Goal: Task Accomplishment & Management: Use online tool/utility

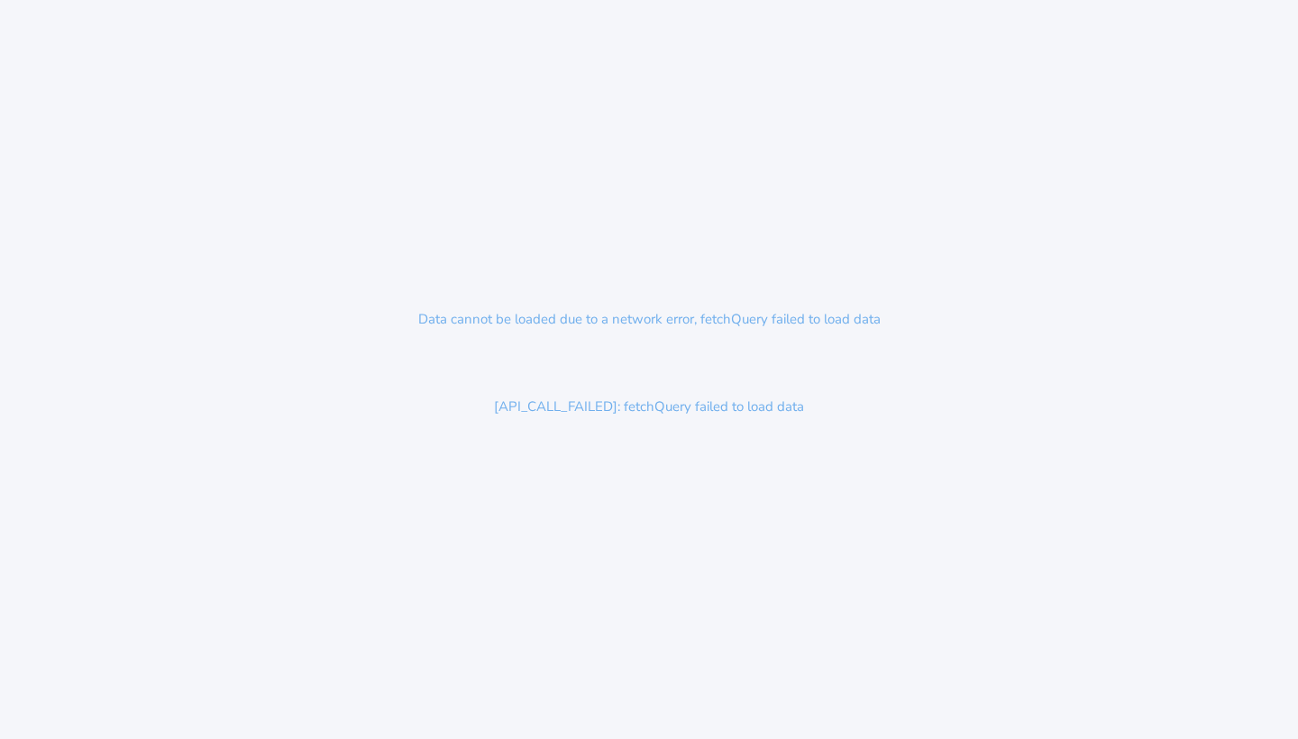
click at [657, 409] on p "[API_CALL_FAILED]: fetchQuery failed to load data" at bounding box center [649, 406] width 346 height 57
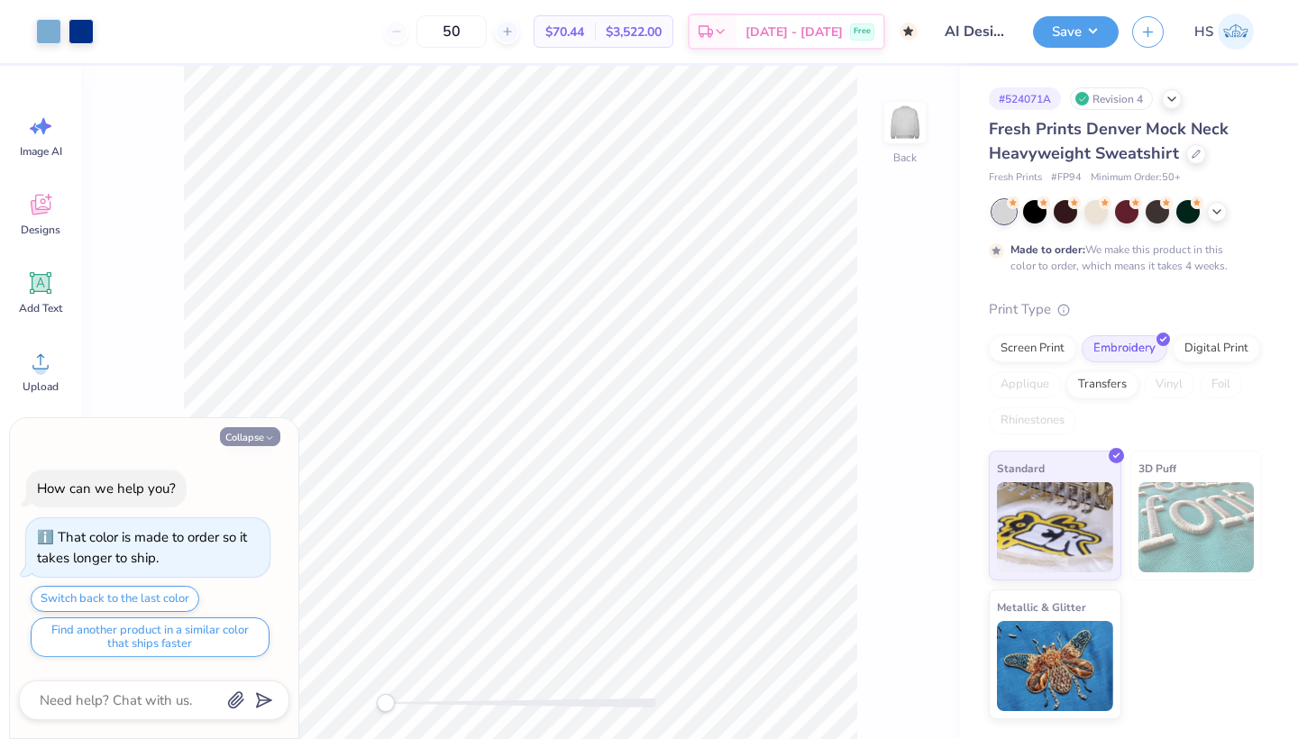
click at [265, 438] on icon "button" at bounding box center [269, 438] width 11 height 11
type textarea "x"
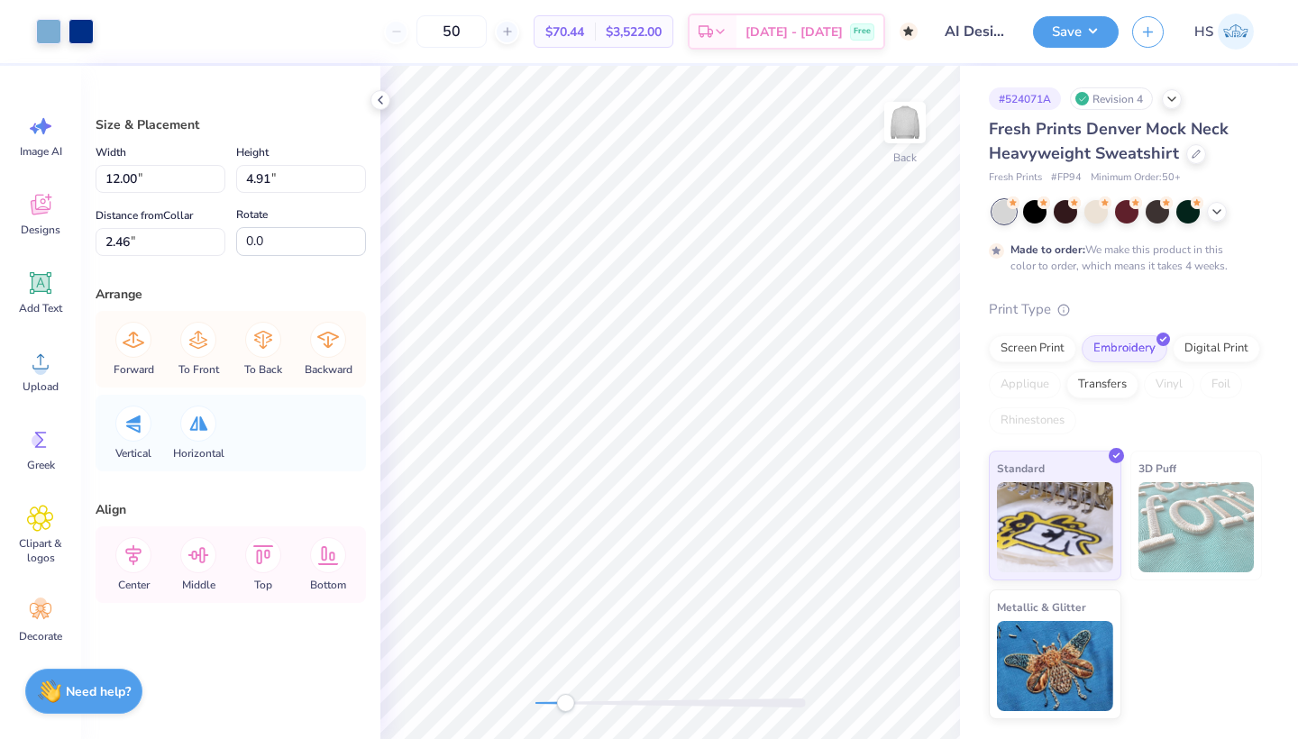
drag, startPoint x: 533, startPoint y: 703, endPoint x: 563, endPoint y: 705, distance: 29.8
click at [563, 705] on div "Accessibility label" at bounding box center [565, 703] width 18 height 18
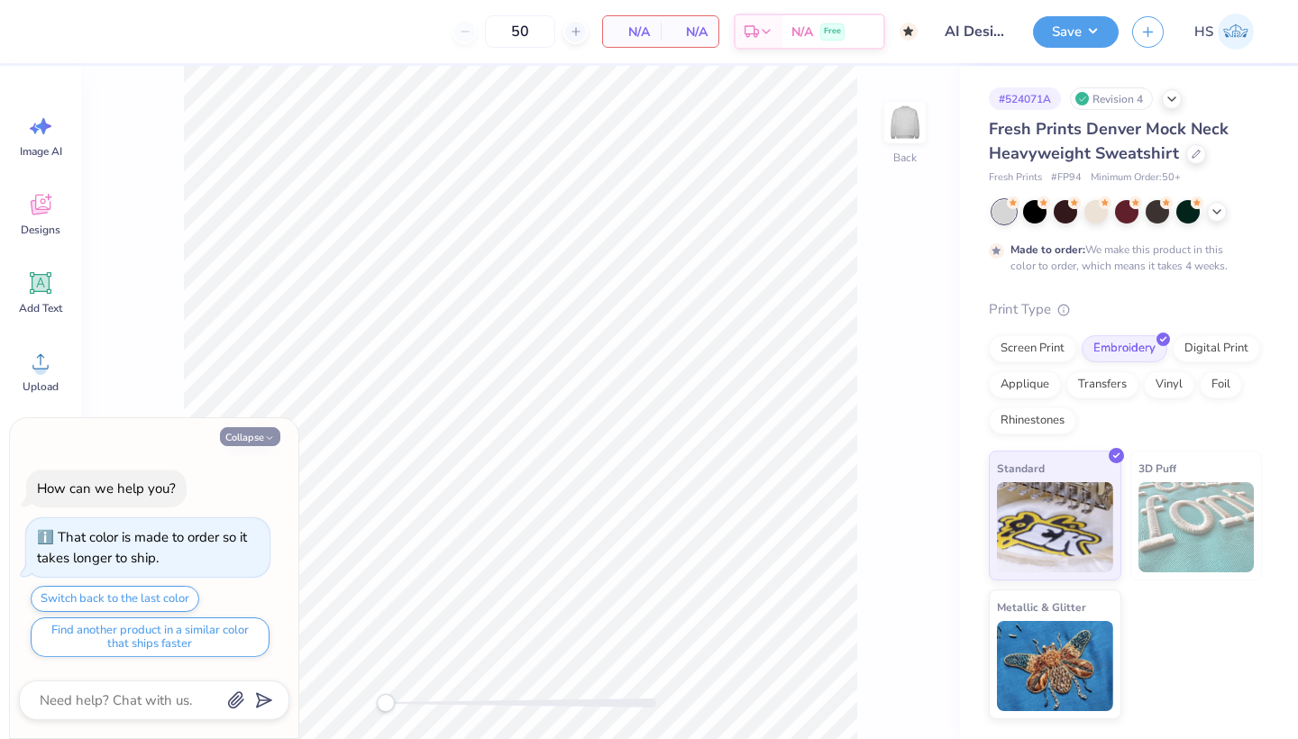
click at [243, 437] on button "Collapse" at bounding box center [250, 436] width 60 height 19
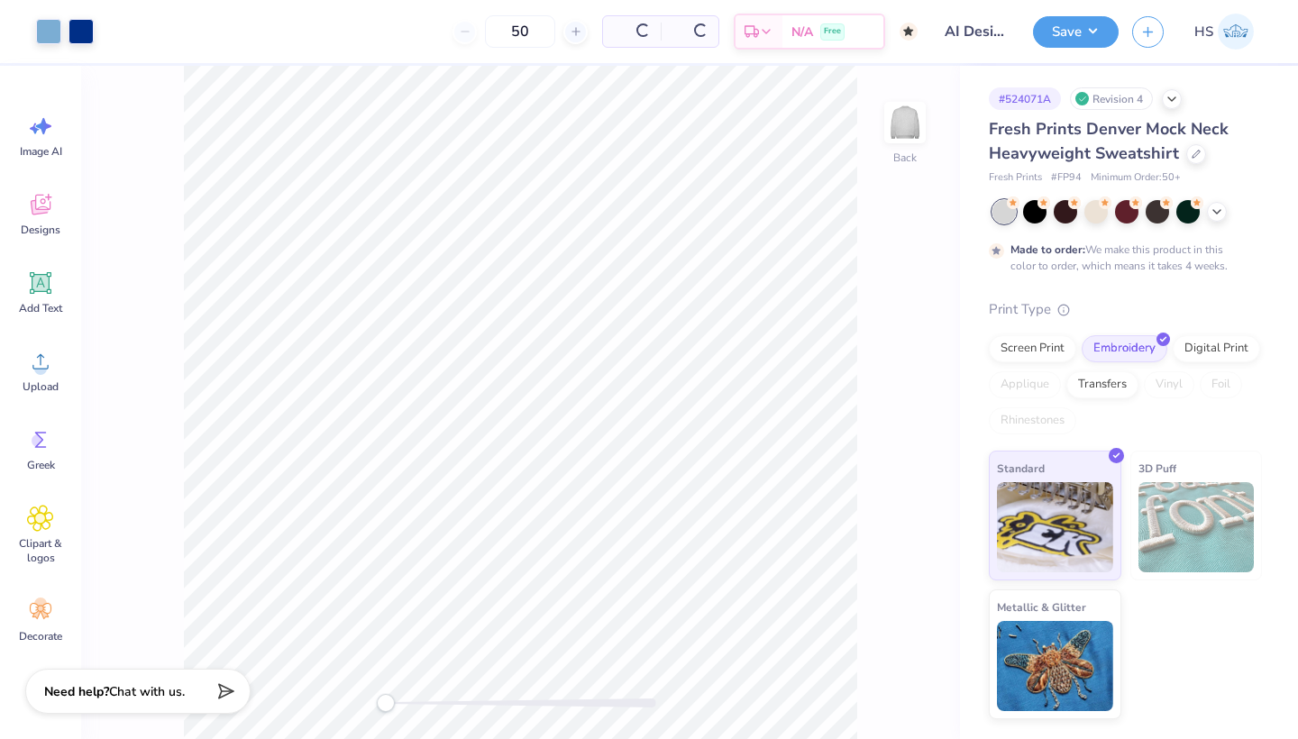
type textarea "x"
click at [444, 717] on div "Back" at bounding box center [520, 402] width 879 height 673
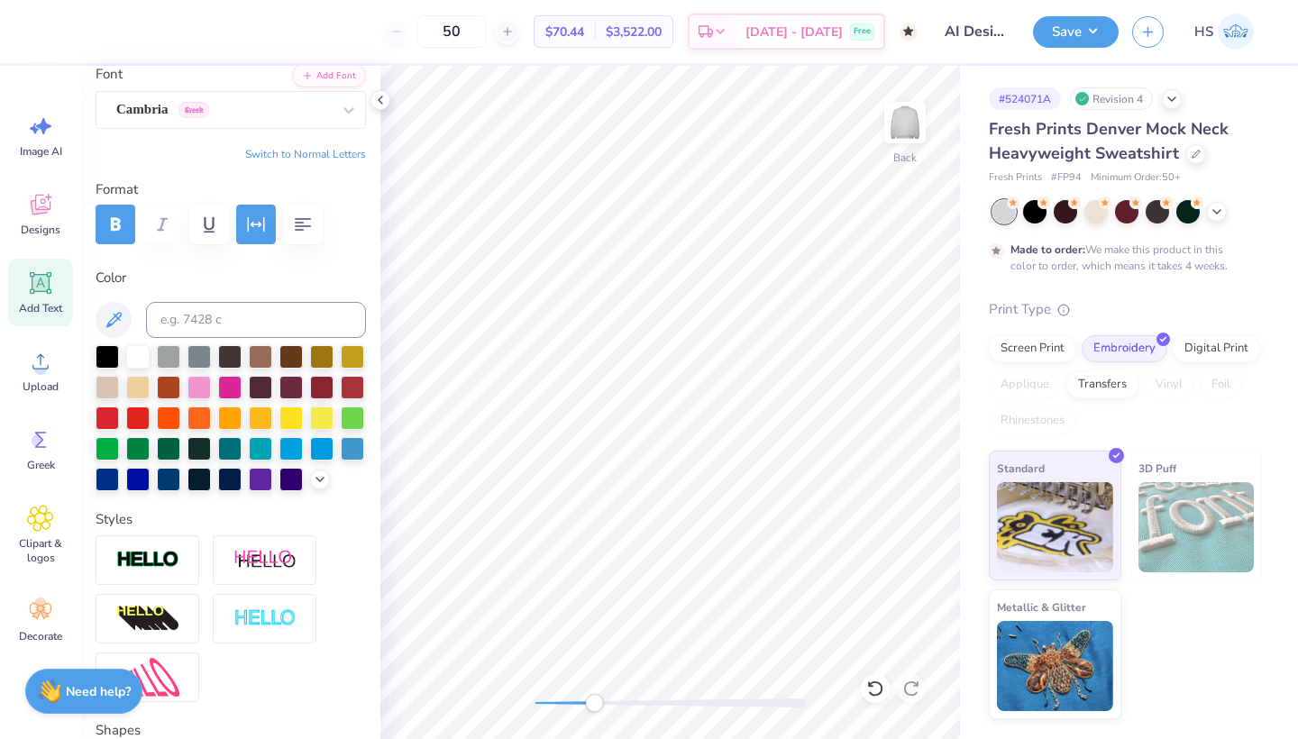
scroll to position [145, 0]
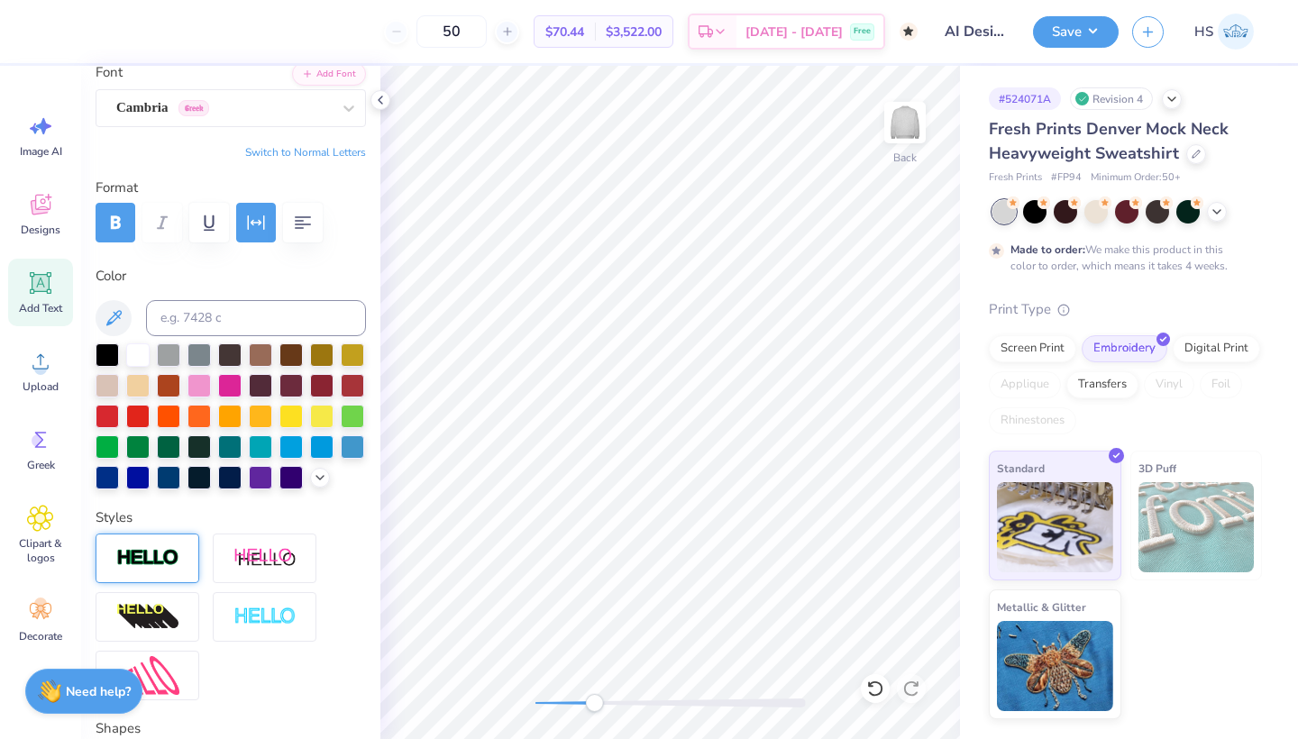
click at [163, 546] on div at bounding box center [148, 558] width 104 height 50
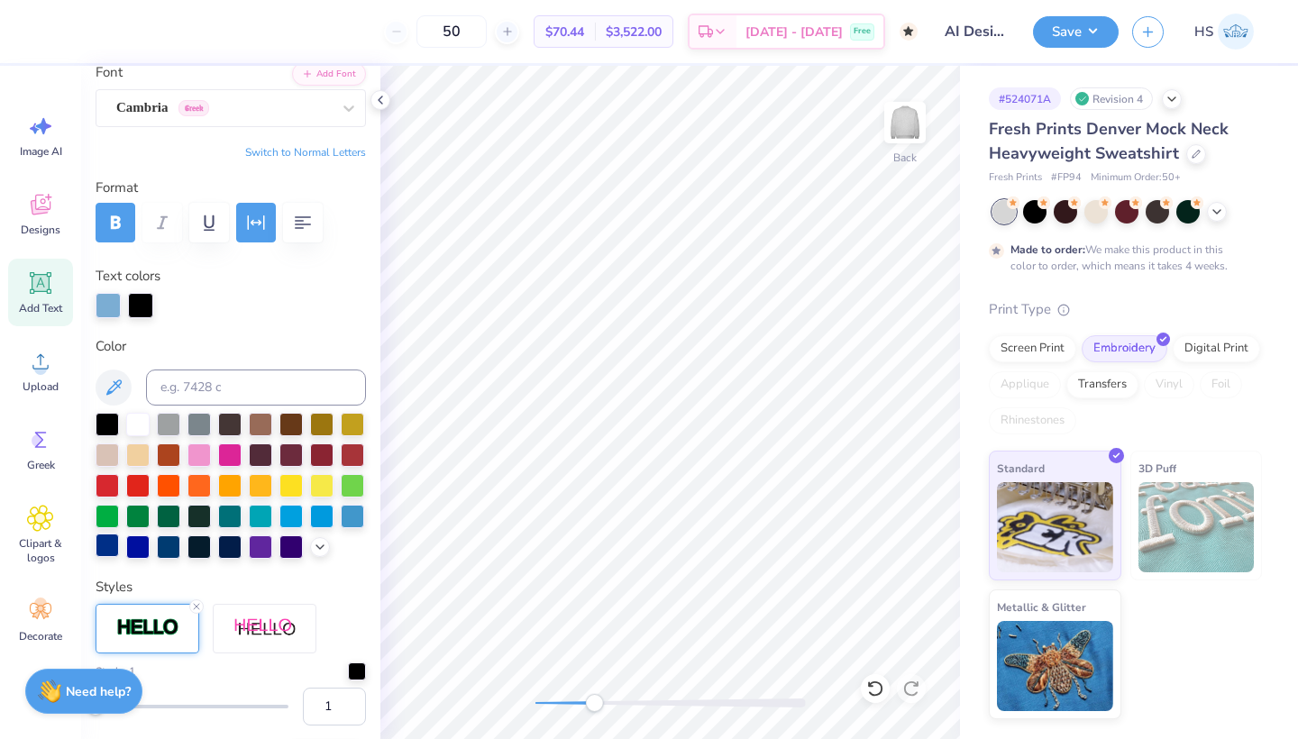
click at [112, 546] on div at bounding box center [107, 544] width 23 height 23
click at [876, 696] on icon at bounding box center [874, 688] width 15 height 16
type input "3.89"
type input "1.27"
type input "6.17"
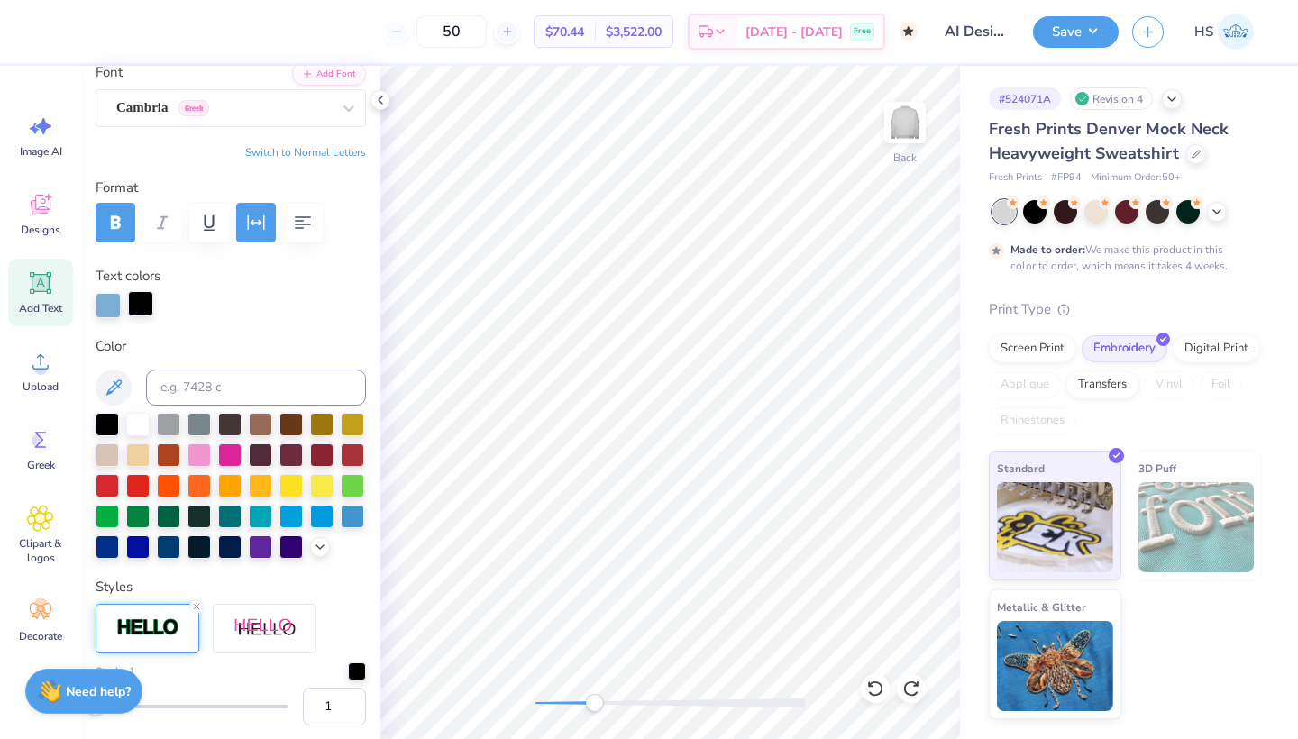
click at [138, 304] on div at bounding box center [140, 303] width 25 height 25
click at [191, 391] on input at bounding box center [256, 387] width 220 height 36
type input "287"
click at [351, 703] on input "2" at bounding box center [334, 707] width 63 height 38
type input "3"
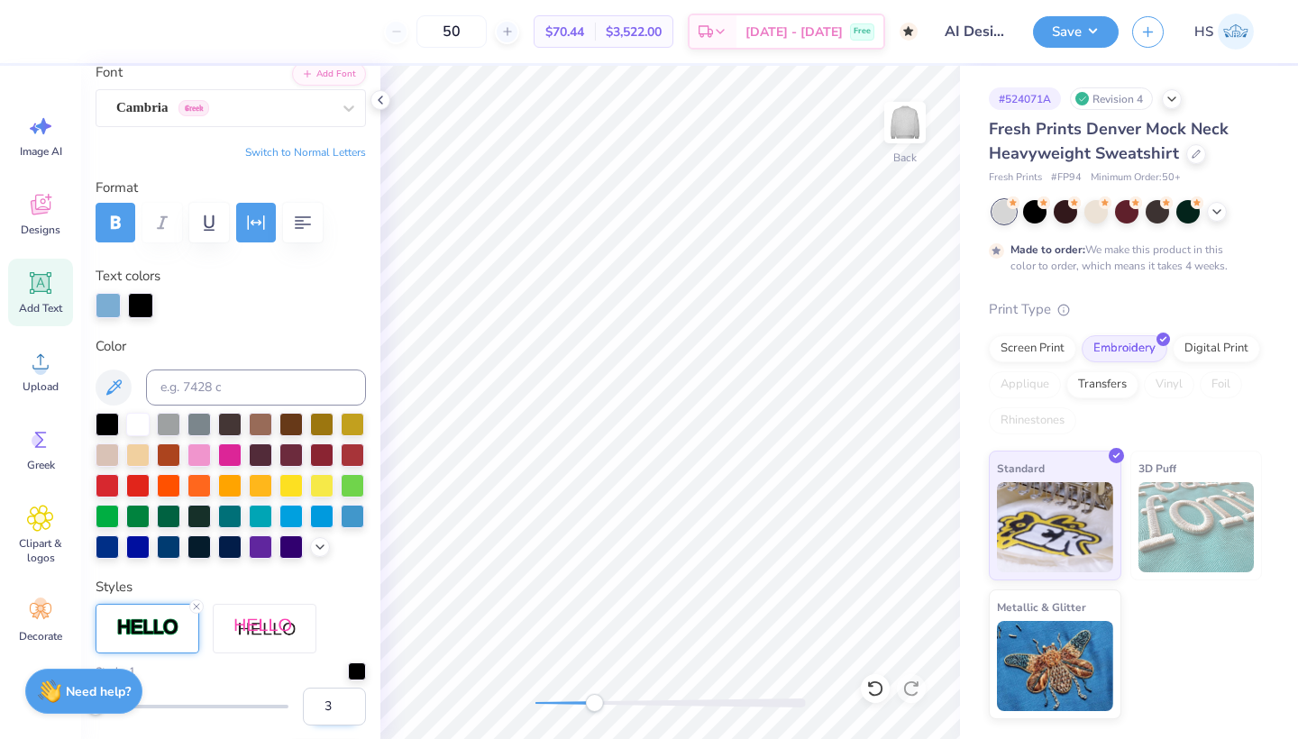
click at [351, 703] on input "3" at bounding box center [334, 707] width 63 height 38
click at [141, 306] on div at bounding box center [140, 303] width 25 height 25
click at [196, 398] on input at bounding box center [256, 387] width 220 height 36
type input "2887c"
click at [174, 383] on input "2887c" at bounding box center [256, 387] width 220 height 36
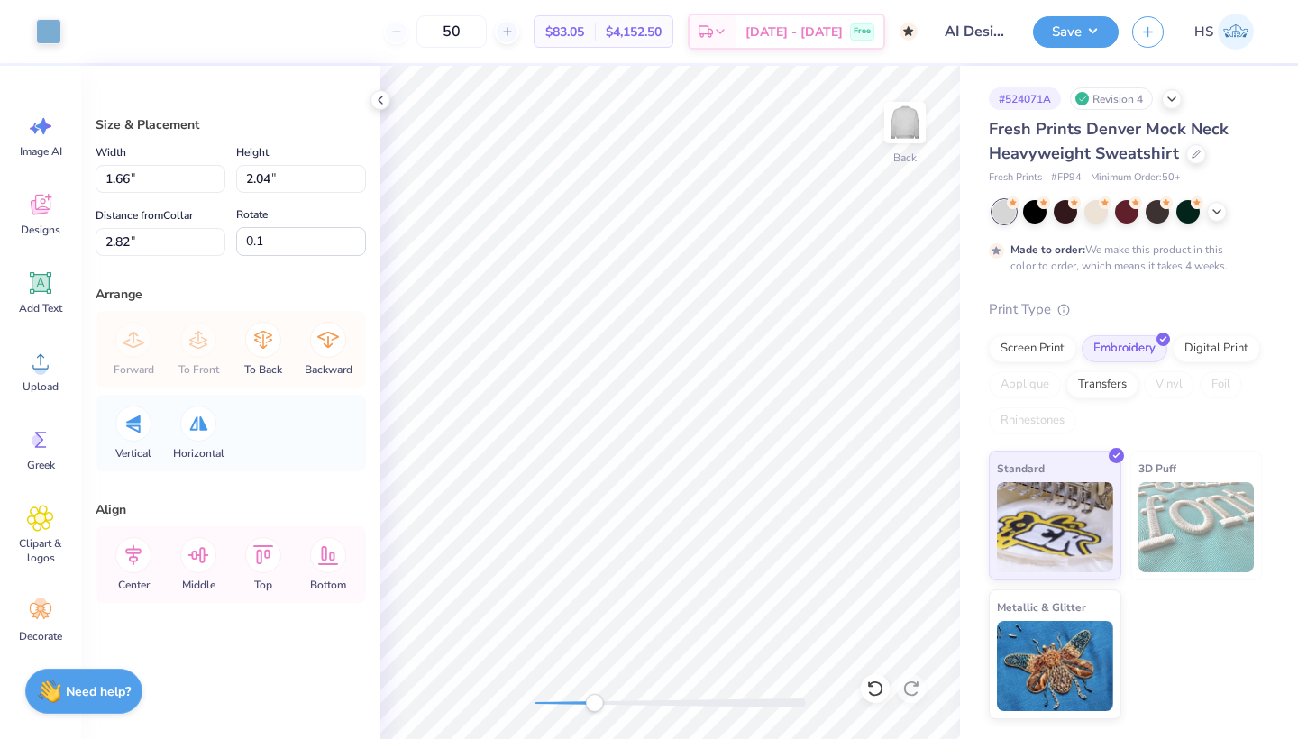
type input "1.82"
type input "2.24"
type input "8.65"
click at [48, 32] on div at bounding box center [48, 29] width 25 height 25
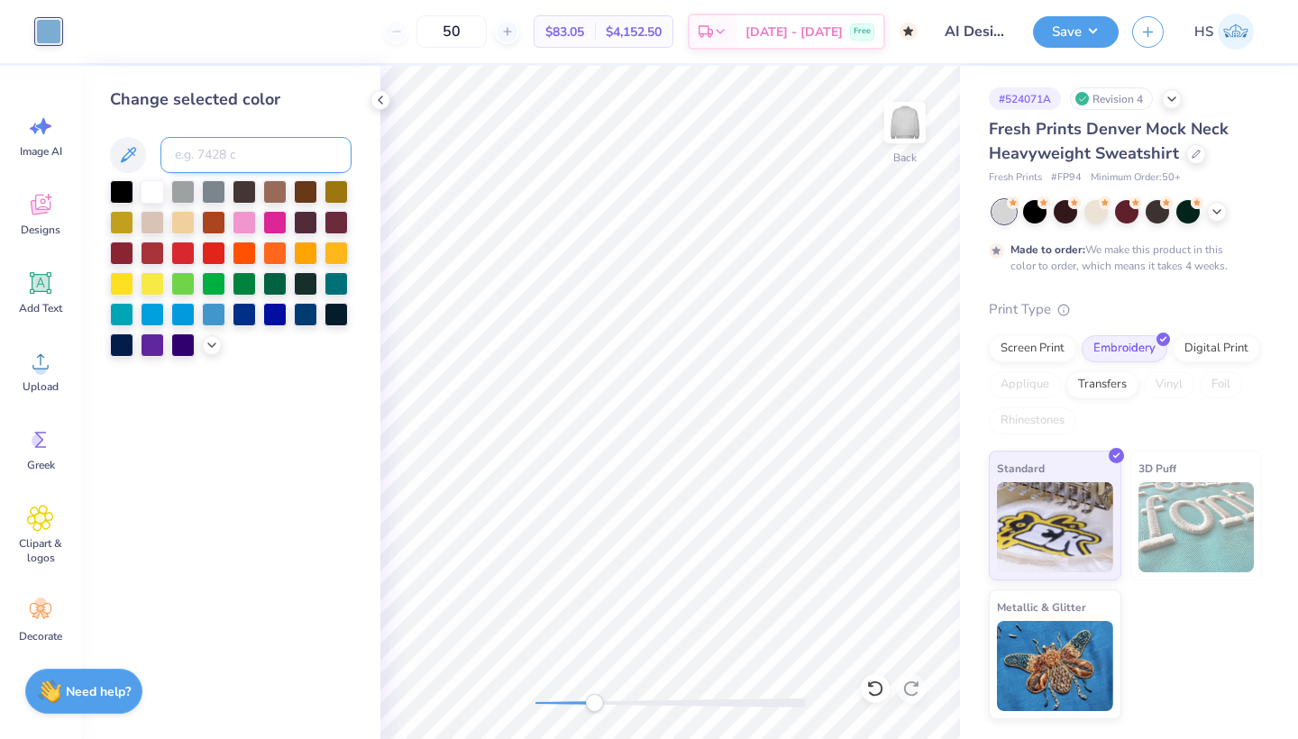
click at [187, 159] on input at bounding box center [255, 155] width 191 height 36
type input "287"
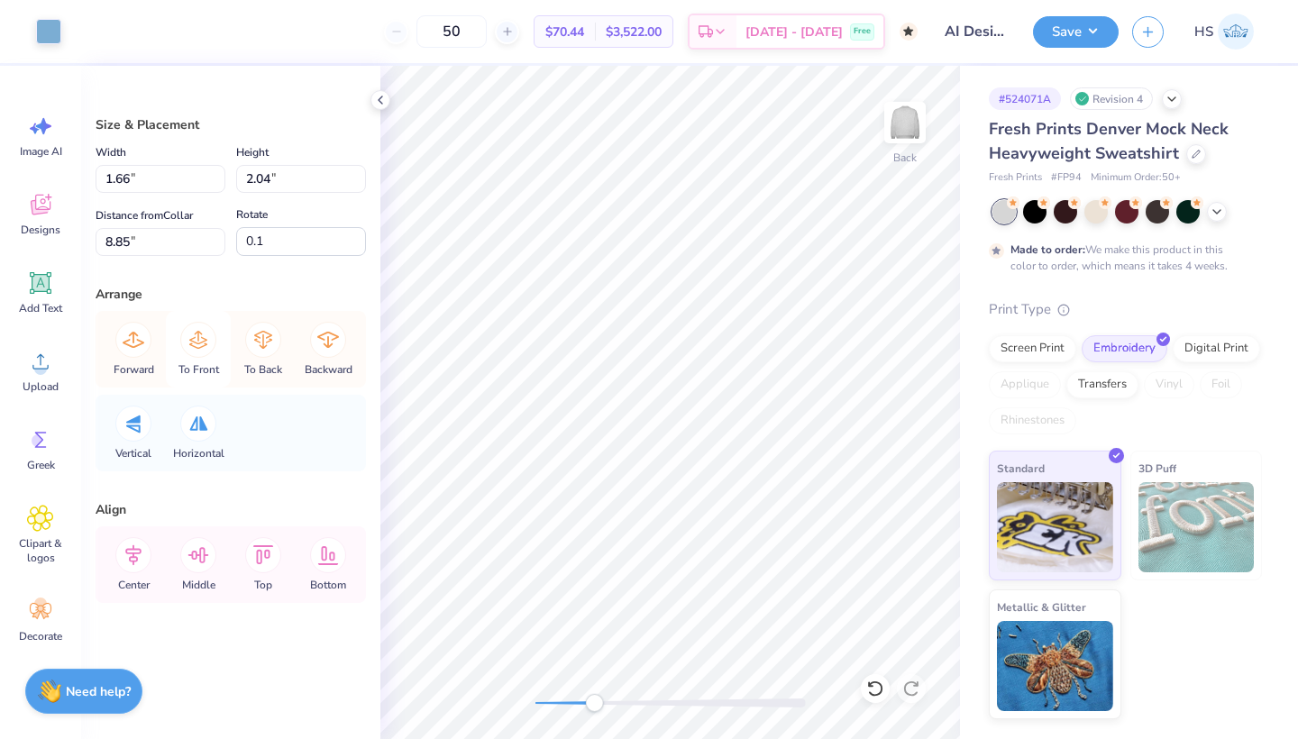
click at [191, 337] on icon at bounding box center [198, 340] width 36 height 36
type input "1.82"
type input "2.24"
type input "8.65"
click at [1025, 381] on div "Applique" at bounding box center [1024, 384] width 72 height 27
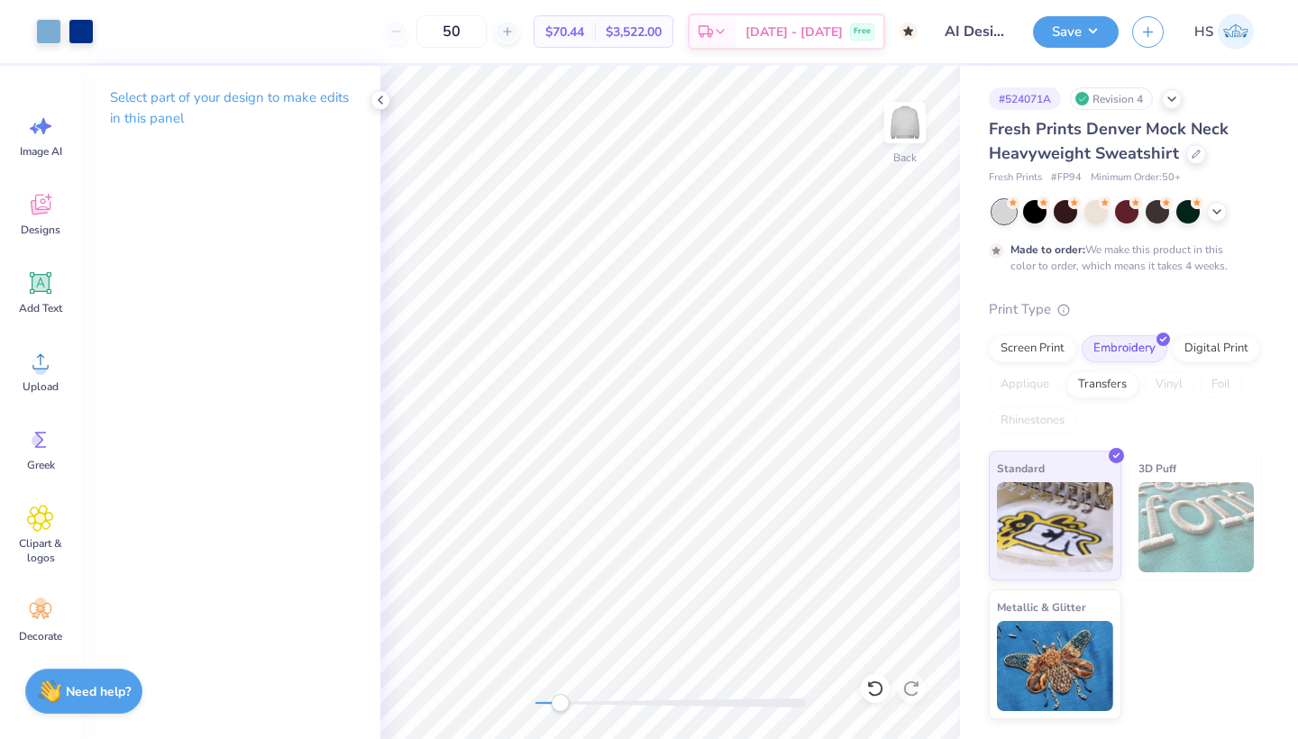
drag, startPoint x: 598, startPoint y: 705, endPoint x: 560, endPoint y: 696, distance: 39.8
click at [560, 696] on div "Accessibility label" at bounding box center [560, 703] width 18 height 18
click at [1043, 387] on div "Applique" at bounding box center [1024, 384] width 72 height 27
drag, startPoint x: 557, startPoint y: 698, endPoint x: 578, endPoint y: 701, distance: 21.8
click at [578, 701] on div "Accessibility label" at bounding box center [578, 703] width 18 height 18
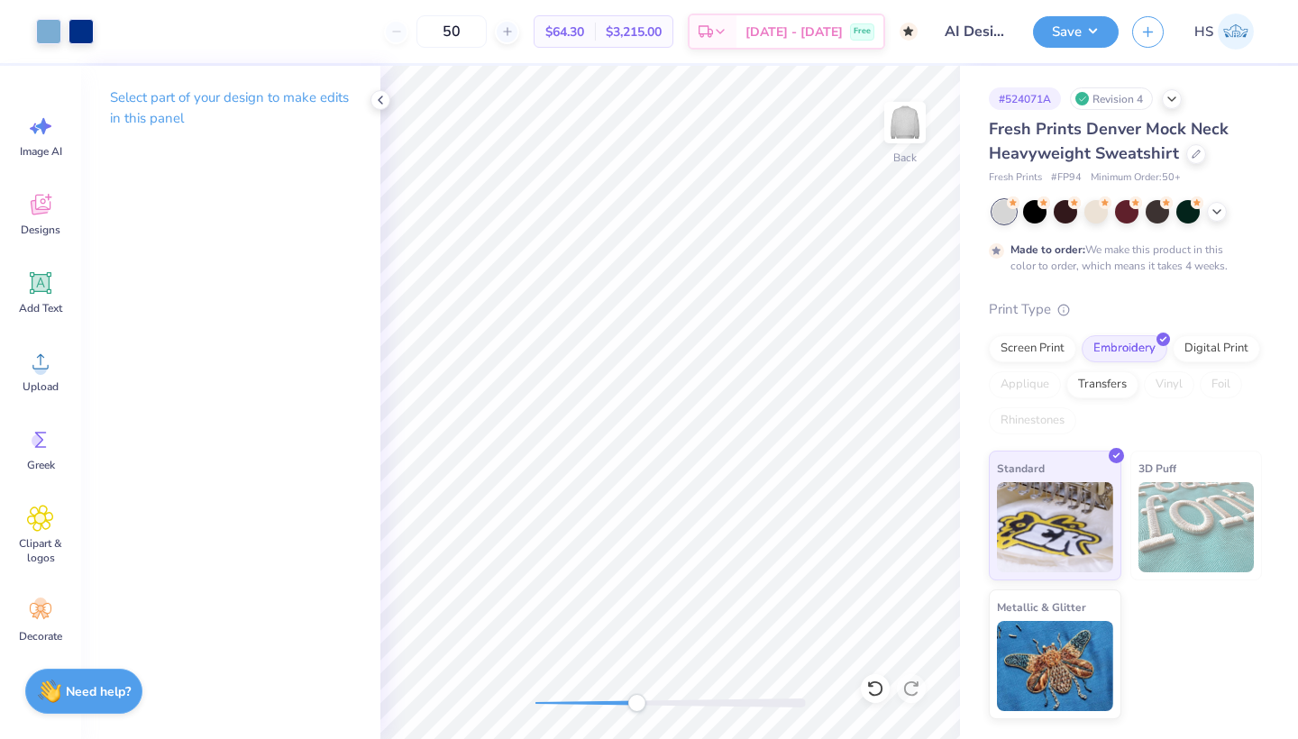
drag, startPoint x: 578, startPoint y: 701, endPoint x: 682, endPoint y: 699, distance: 104.5
click at [645, 699] on div "Accessibility label" at bounding box center [636, 703] width 18 height 18
click at [1013, 387] on div "Applique" at bounding box center [1024, 382] width 72 height 27
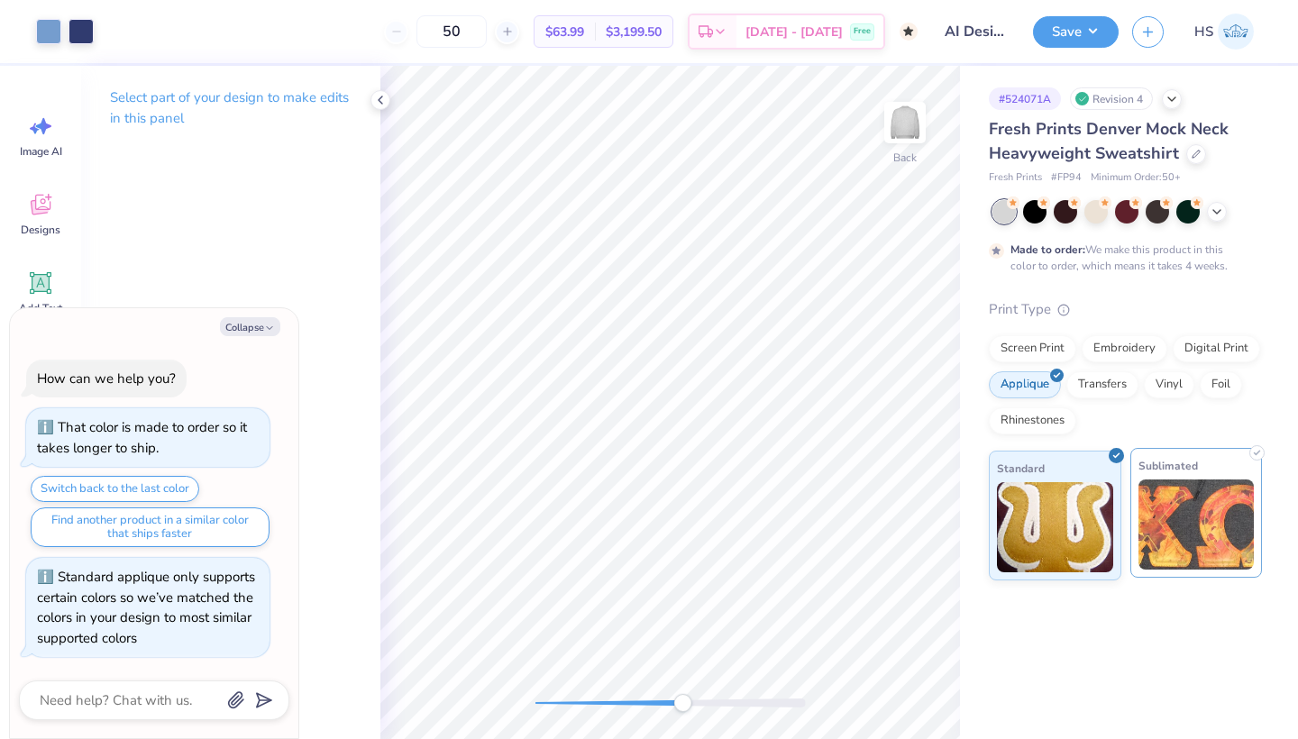
click at [1177, 524] on img at bounding box center [1196, 524] width 116 height 90
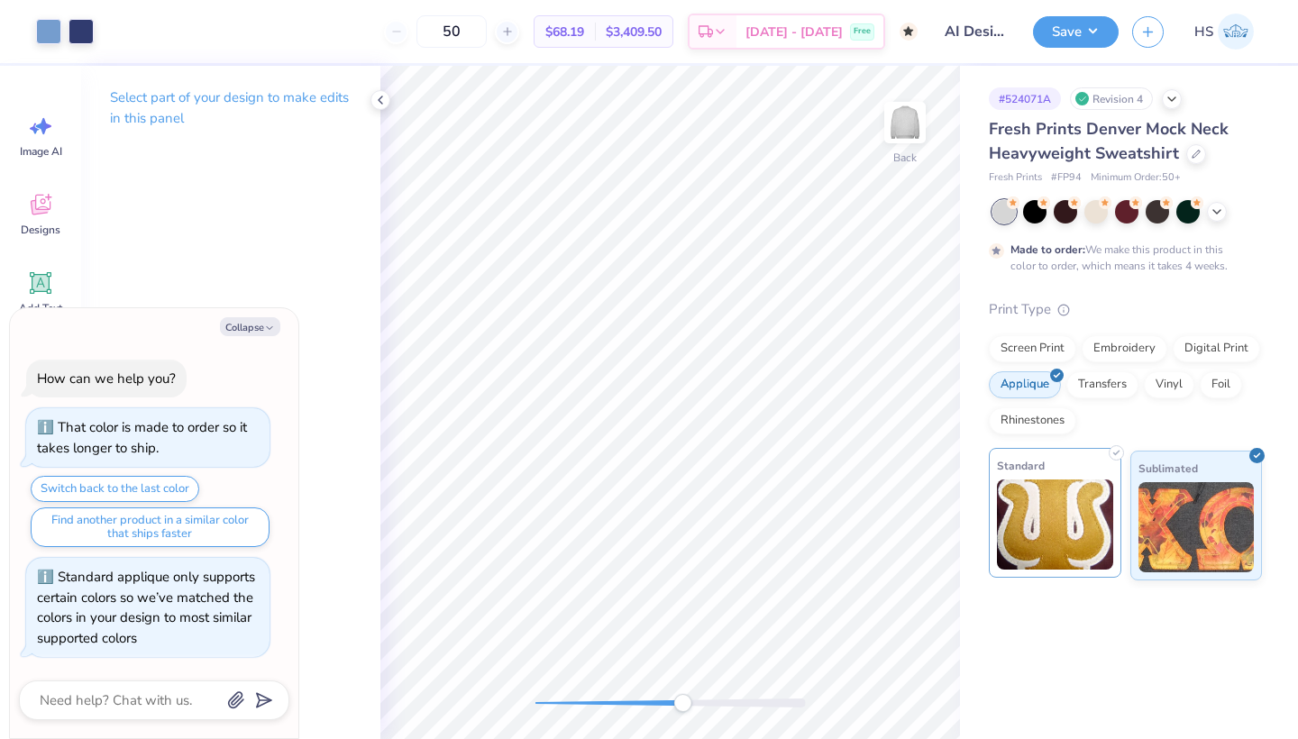
click at [1020, 550] on img at bounding box center [1055, 524] width 116 height 90
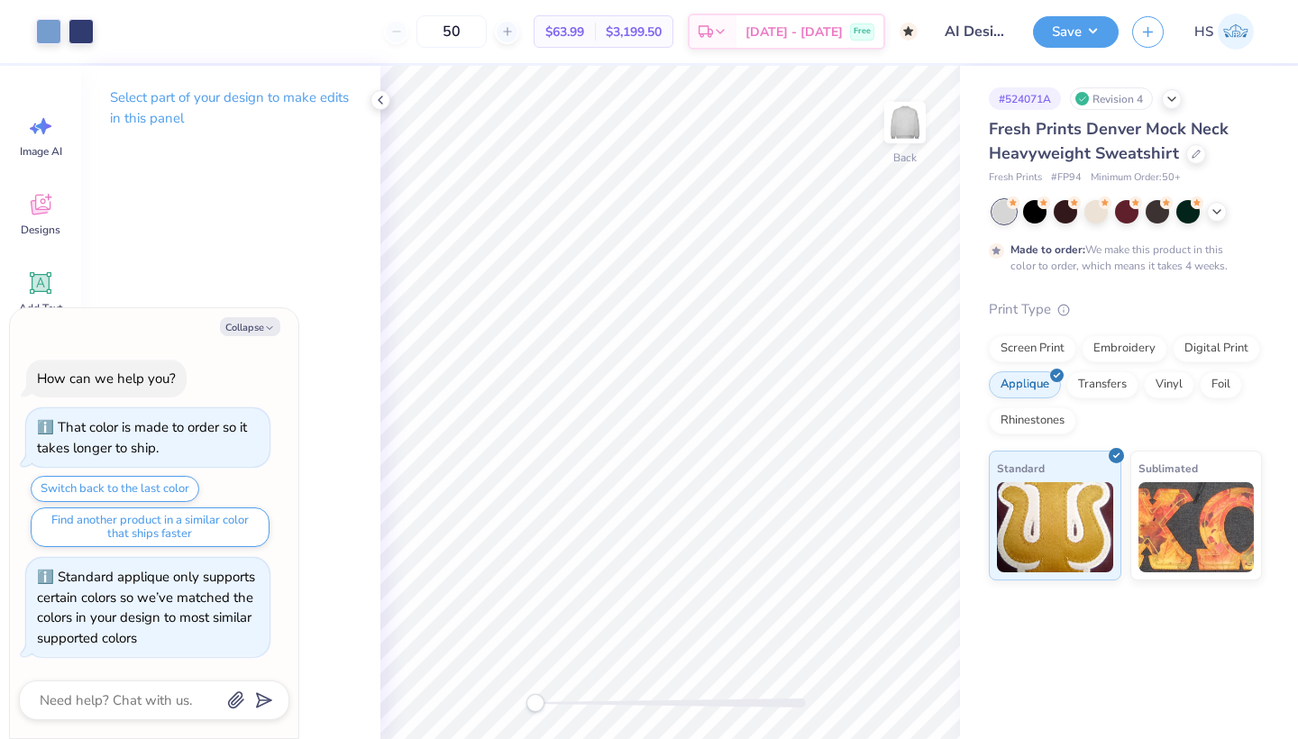
click at [497, 688] on div "Back" at bounding box center [669, 402] width 579 height 673
drag, startPoint x: 544, startPoint y: 706, endPoint x: 560, endPoint y: 706, distance: 16.2
click at [560, 706] on div at bounding box center [670, 702] width 270 height 9
click at [1213, 384] on div "Foil" at bounding box center [1220, 382] width 42 height 27
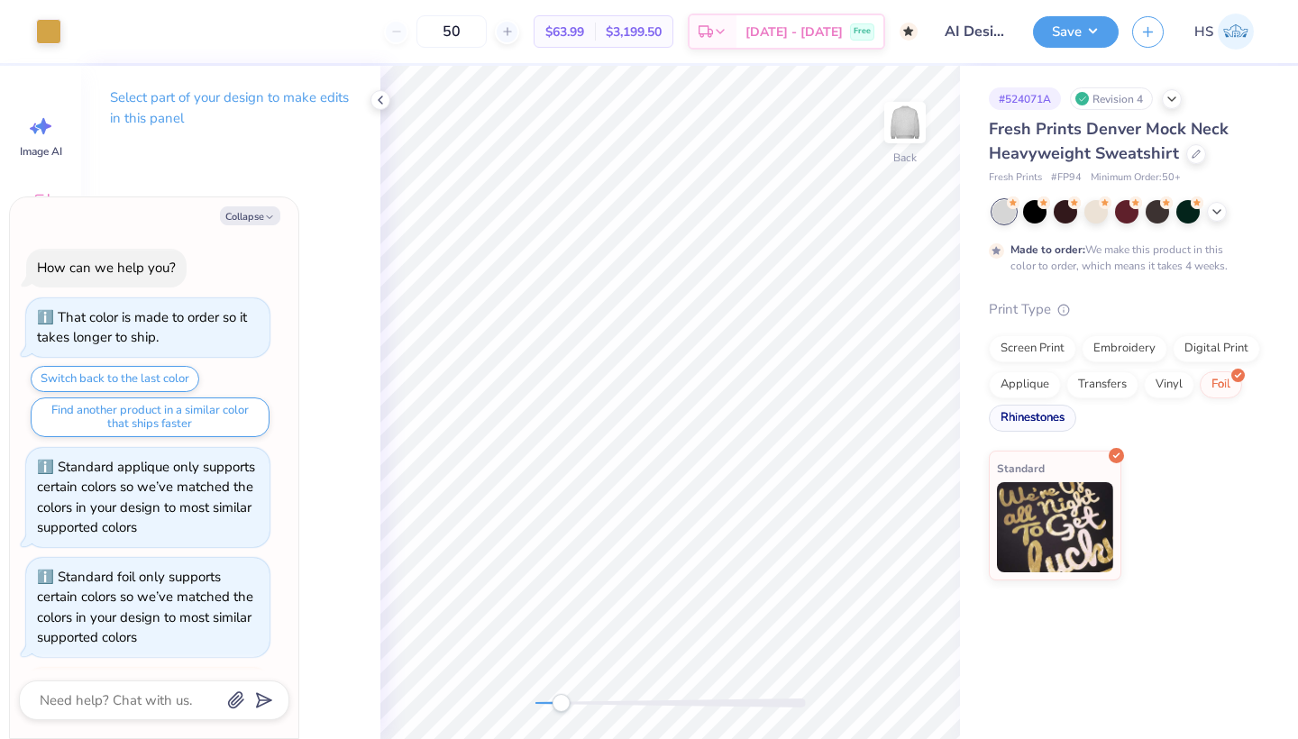
scroll to position [171, 0]
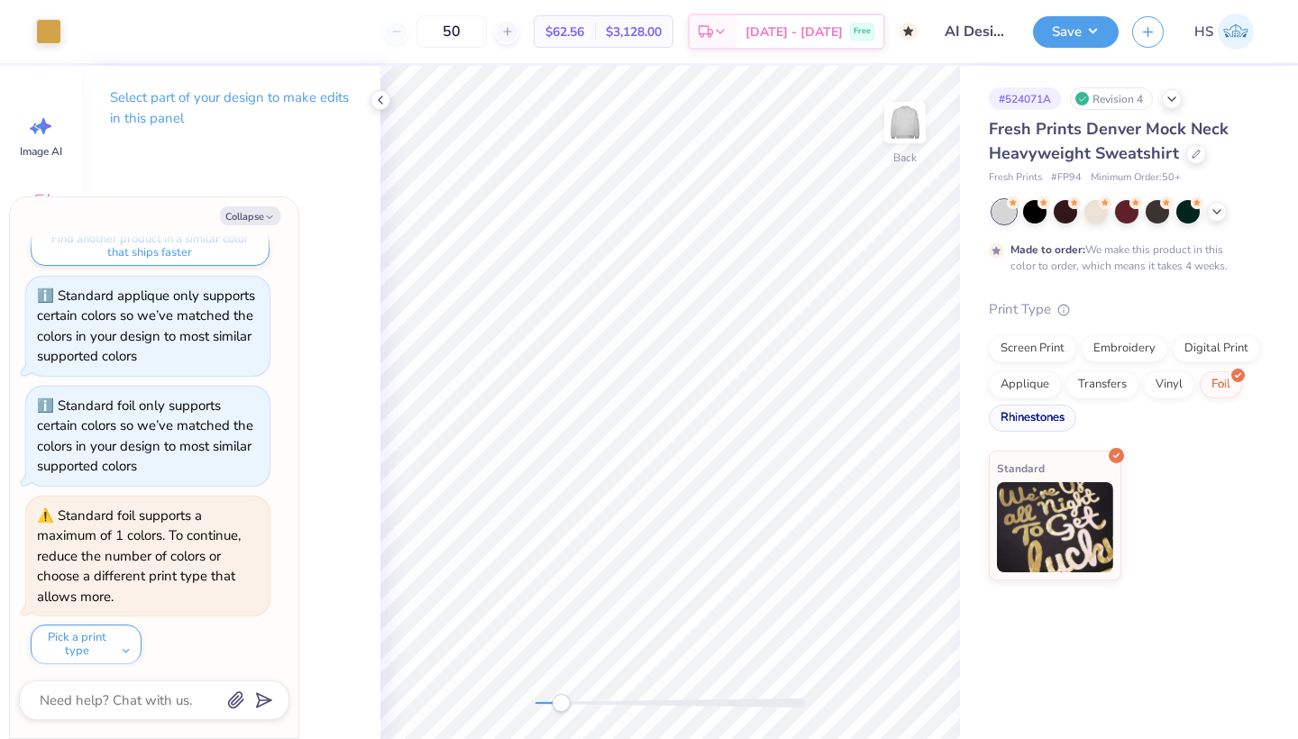
click at [1019, 421] on div "Rhinestones" at bounding box center [1031, 418] width 87 height 27
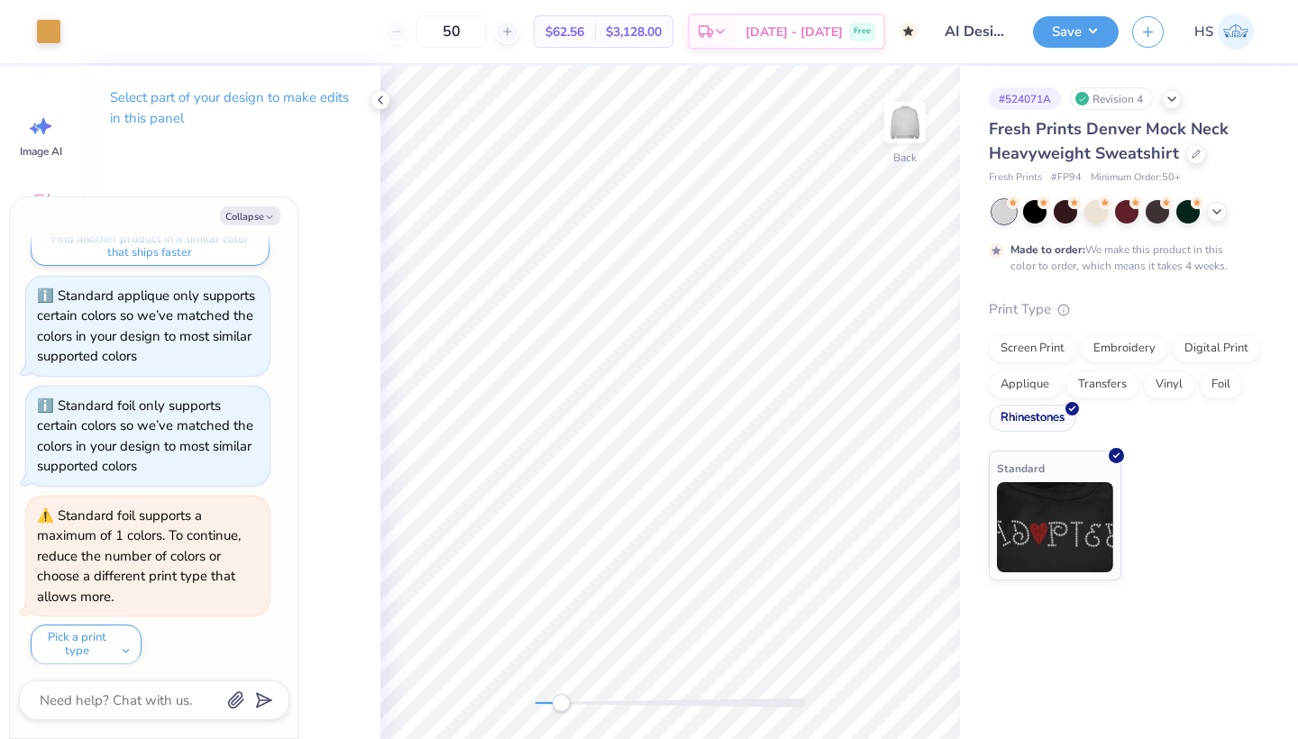
scroll to position [279, 0]
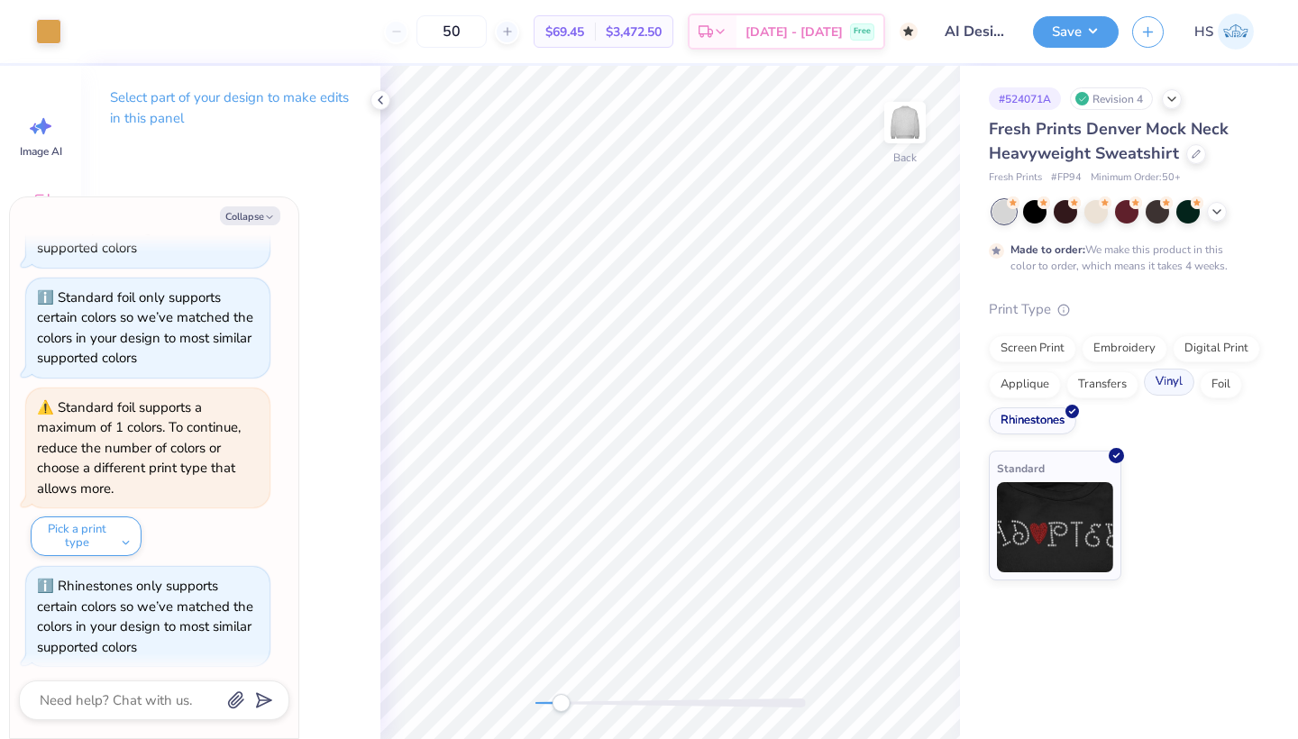
click at [1173, 386] on div "Vinyl" at bounding box center [1168, 382] width 50 height 27
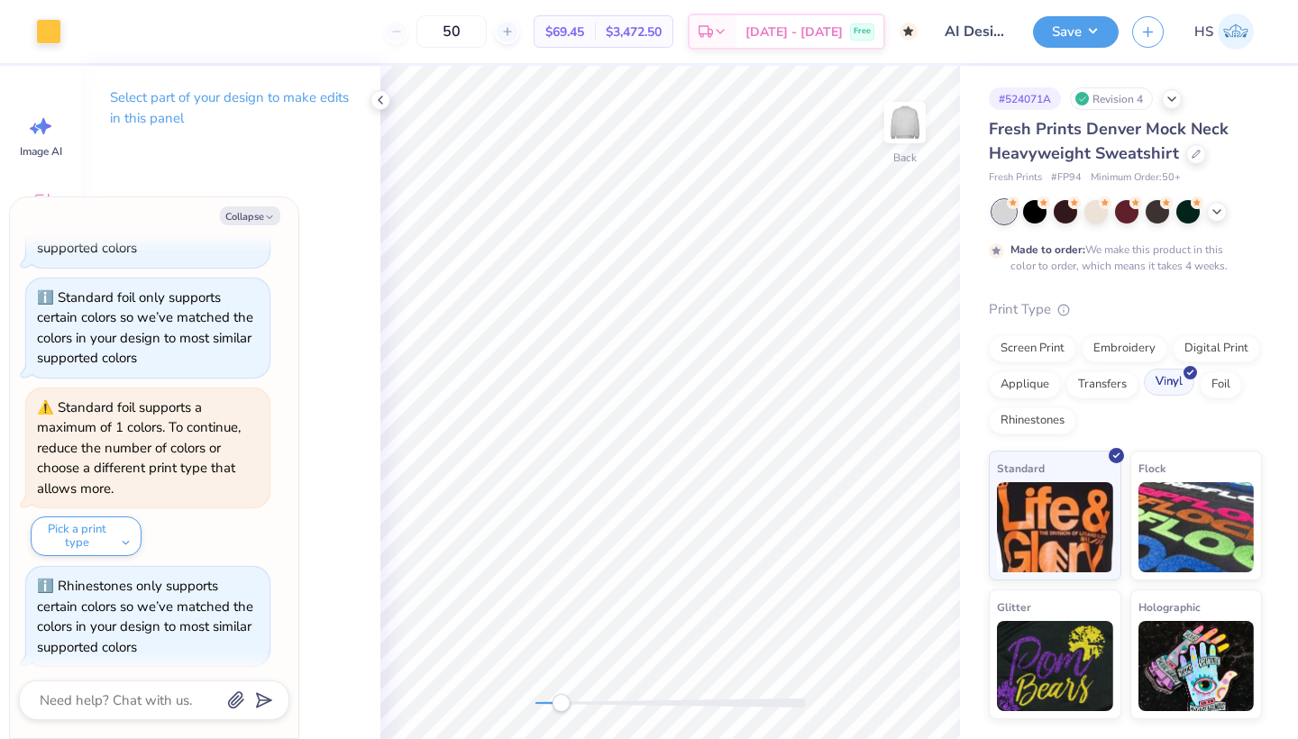
scroll to position [387, 0]
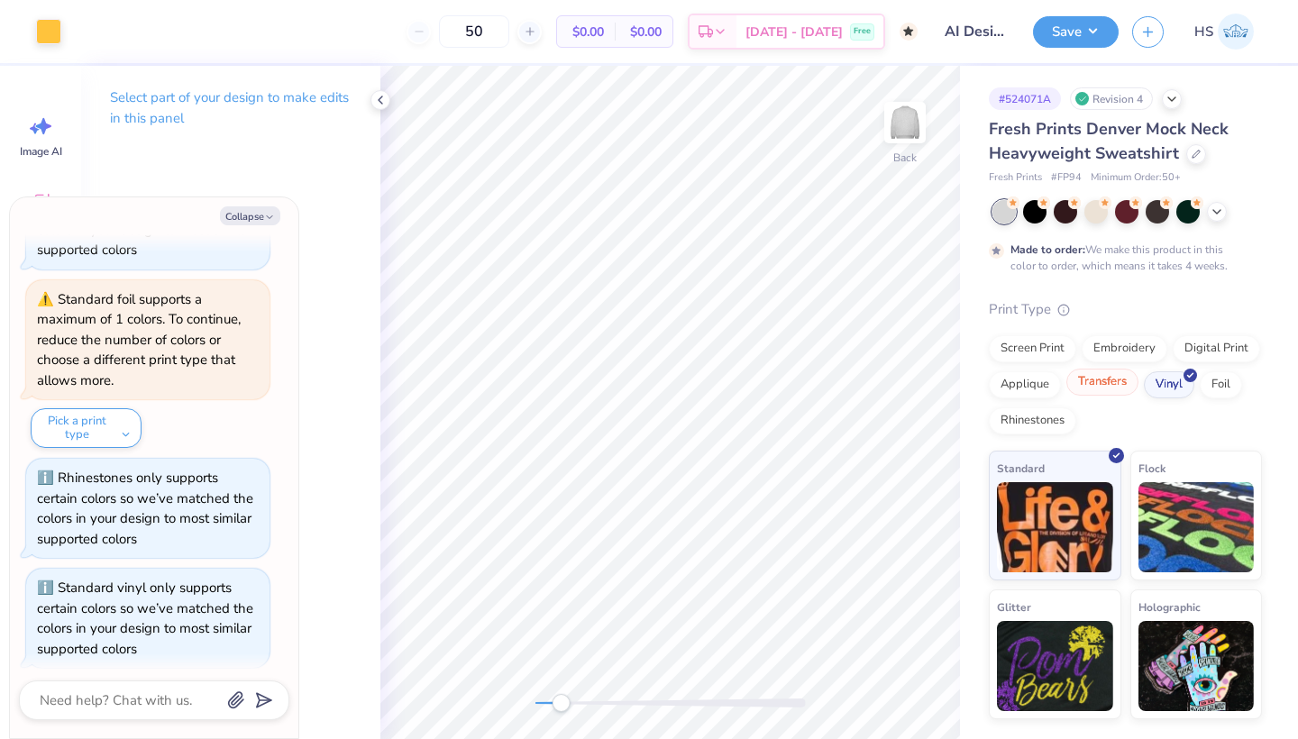
click at [1101, 382] on div "Transfers" at bounding box center [1102, 382] width 72 height 27
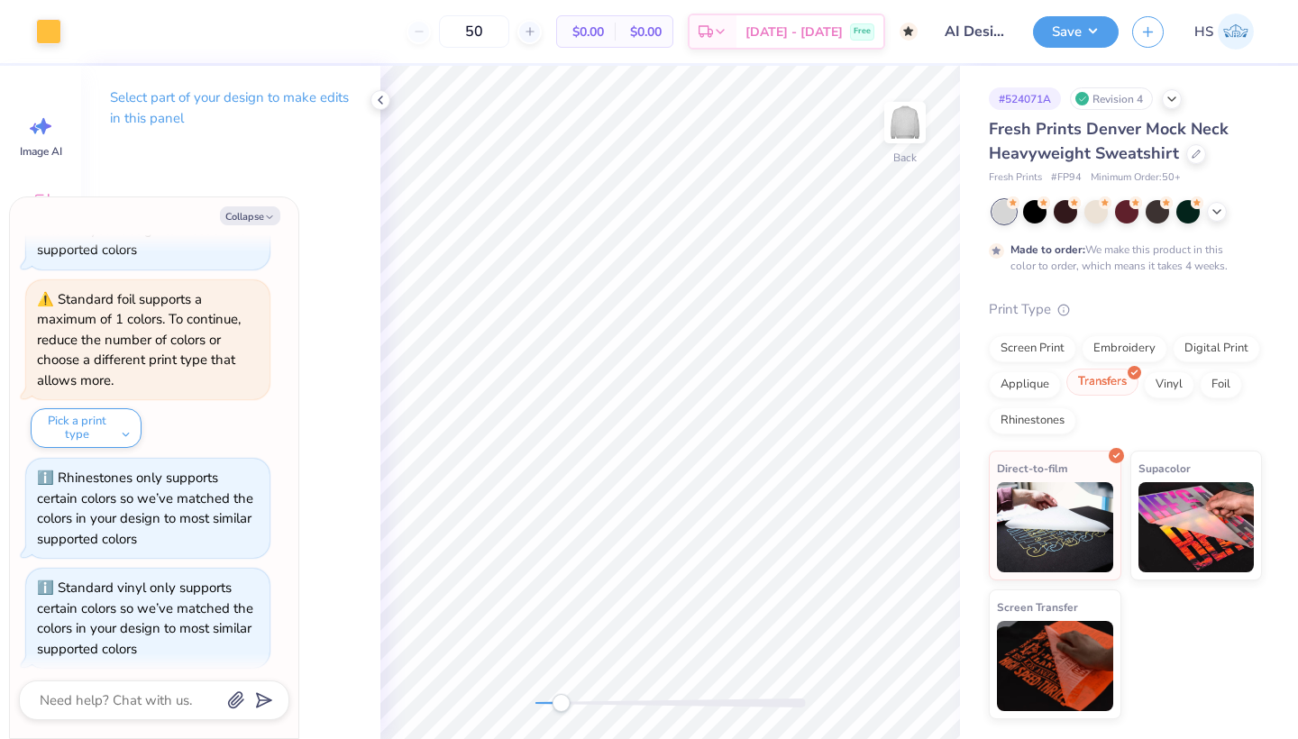
scroll to position [496, 0]
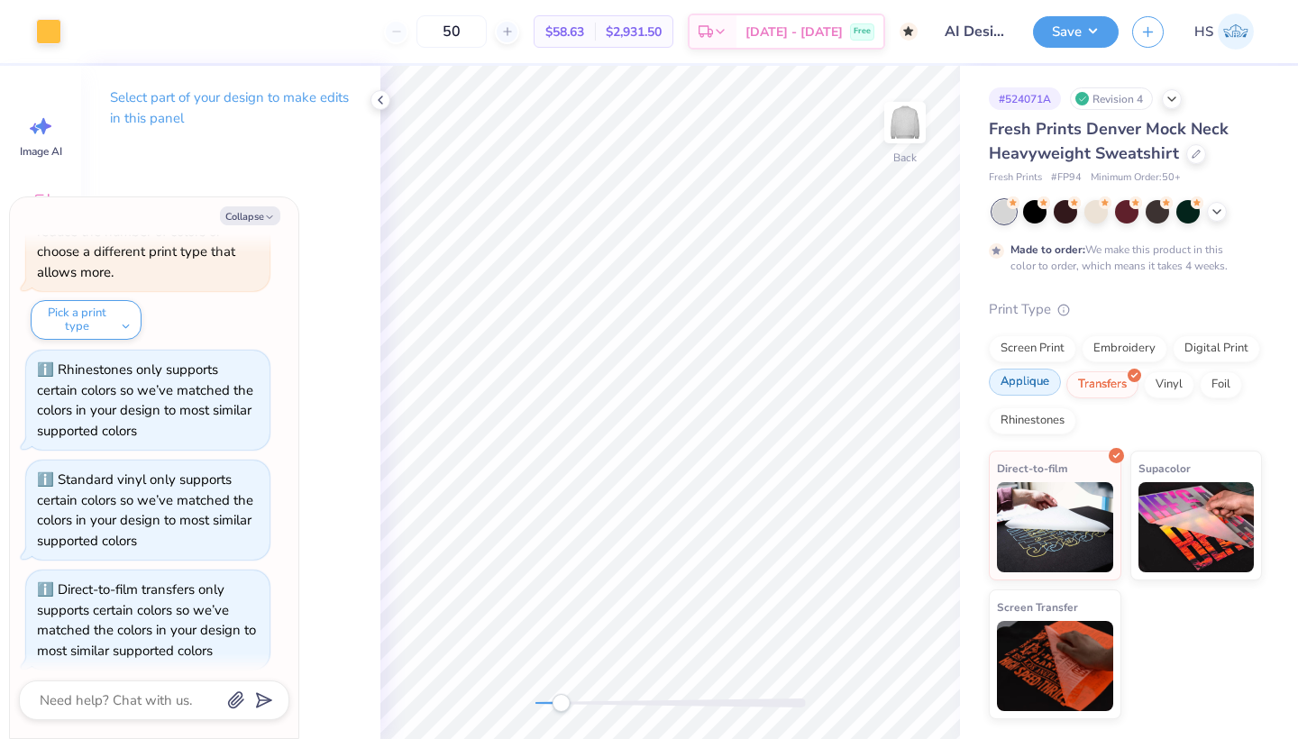
click at [1038, 392] on div "Applique" at bounding box center [1024, 382] width 72 height 27
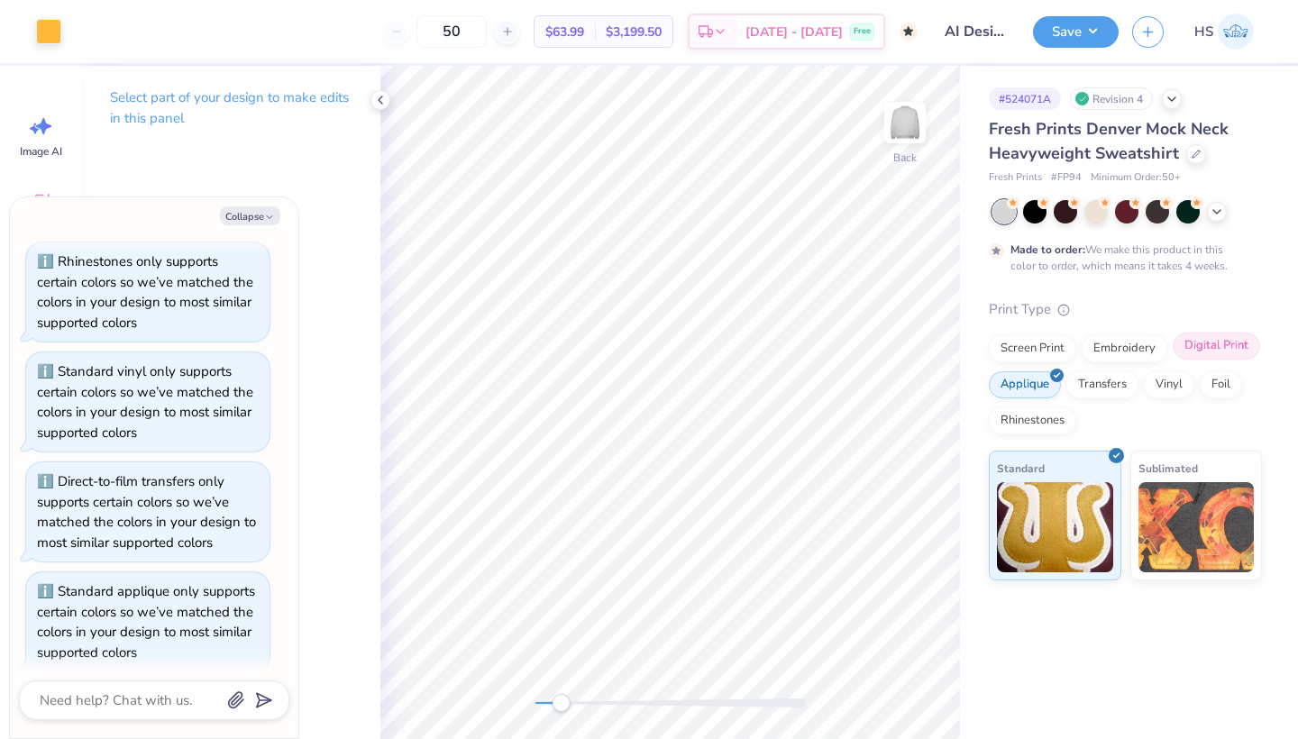
click at [1207, 345] on div "Digital Print" at bounding box center [1215, 345] width 87 height 27
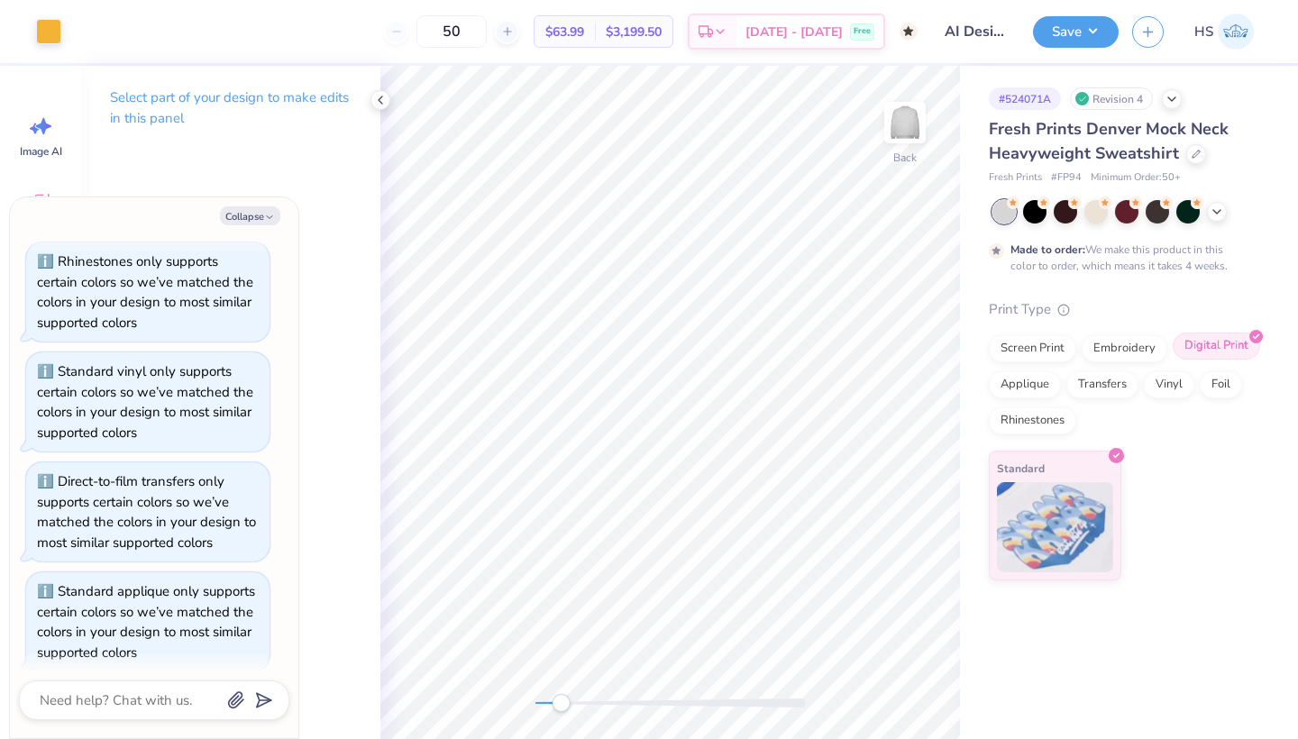
scroll to position [712, 0]
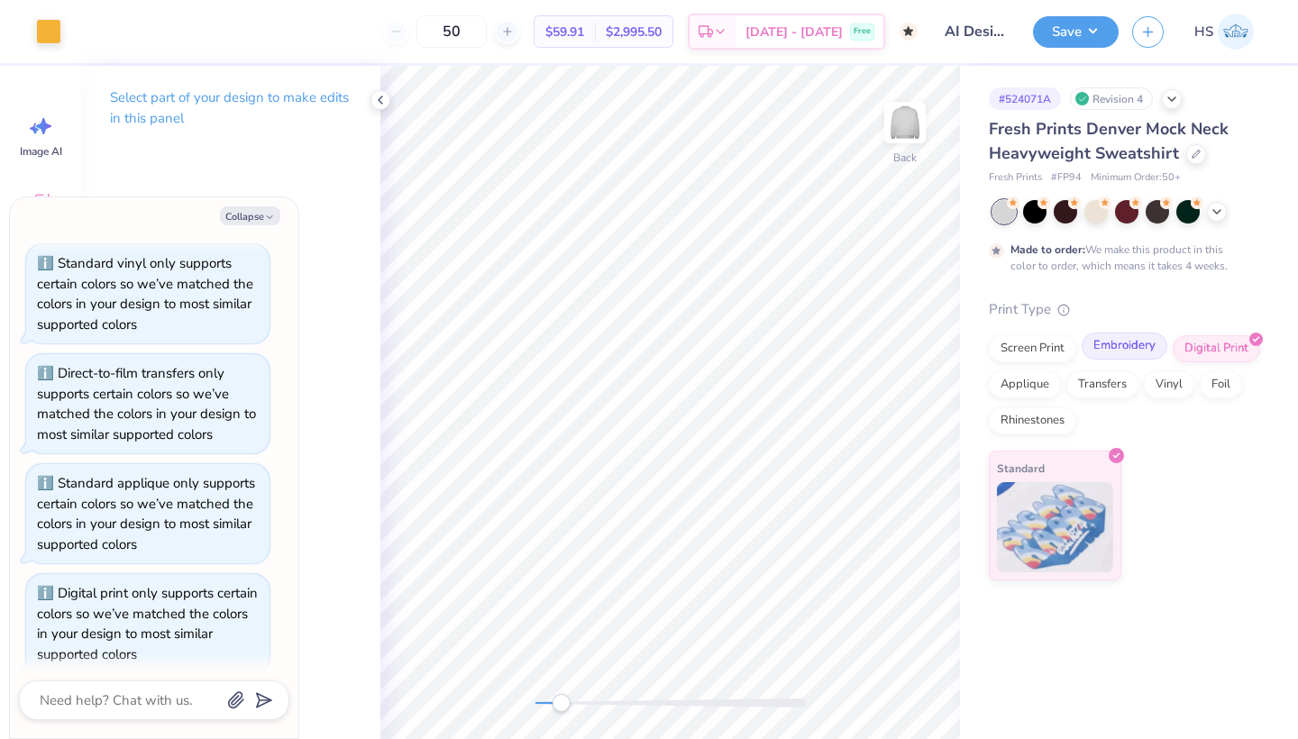
click at [1132, 345] on div "Embroidery" at bounding box center [1124, 345] width 86 height 27
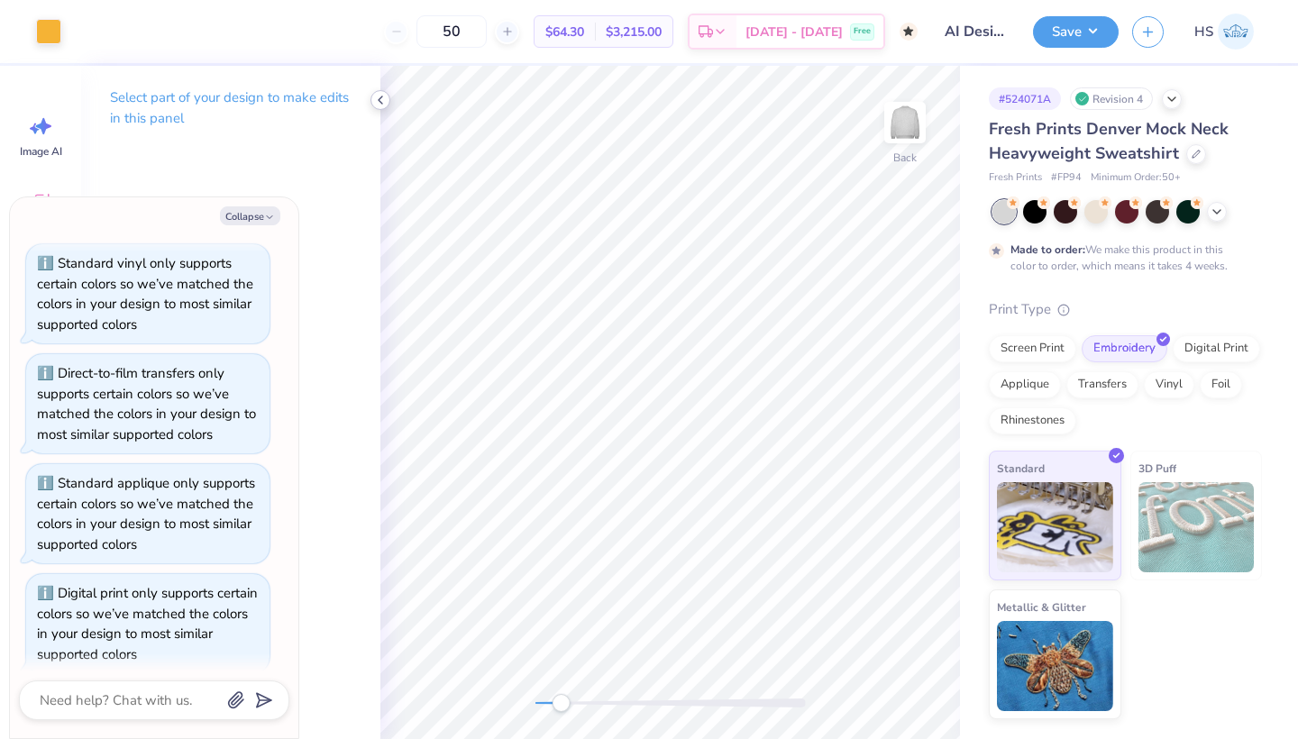
click at [378, 106] on icon at bounding box center [380, 100] width 14 height 14
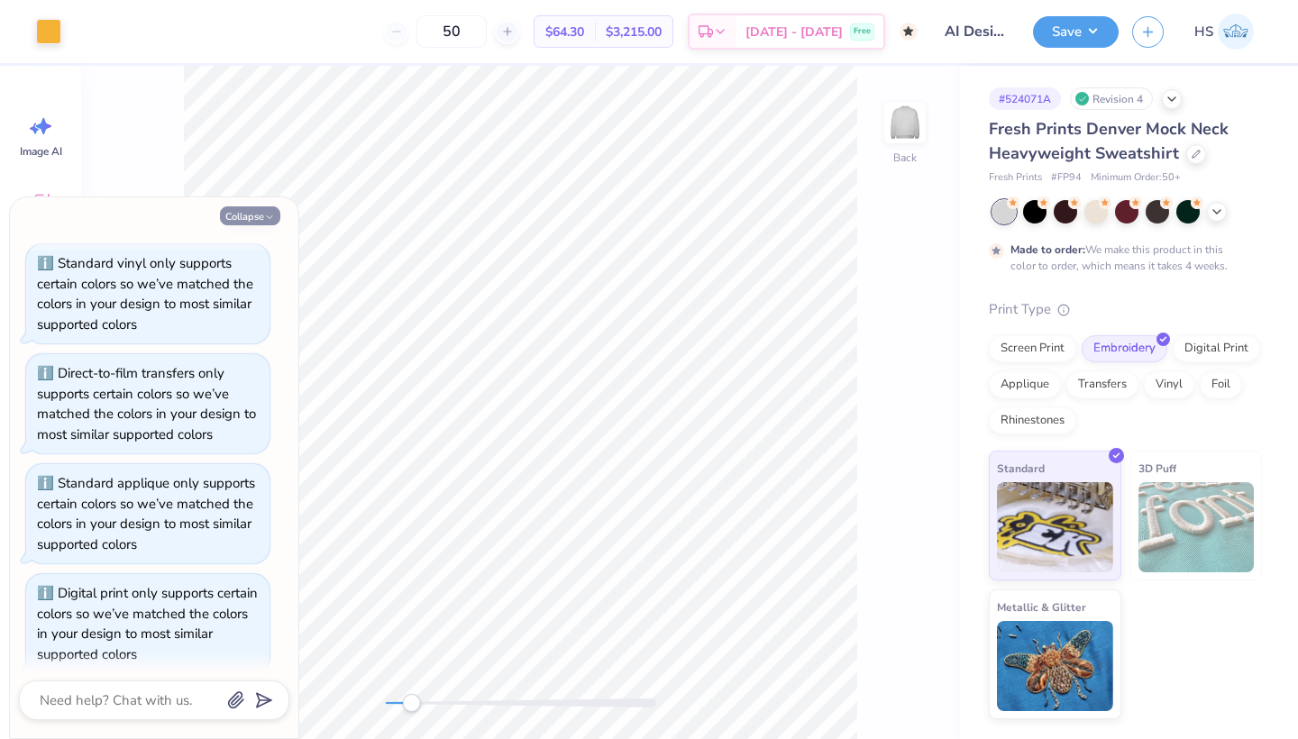
click at [258, 212] on button "Collapse" at bounding box center [250, 215] width 60 height 19
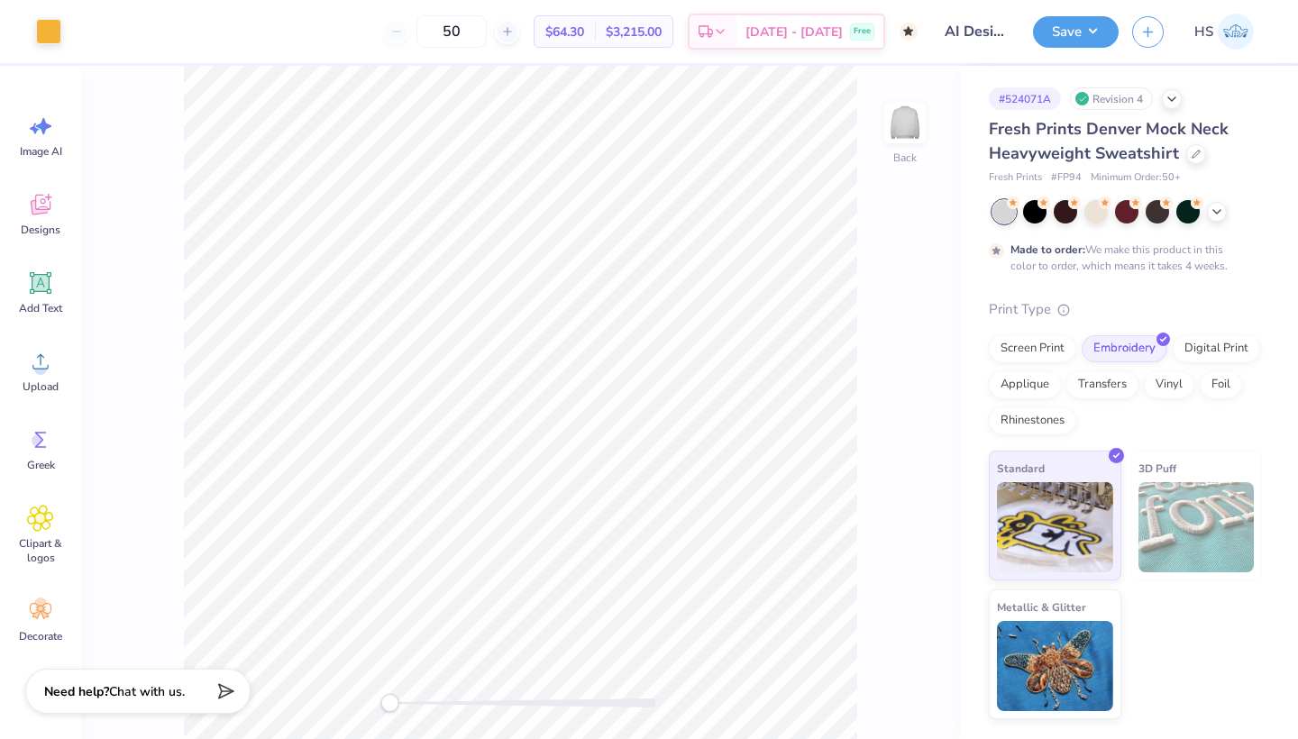
click at [343, 680] on div "Back" at bounding box center [520, 402] width 879 height 673
click at [1048, 377] on div at bounding box center [1055, 373] width 15 height 15
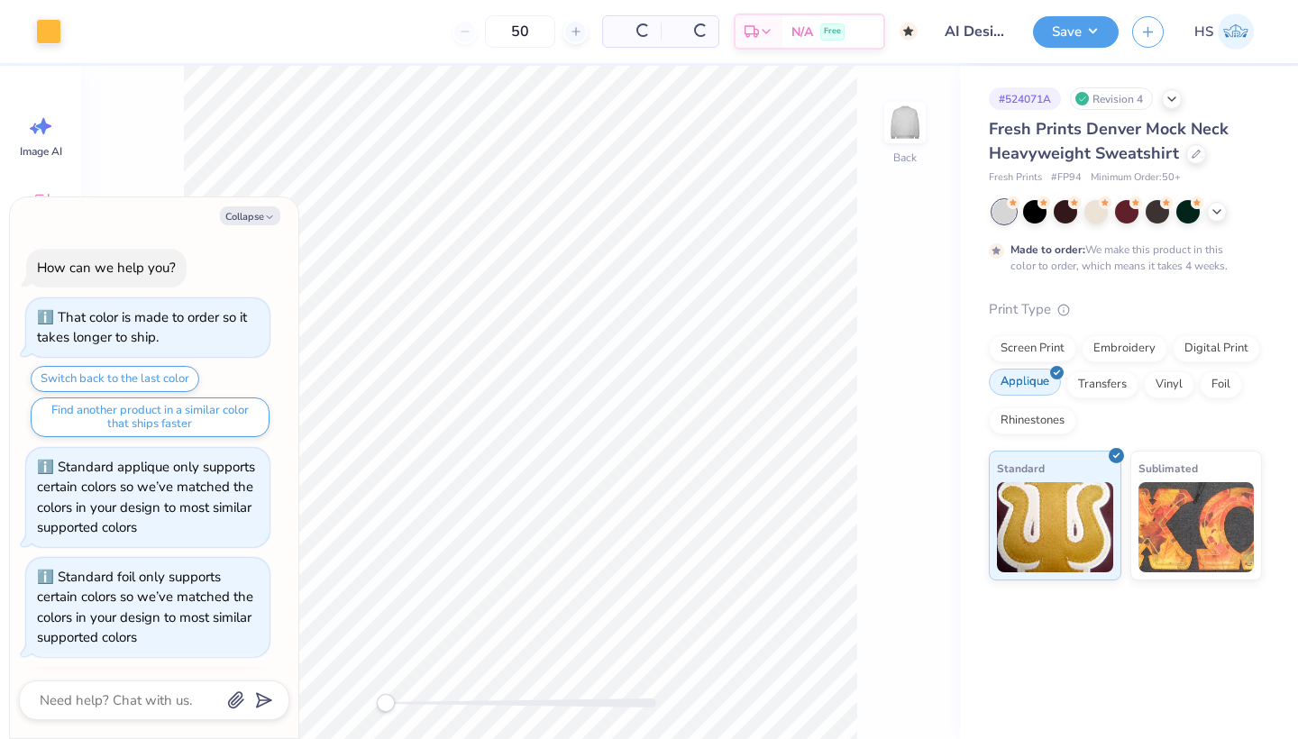
scroll to position [820, 0]
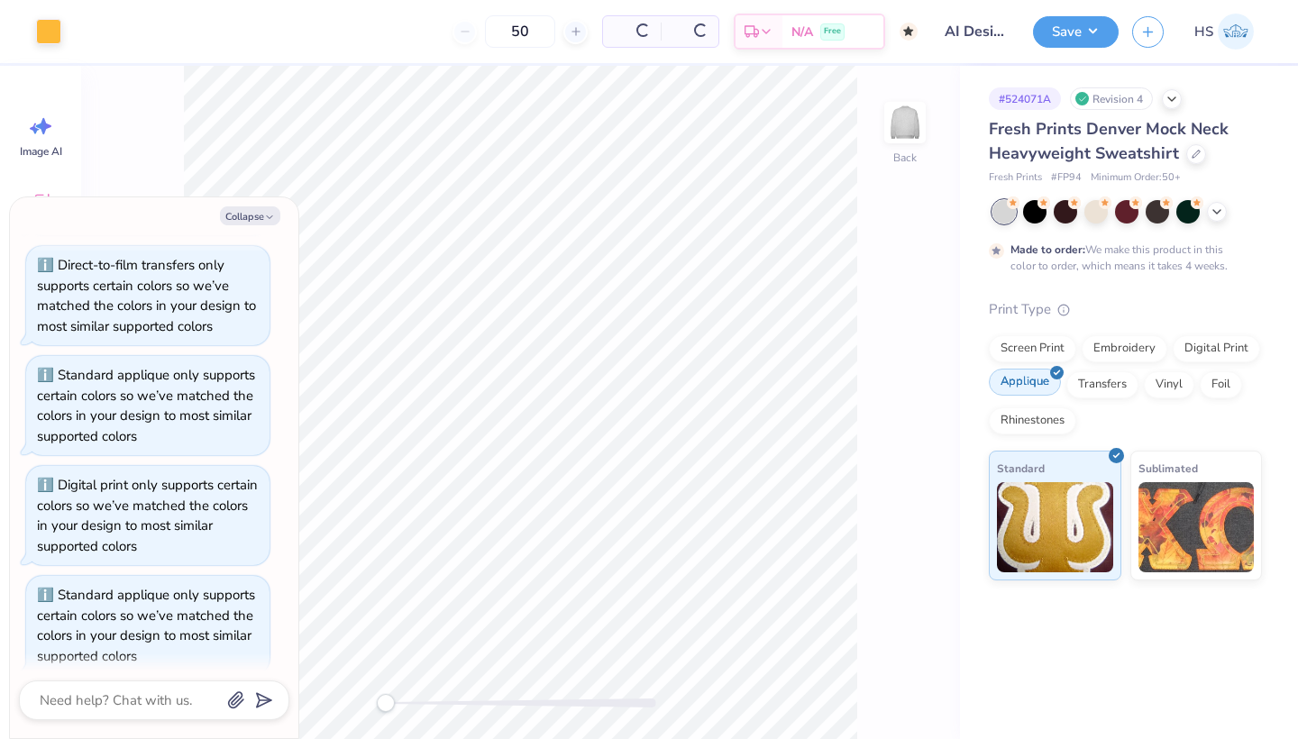
type textarea "x"
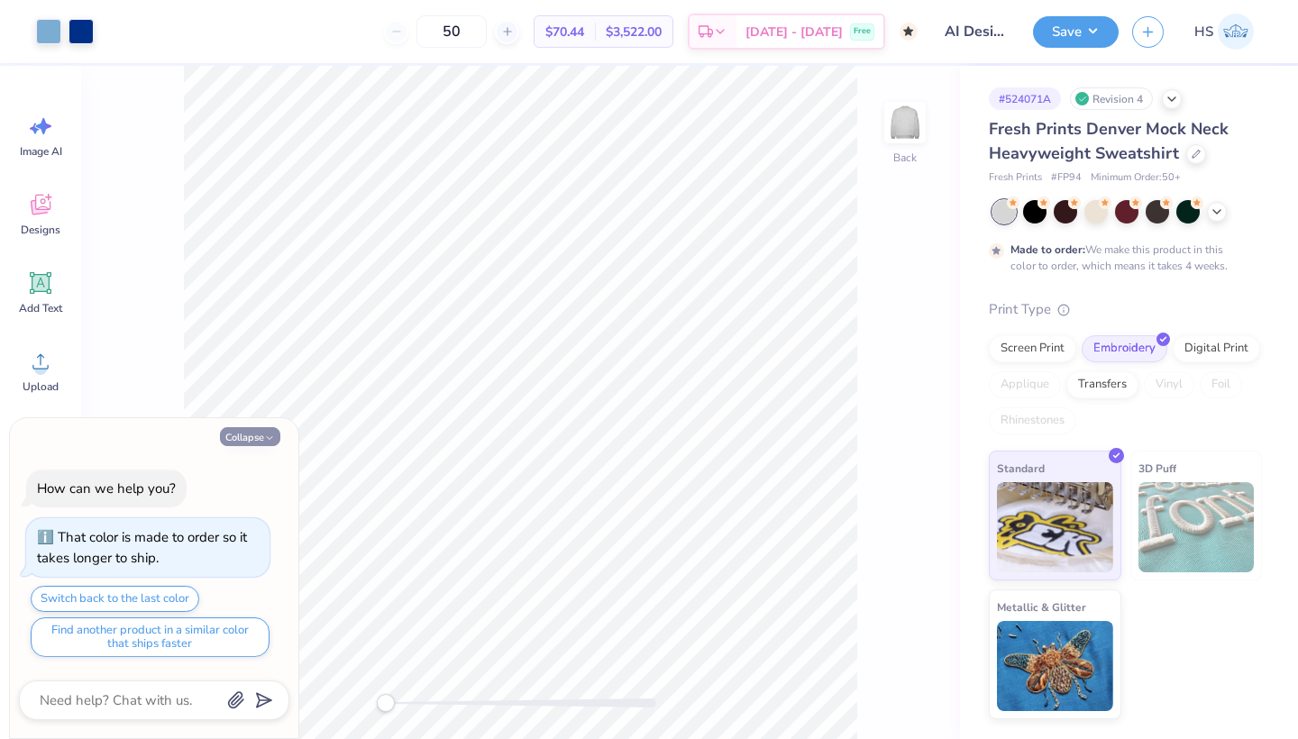
click at [263, 436] on button "Collapse" at bounding box center [250, 436] width 60 height 19
type textarea "x"
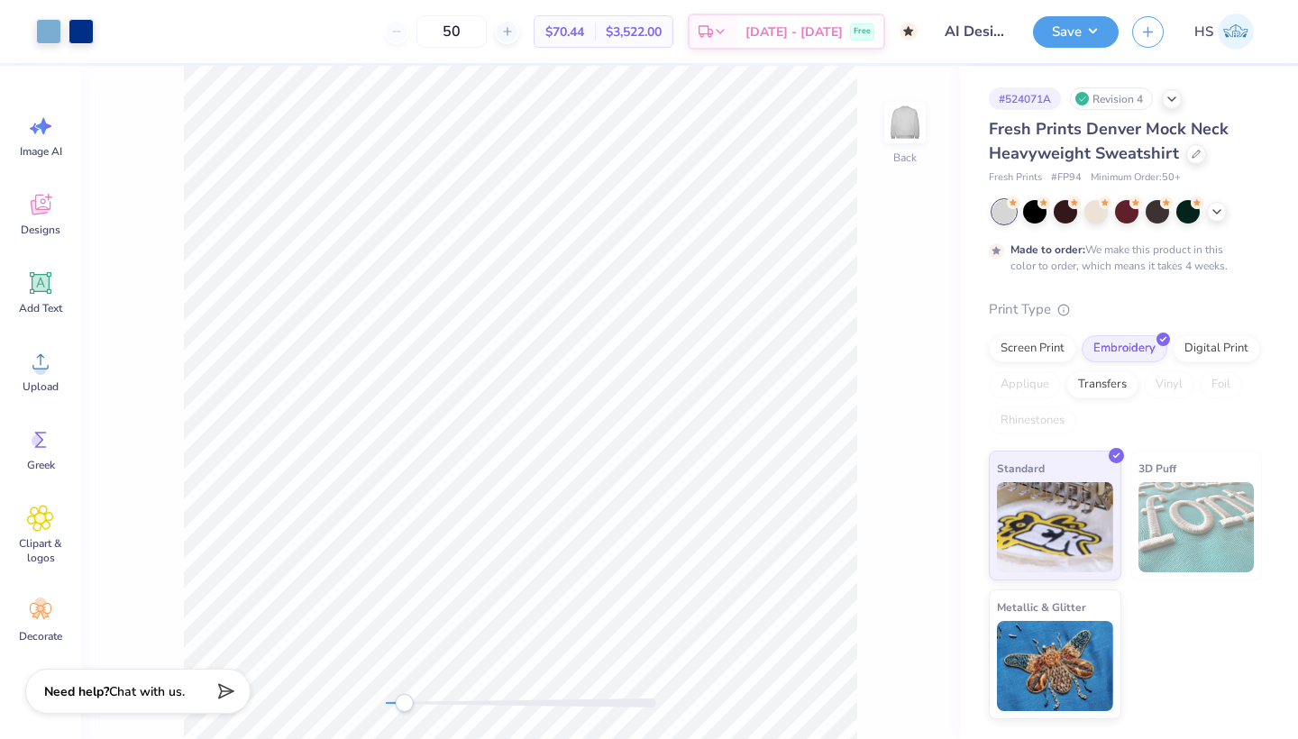
drag, startPoint x: 386, startPoint y: 703, endPoint x: 407, endPoint y: 704, distance: 21.6
click at [407, 704] on div "Accessibility label" at bounding box center [404, 703] width 18 height 18
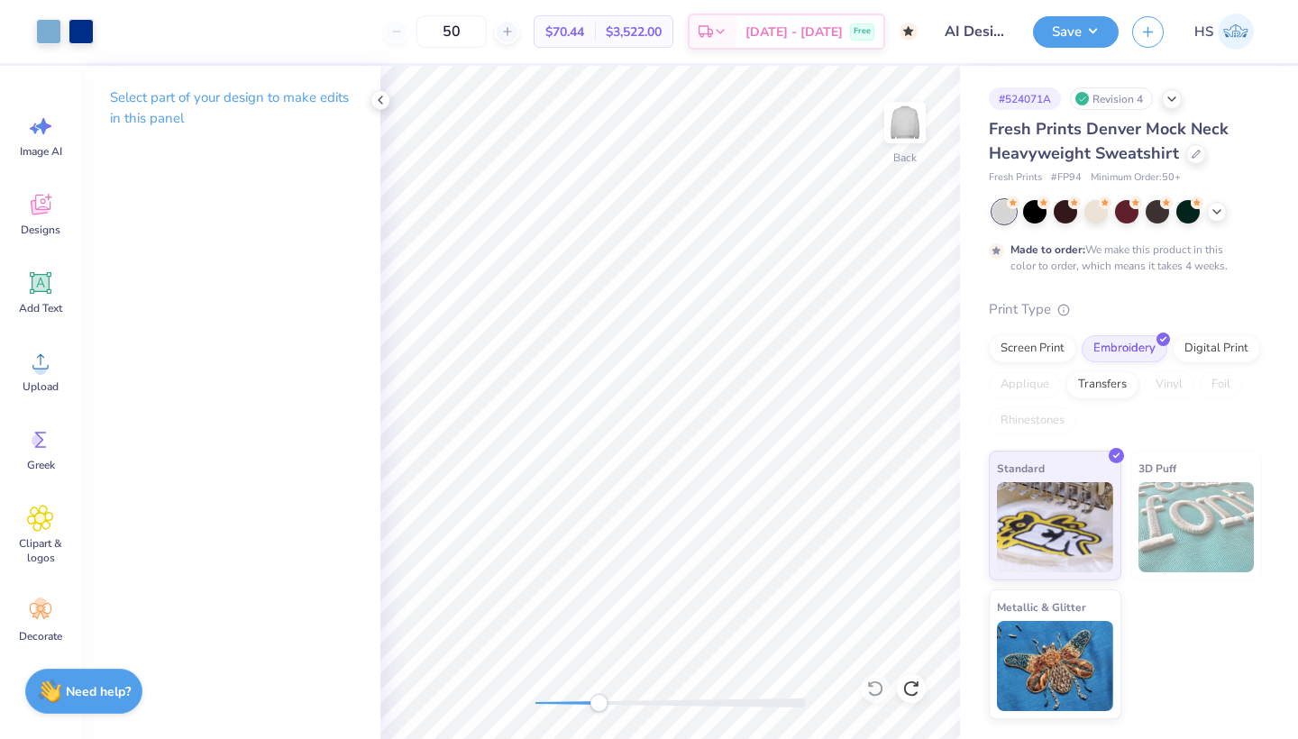
drag, startPoint x: 560, startPoint y: 703, endPoint x: 606, endPoint y: 705, distance: 46.0
click at [606, 705] on div "Accessibility label" at bounding box center [598, 703] width 18 height 18
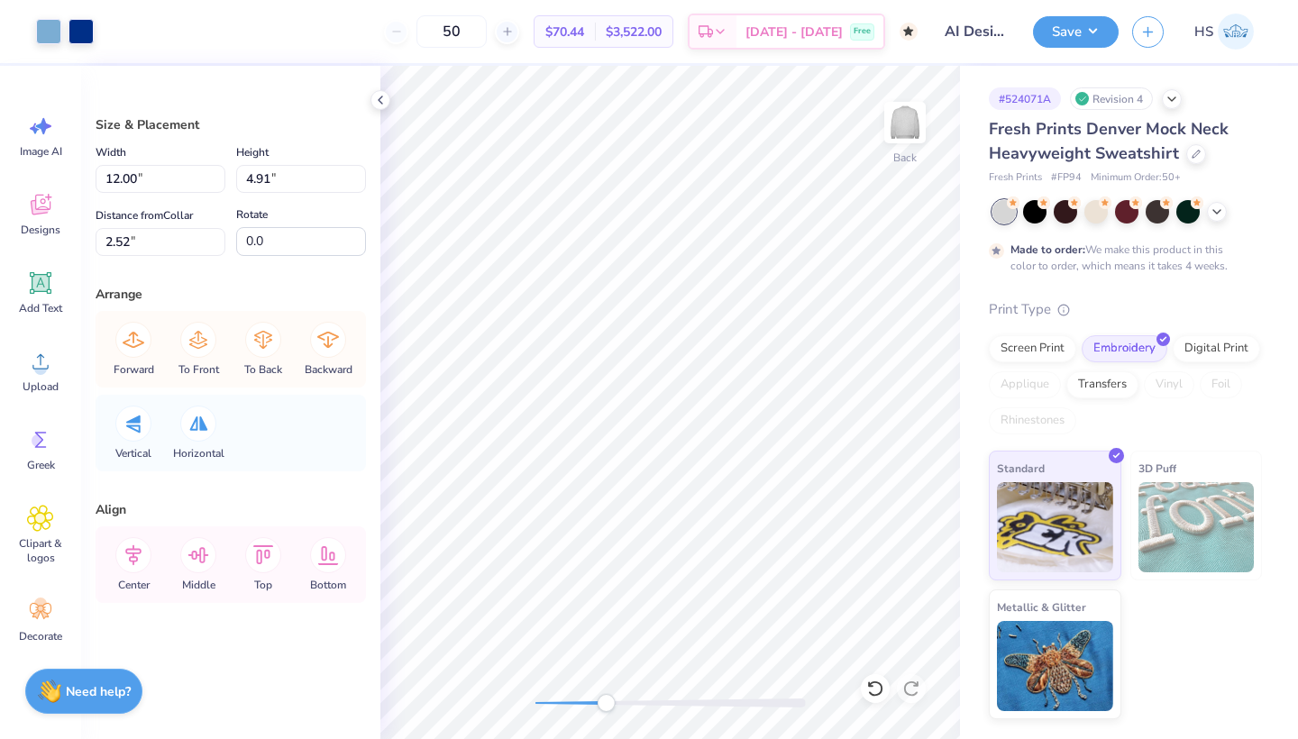
click at [960, 337] on div "# 524071A Revision 4 Fresh Prints Denver Mock Neck Heavyweight Sweatshirt Fresh…" at bounding box center [1129, 392] width 338 height 653
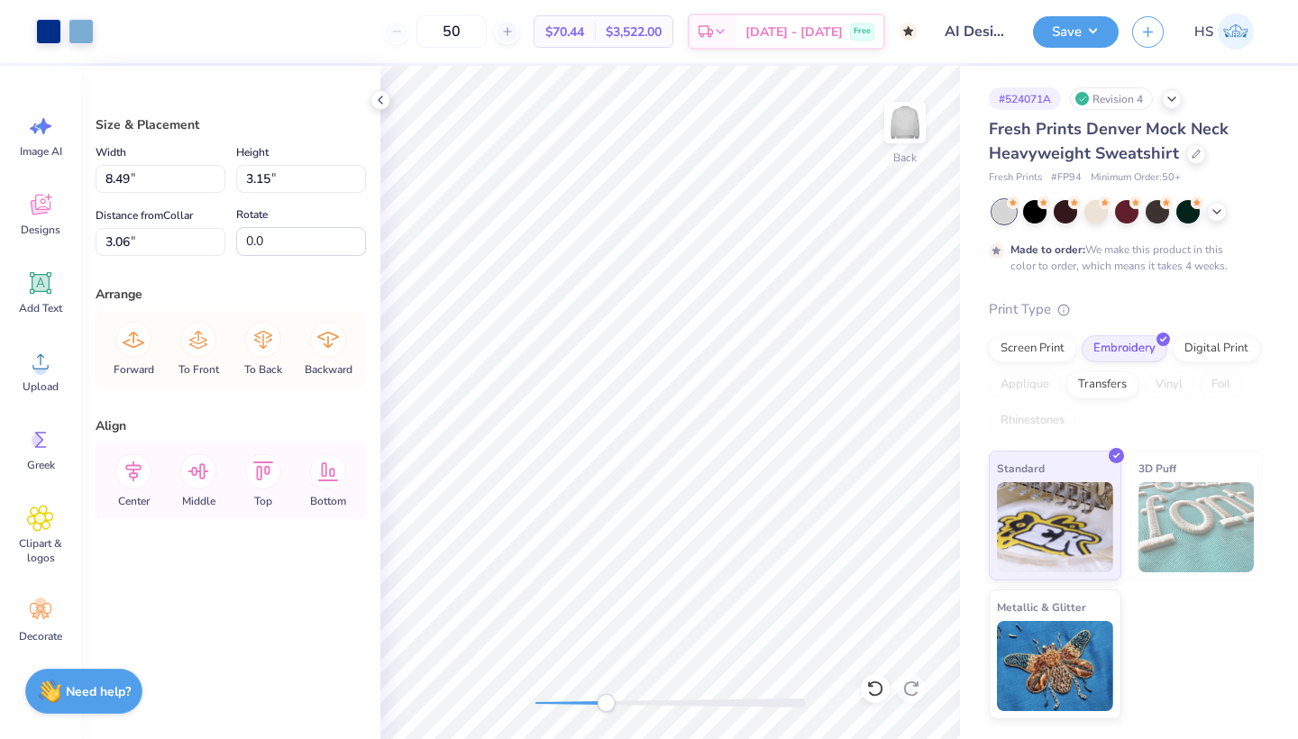
type input "10.12"
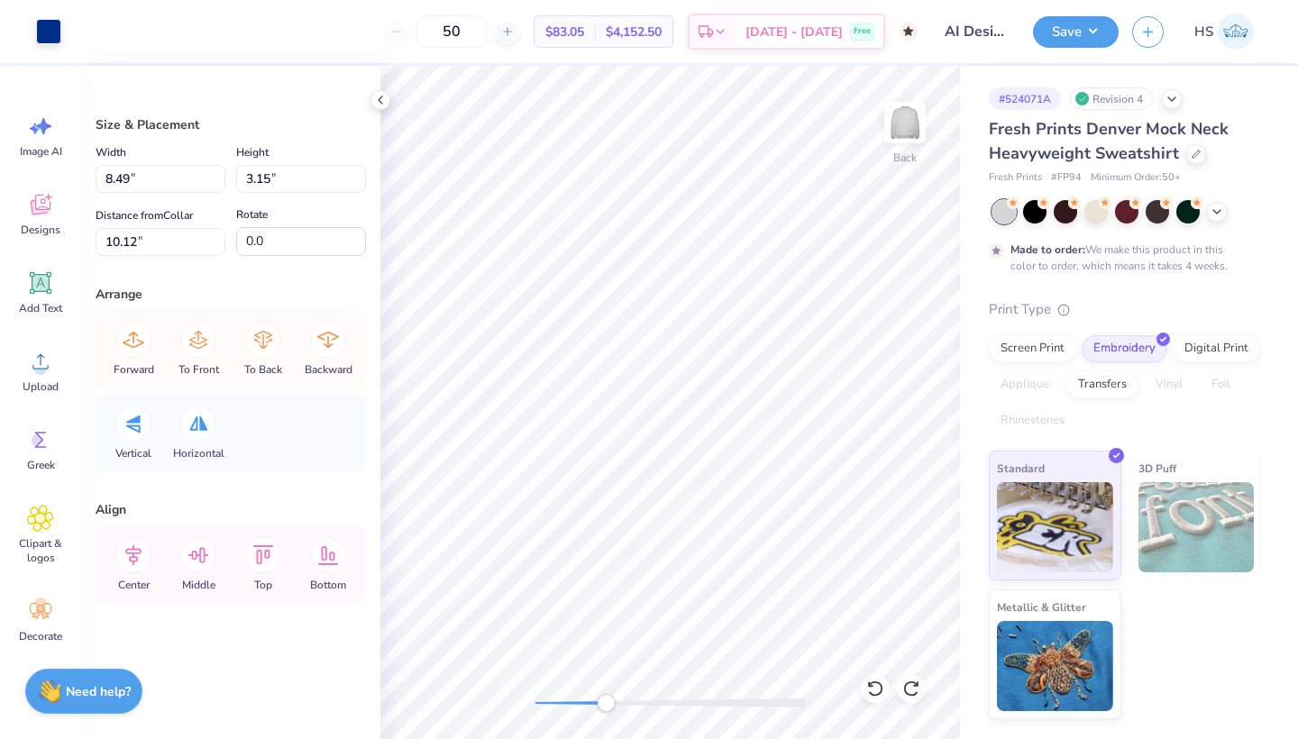
type input "3.06"
type input "1.25"
type input "1.22"
type input "3.20"
type input "-27.4"
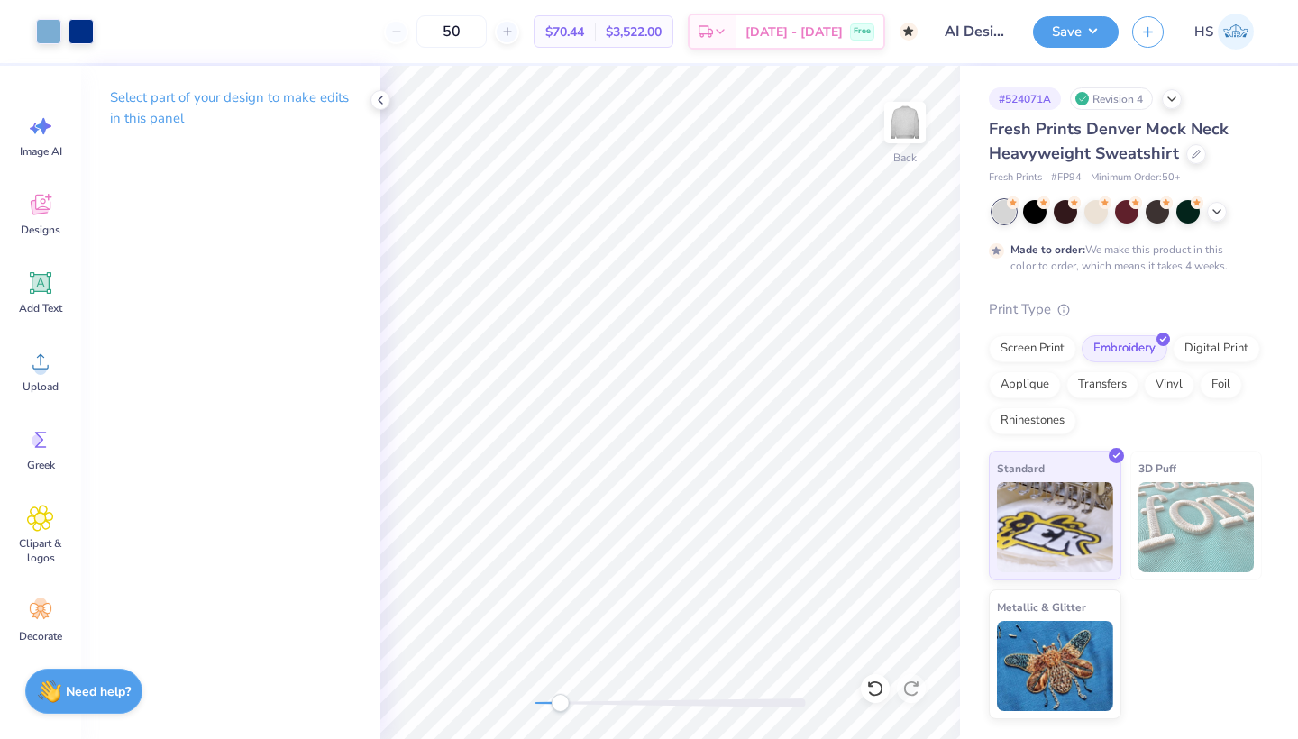
drag, startPoint x: 606, startPoint y: 706, endPoint x: 542, endPoint y: 697, distance: 65.5
click at [551, 697] on div "Accessibility label" at bounding box center [560, 703] width 18 height 18
click at [1014, 387] on div "Applique" at bounding box center [1024, 382] width 72 height 27
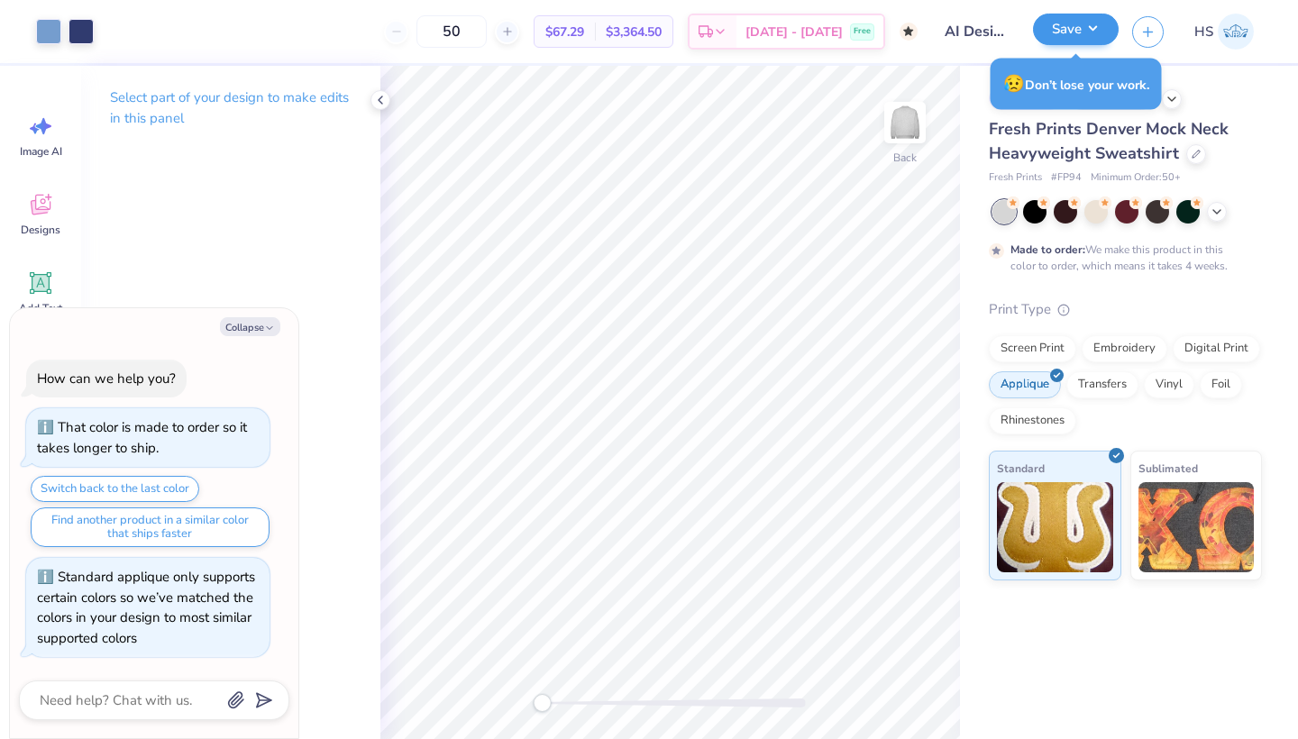
click at [1068, 30] on button "Save" at bounding box center [1076, 30] width 86 height 32
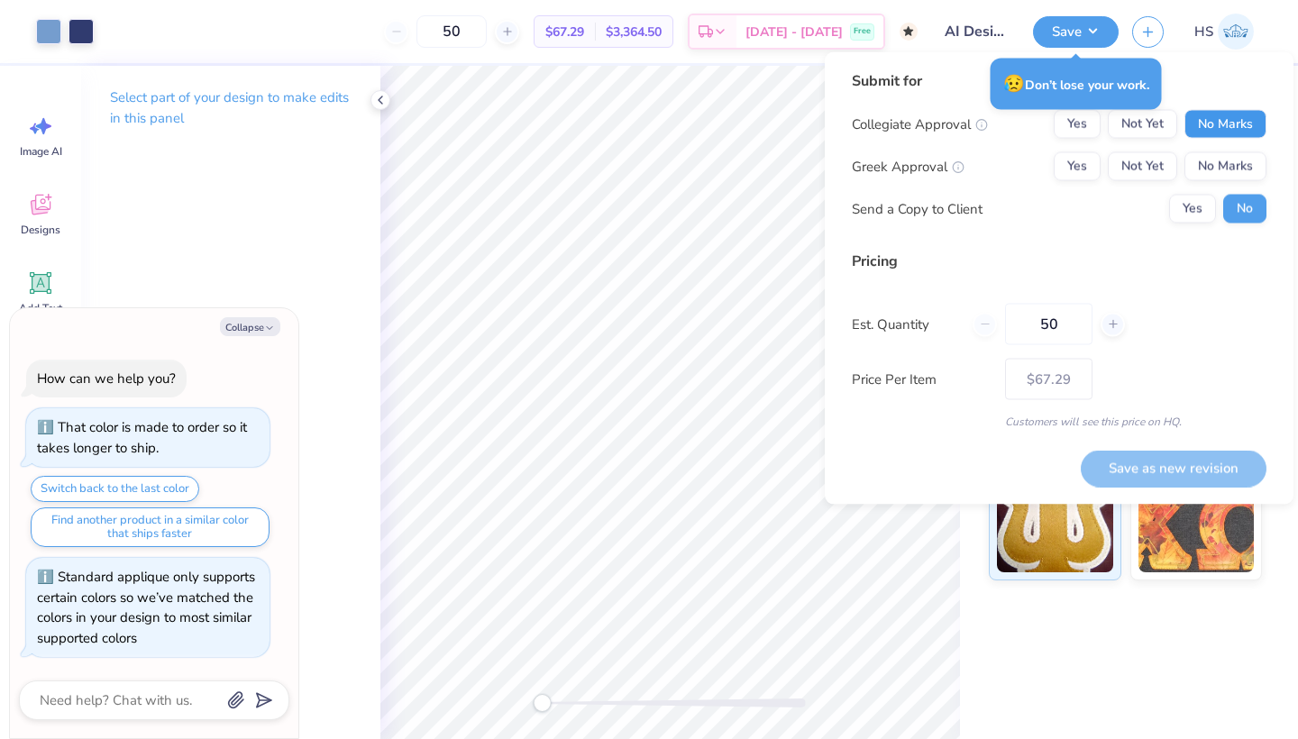
click at [1231, 122] on button "No Marks" at bounding box center [1225, 124] width 82 height 29
click at [1137, 158] on button "Not Yet" at bounding box center [1141, 166] width 69 height 29
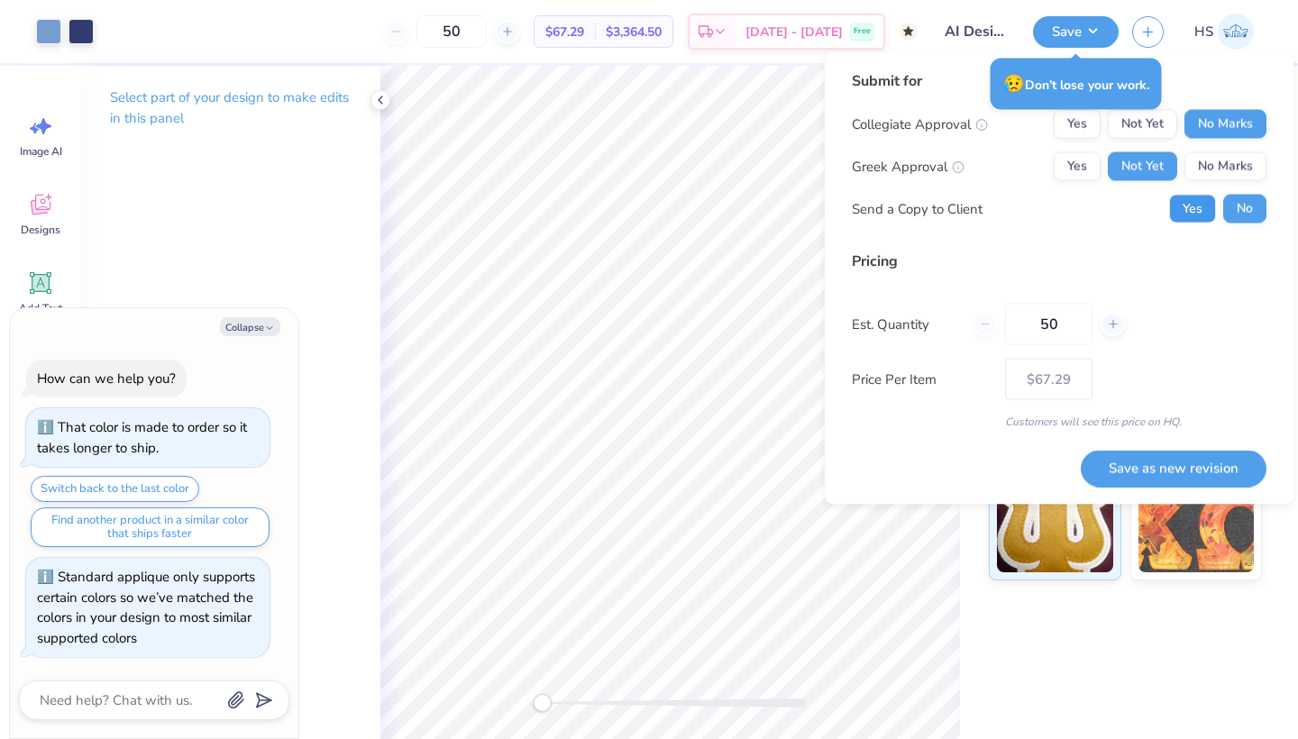
click at [1186, 204] on button "Yes" at bounding box center [1192, 209] width 47 height 29
click at [1124, 461] on button "Save as new revision" at bounding box center [1173, 468] width 186 height 37
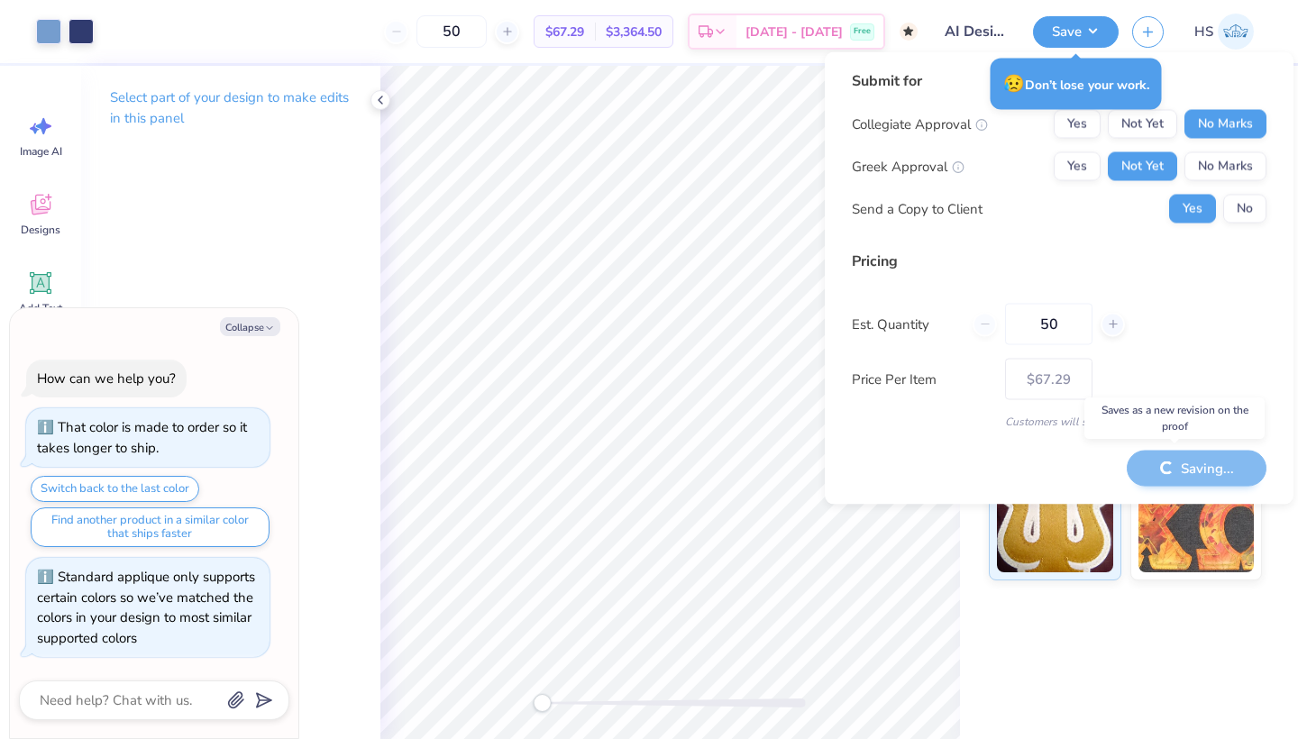
type textarea "x"
type input "– –"
type textarea "x"
type input "$67.29"
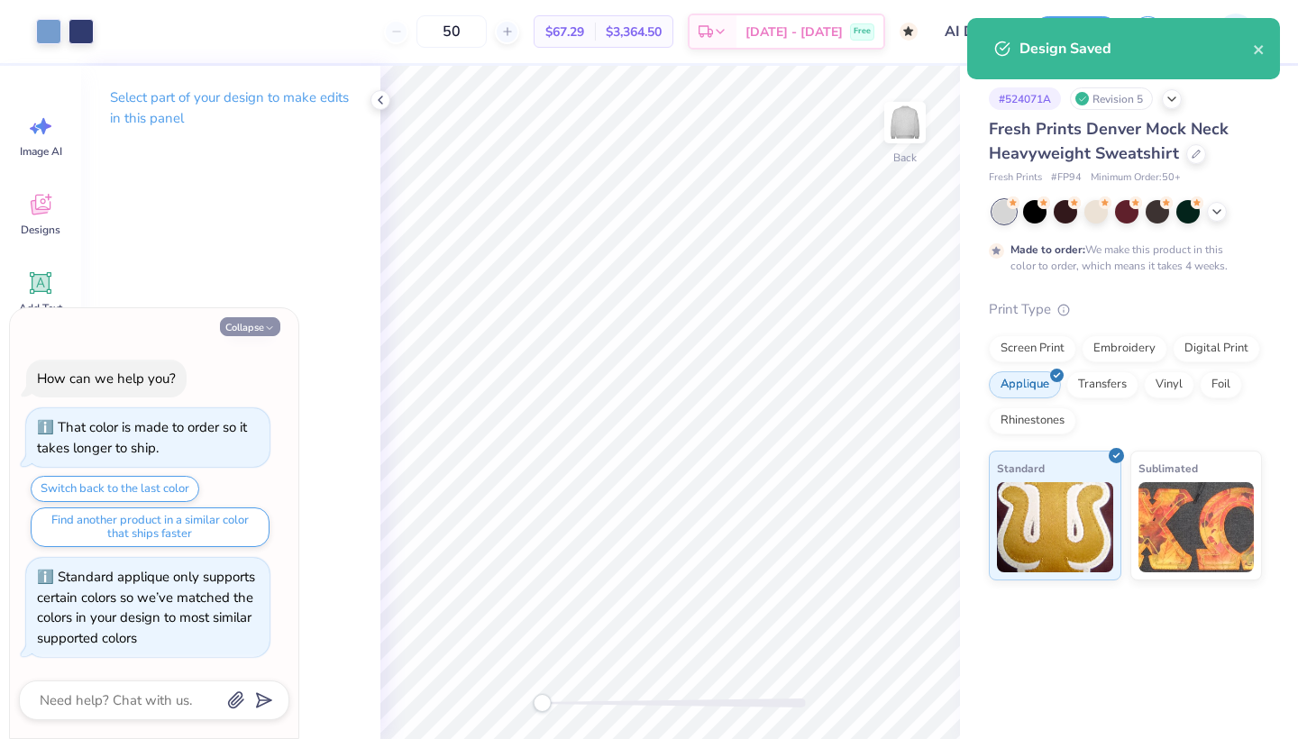
click at [251, 332] on button "Collapse" at bounding box center [250, 326] width 60 height 19
type textarea "x"
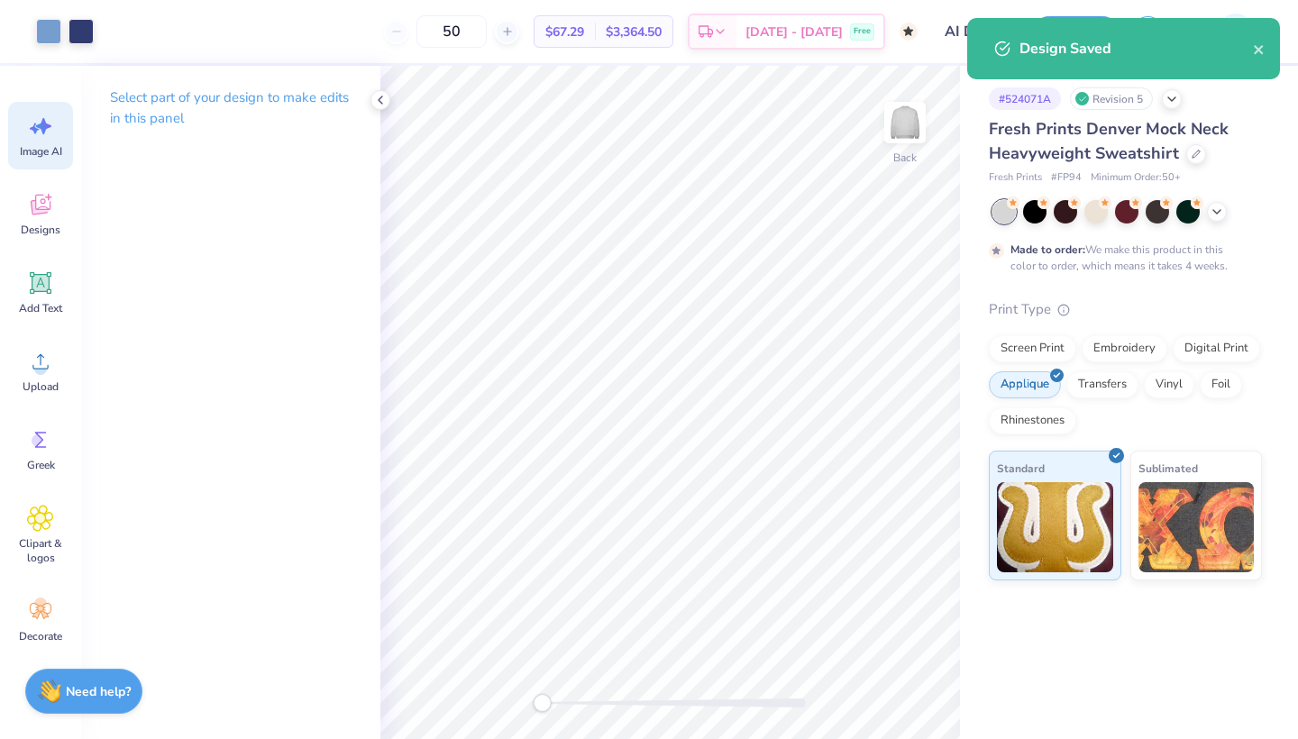
click at [44, 141] on div "Image AI" at bounding box center [40, 136] width 65 height 68
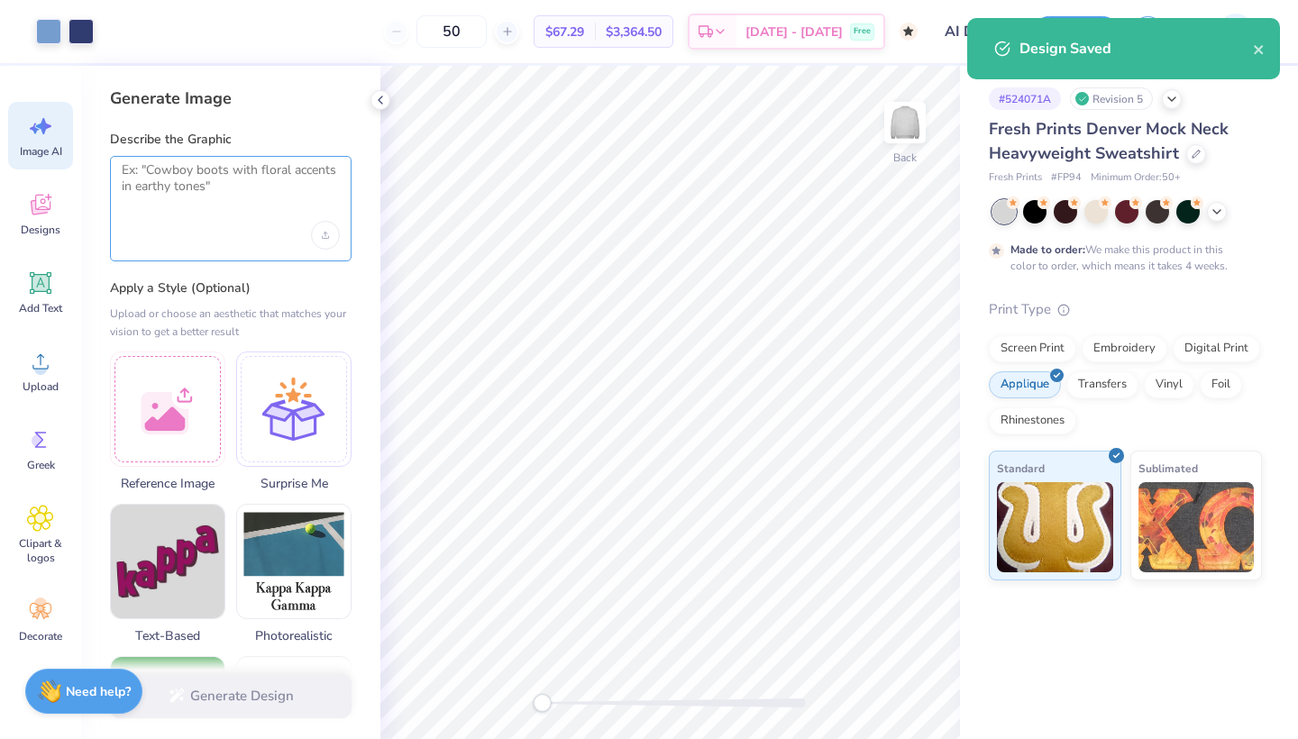
click at [168, 194] on textarea at bounding box center [231, 184] width 218 height 45
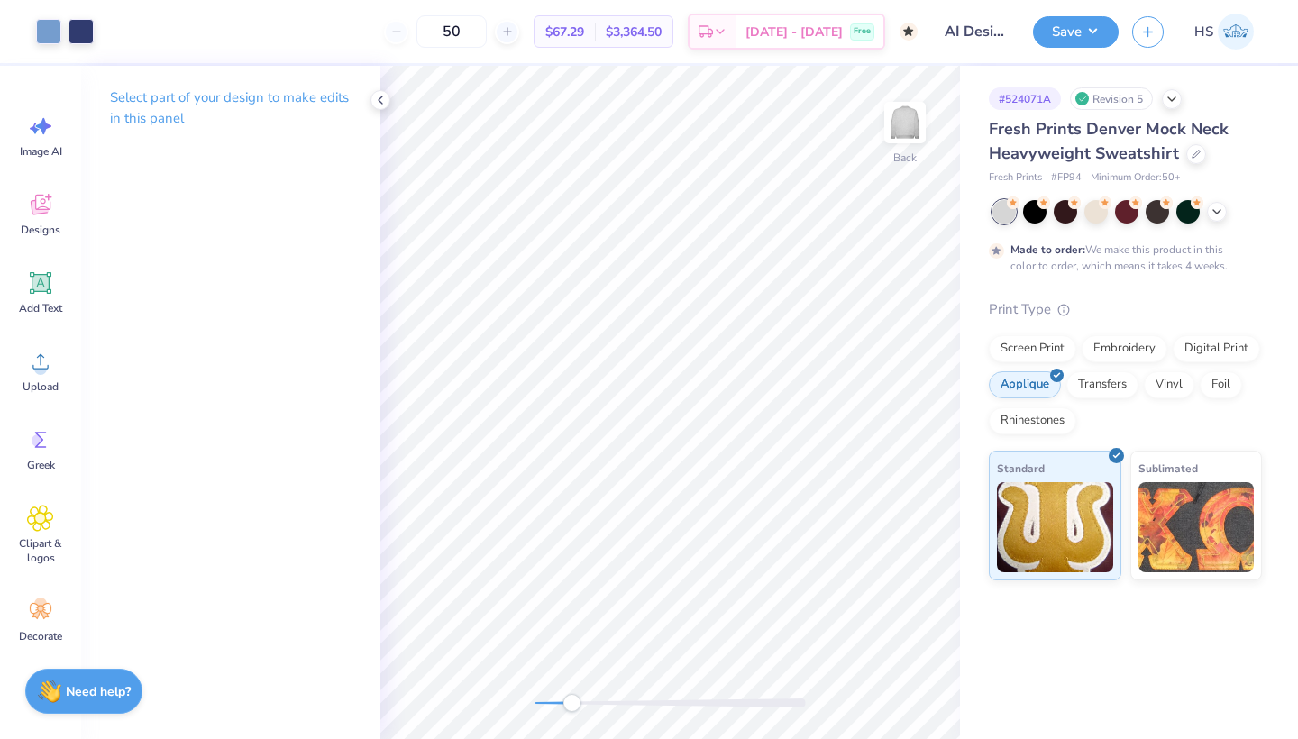
drag, startPoint x: 544, startPoint y: 700, endPoint x: 569, endPoint y: 699, distance: 25.2
click at [569, 699] on div "Accessibility label" at bounding box center [571, 703] width 18 height 18
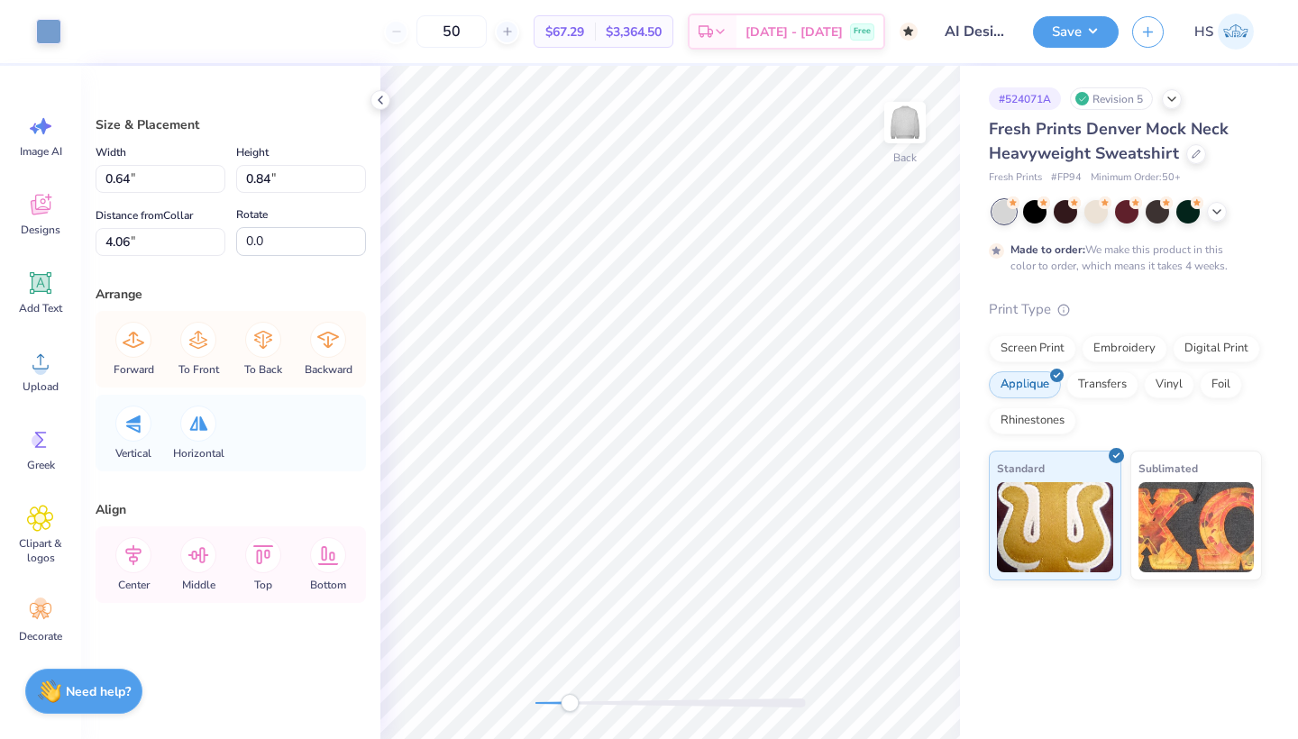
type input "0.18"
type input "0.29"
type input "4.23"
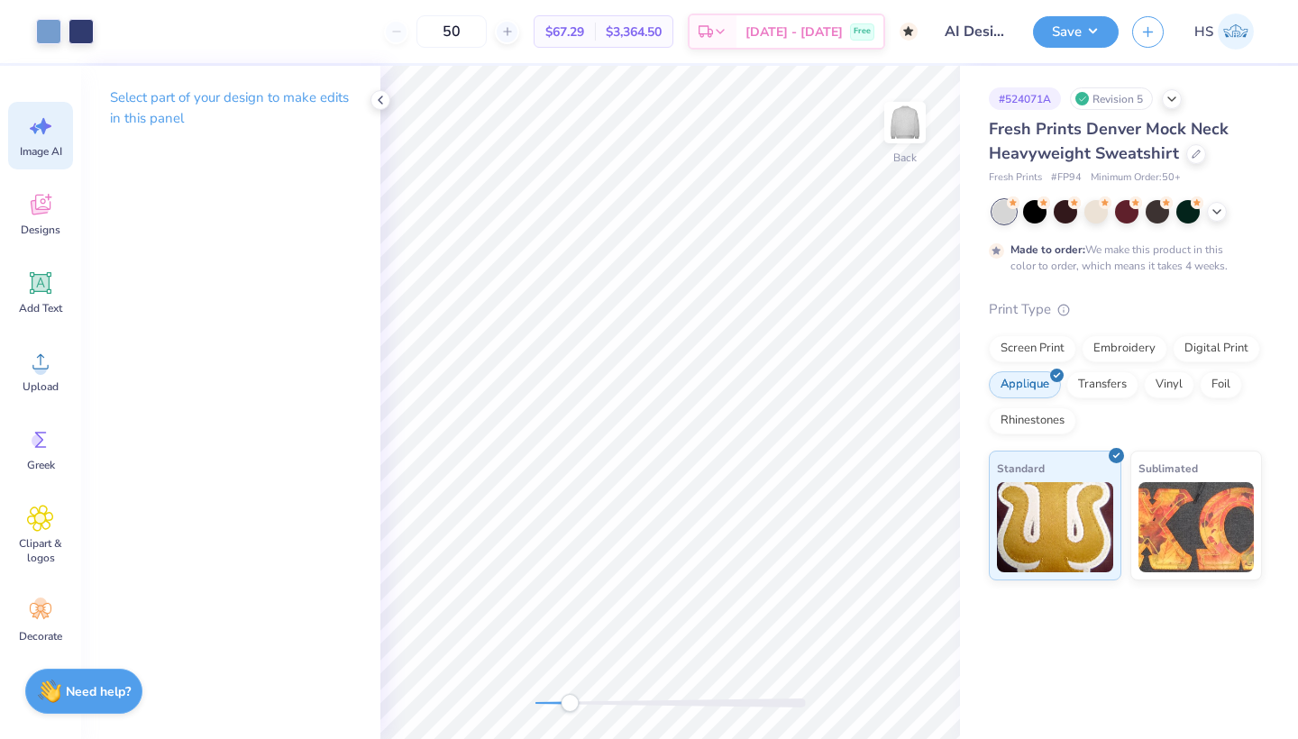
click at [32, 130] on icon at bounding box center [35, 128] width 10 height 11
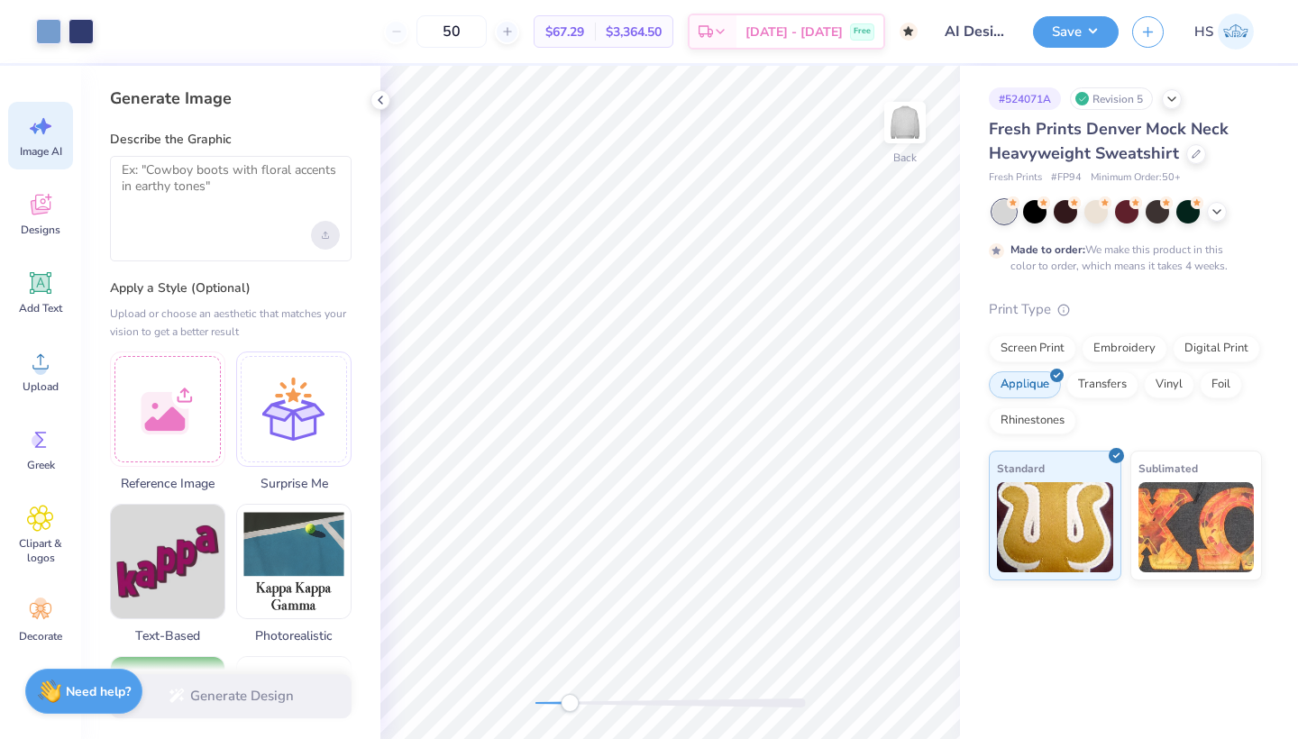
click at [325, 236] on icon "Upload image" at bounding box center [325, 235] width 7 height 7
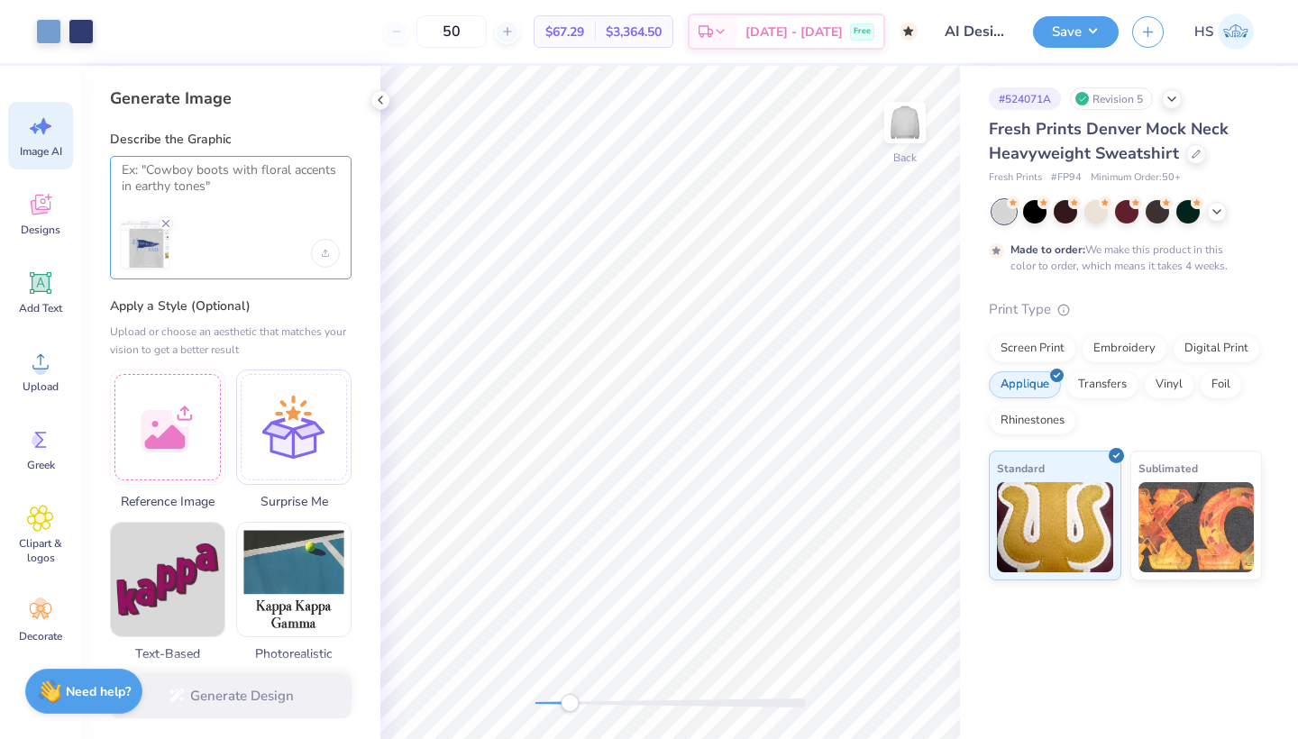
click at [218, 199] on textarea at bounding box center [231, 184] width 218 height 45
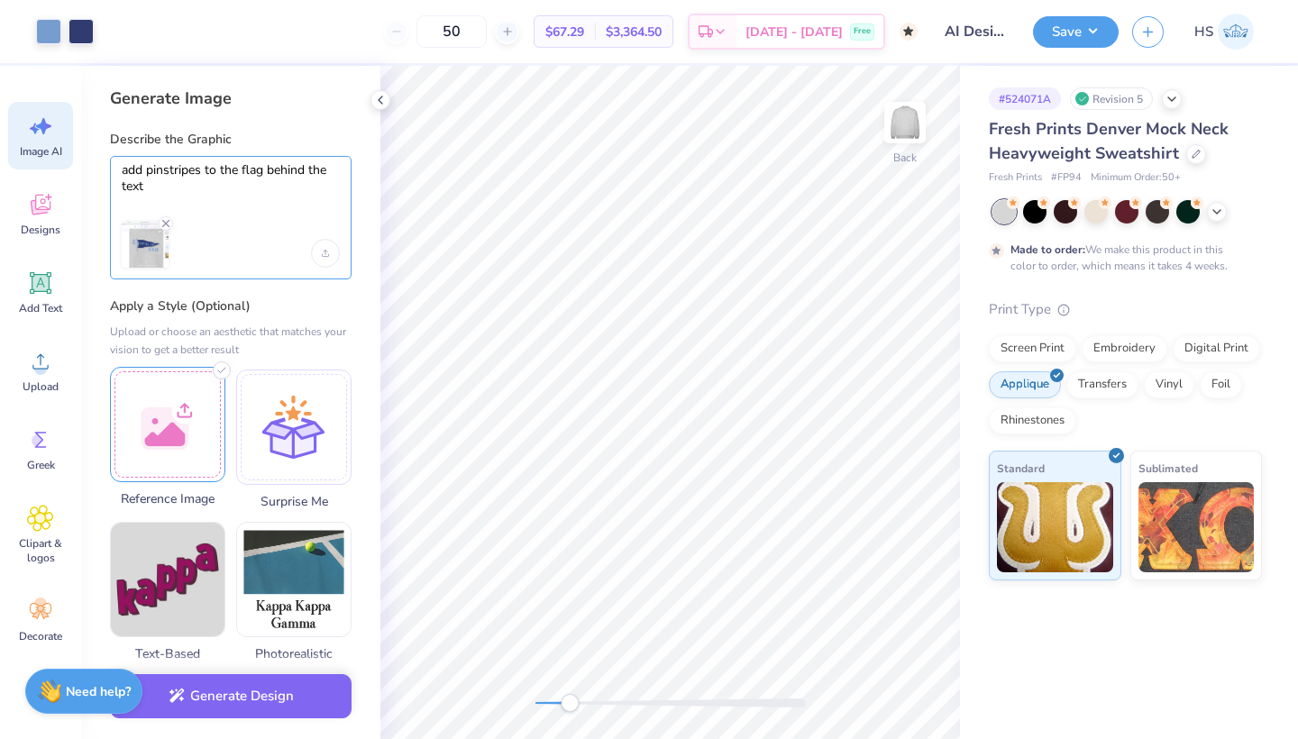
type textarea "add pinstripes to the flag behind the text"
click at [168, 455] on div at bounding box center [167, 424] width 115 height 115
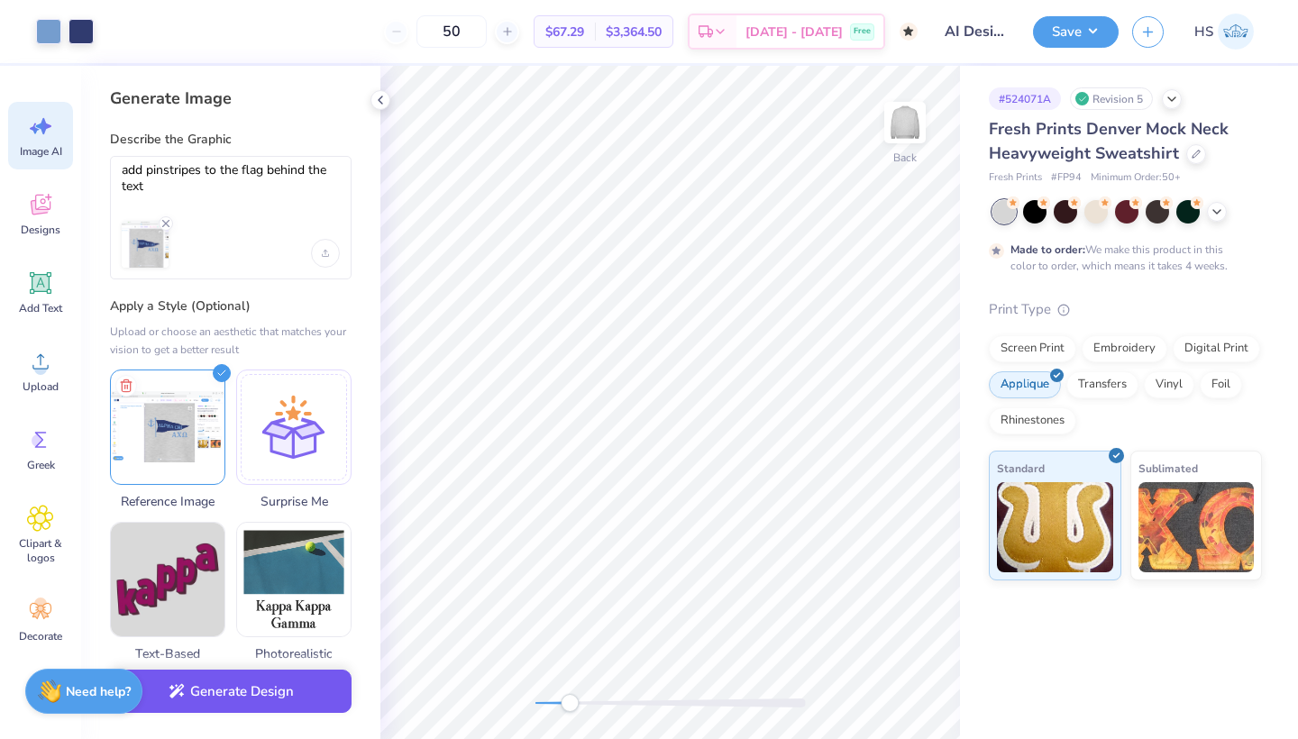
click at [303, 699] on button "Generate Design" at bounding box center [230, 691] width 241 height 44
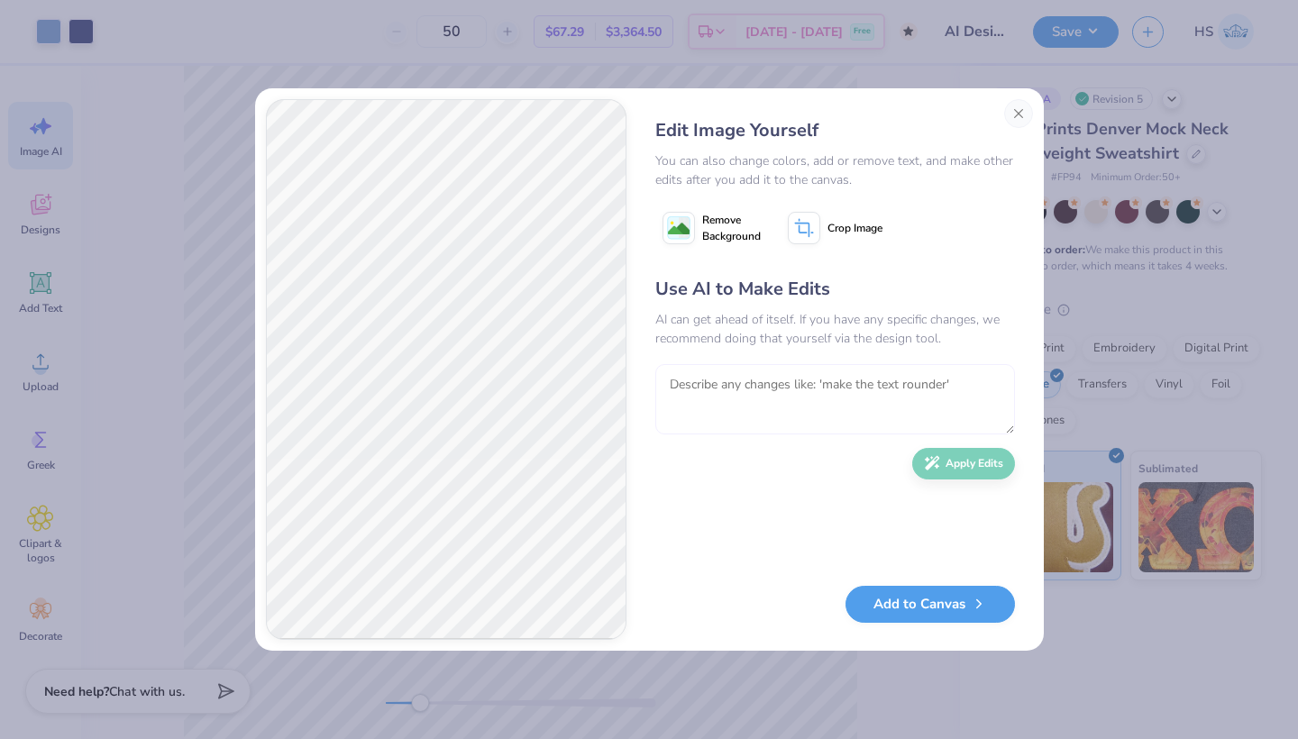
click at [742, 431] on textarea at bounding box center [835, 399] width 360 height 70
type textarea "make the stripes a little thicket and closer together. I would like them going …"
click at [965, 457] on button "Apply Edits" at bounding box center [963, 459] width 103 height 32
click at [911, 607] on button "Add to Canvas" at bounding box center [929, 599] width 169 height 37
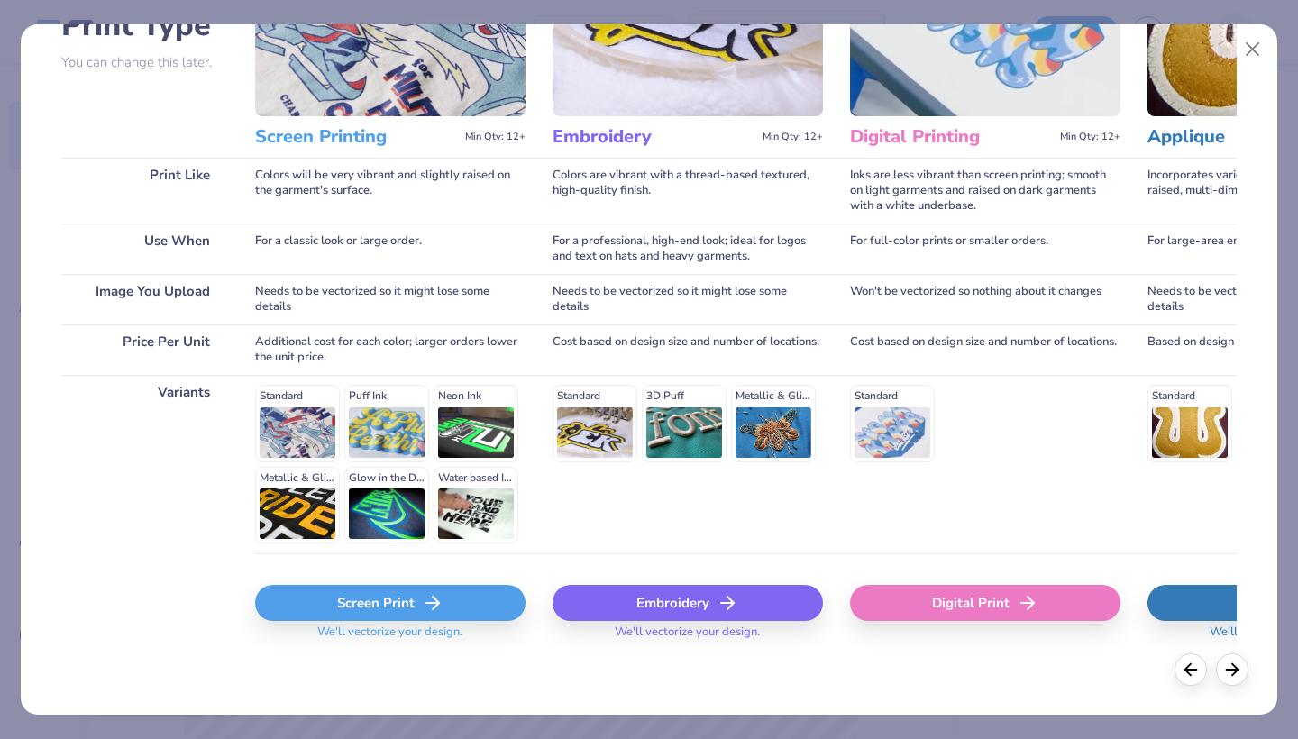
scroll to position [159, 0]
click at [338, 606] on div "Screen Print" at bounding box center [390, 604] width 270 height 36
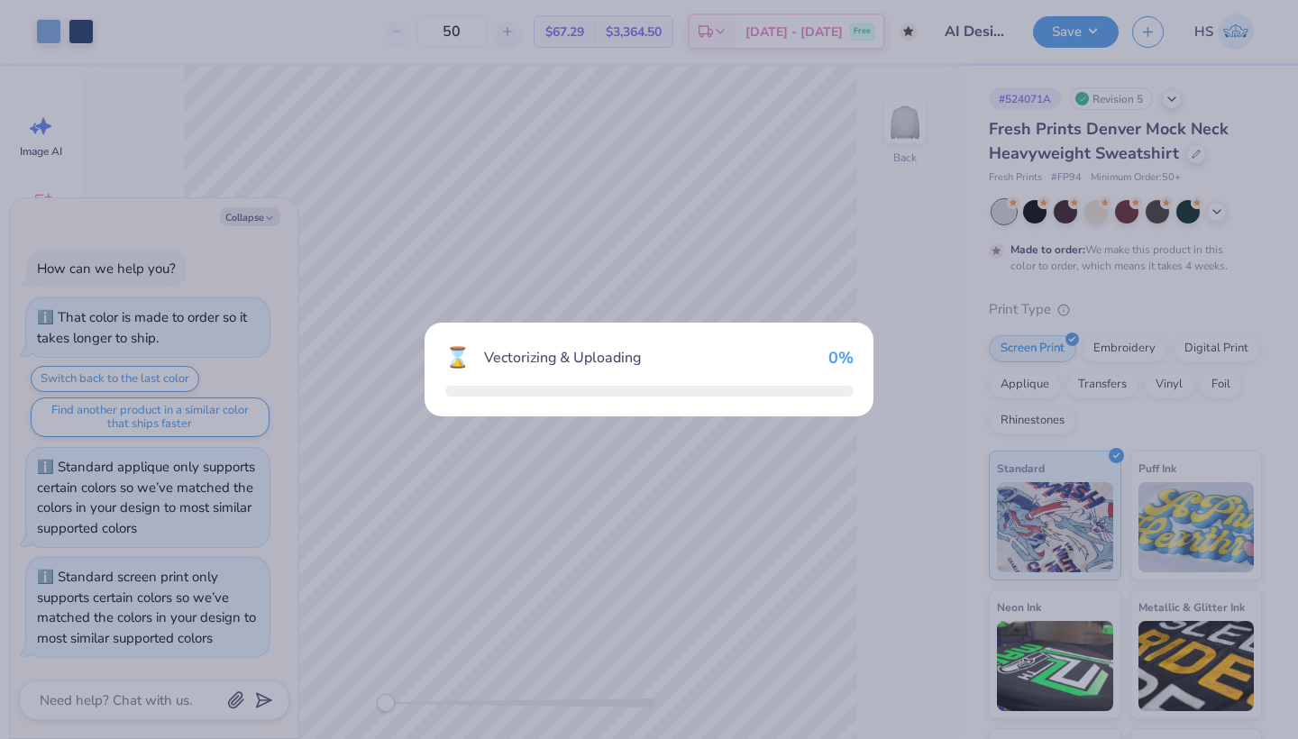
drag, startPoint x: 423, startPoint y: 701, endPoint x: 359, endPoint y: 697, distance: 64.1
click at [359, 697] on body "Art colors 50 $67.29 Per Item $3,364.50 Total Est. Delivery Oct 21 - 24 Free De…" at bounding box center [649, 369] width 1298 height 739
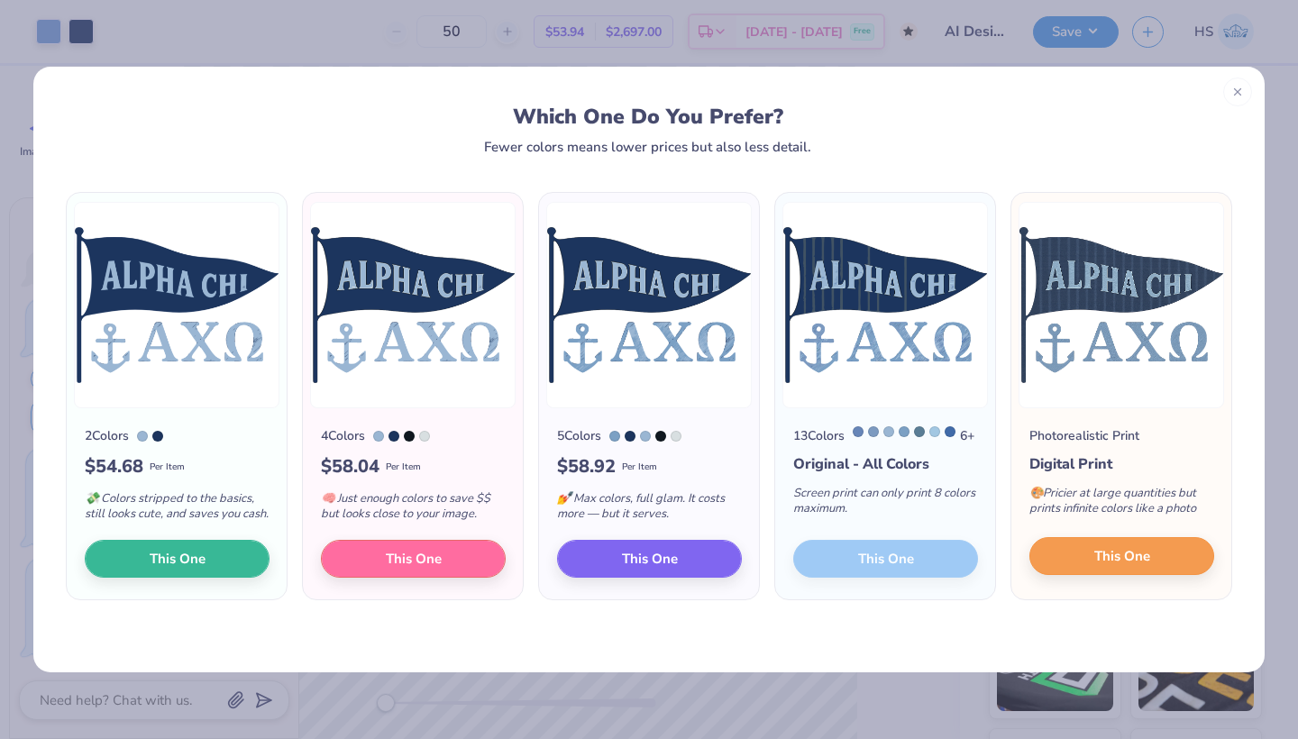
click at [1063, 569] on button "This One" at bounding box center [1121, 556] width 185 height 38
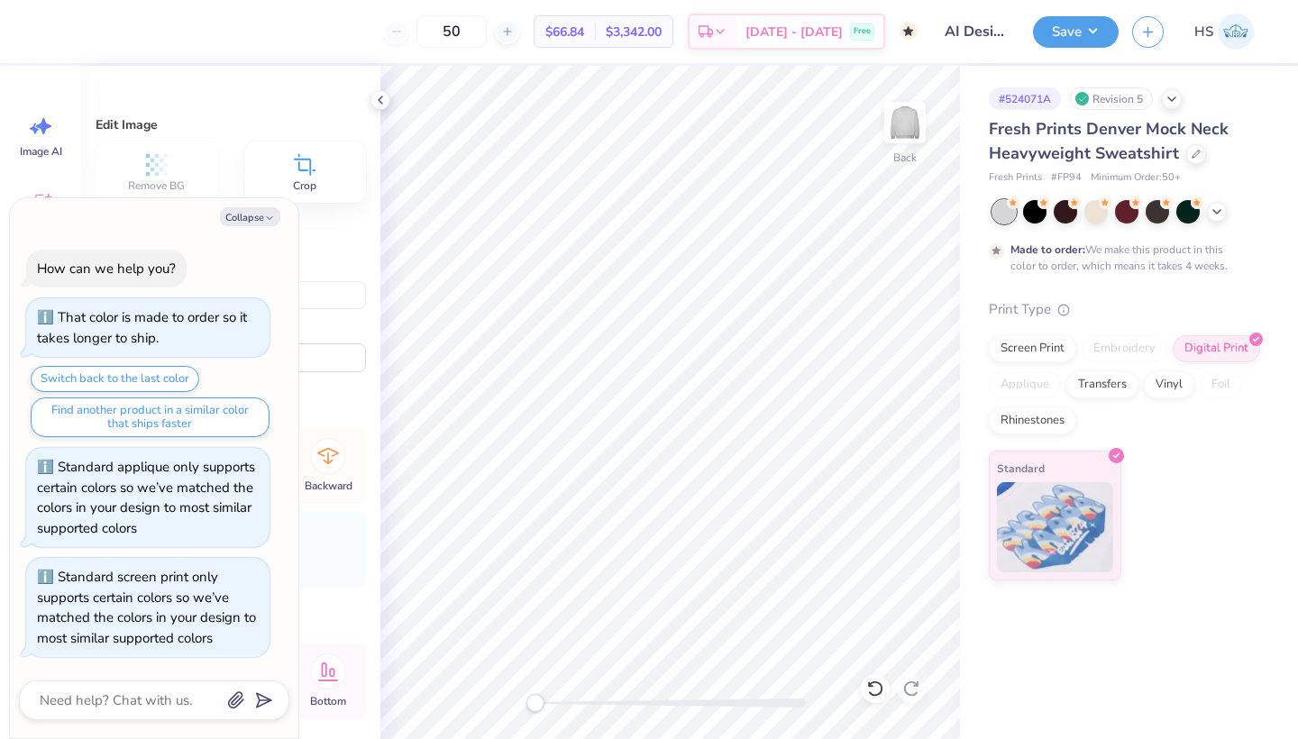
type textarea "x"
type input "8.90"
type input "6.82"
type input "8.92"
click at [1014, 387] on div "Applique" at bounding box center [1024, 382] width 72 height 27
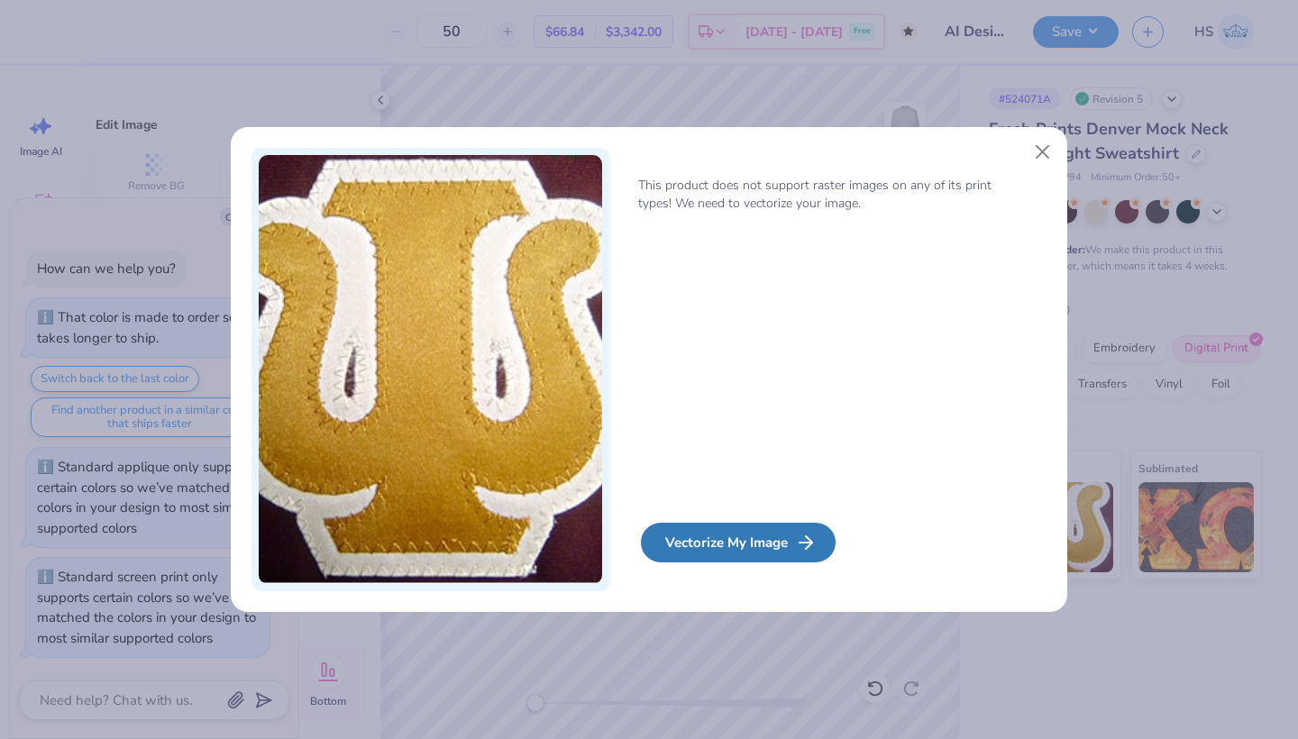
click at [728, 542] on div "Vectorize My Image" at bounding box center [738, 543] width 195 height 40
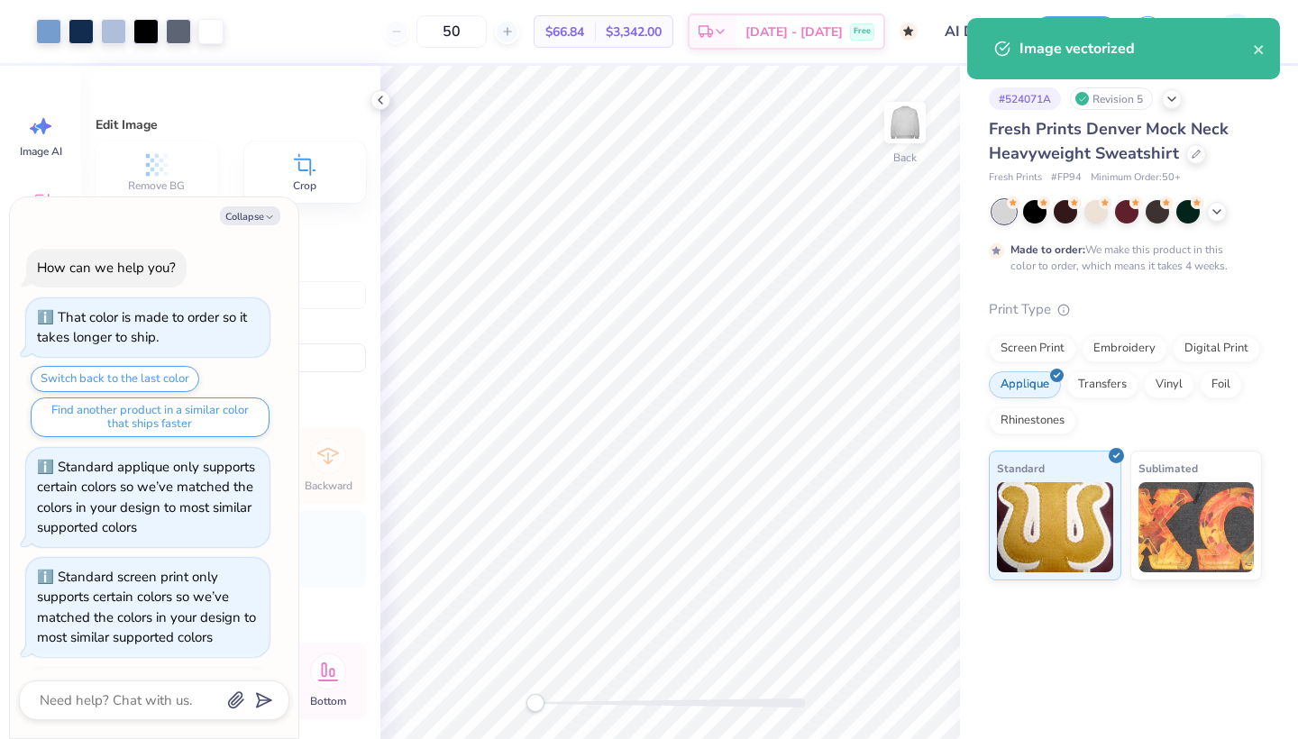
scroll to position [251, 0]
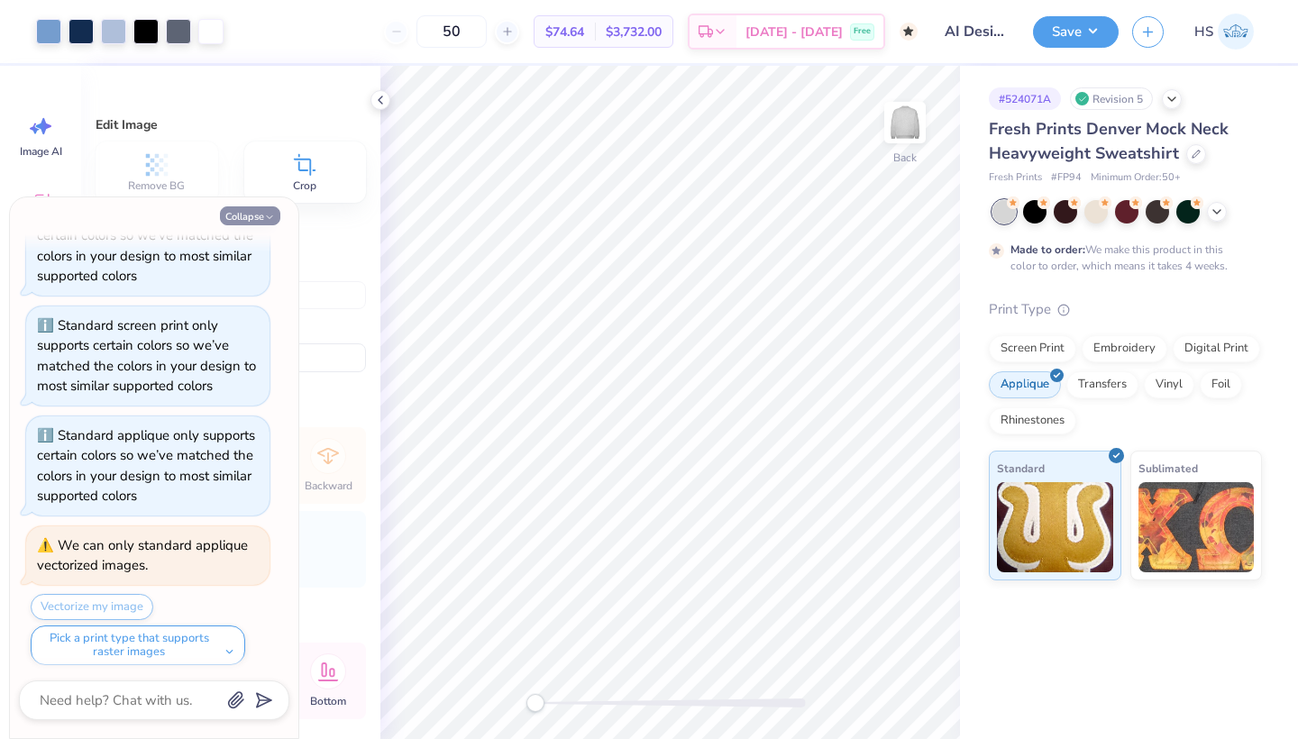
click at [251, 217] on button "Collapse" at bounding box center [250, 215] width 60 height 19
type textarea "x"
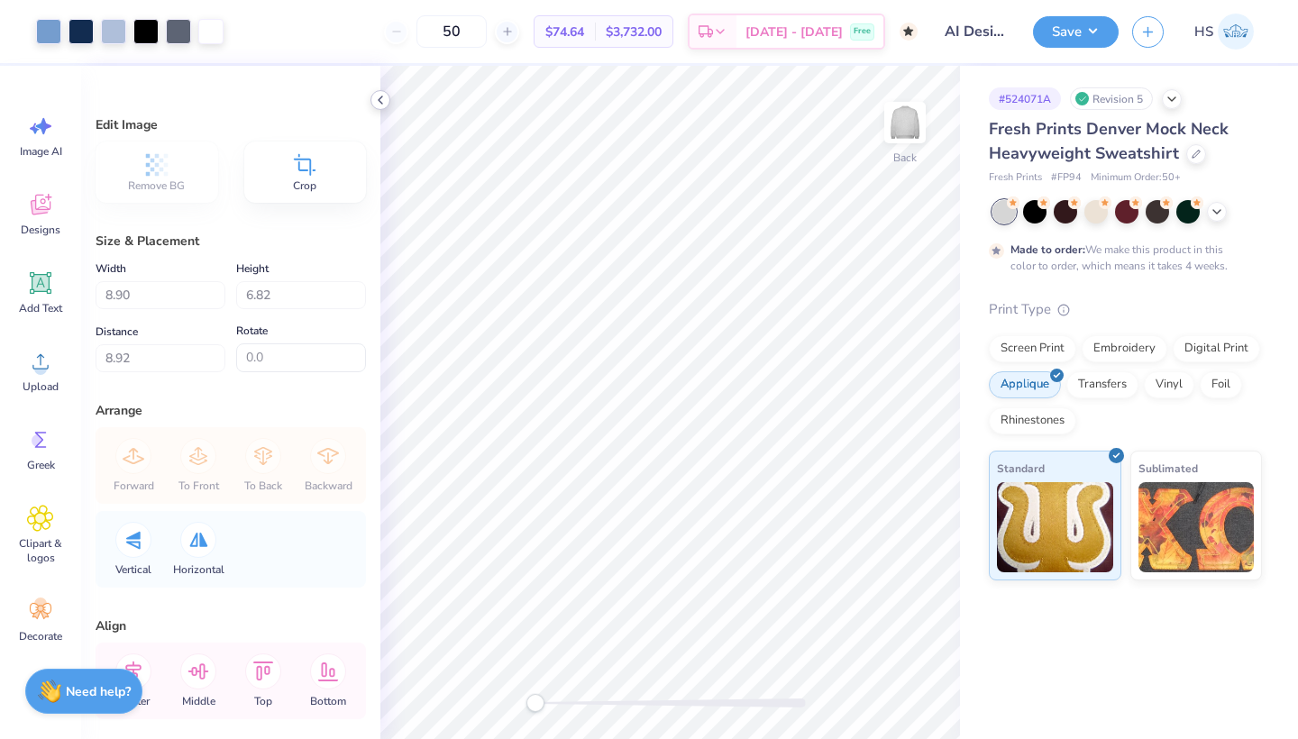
click at [378, 104] on icon at bounding box center [380, 100] width 14 height 14
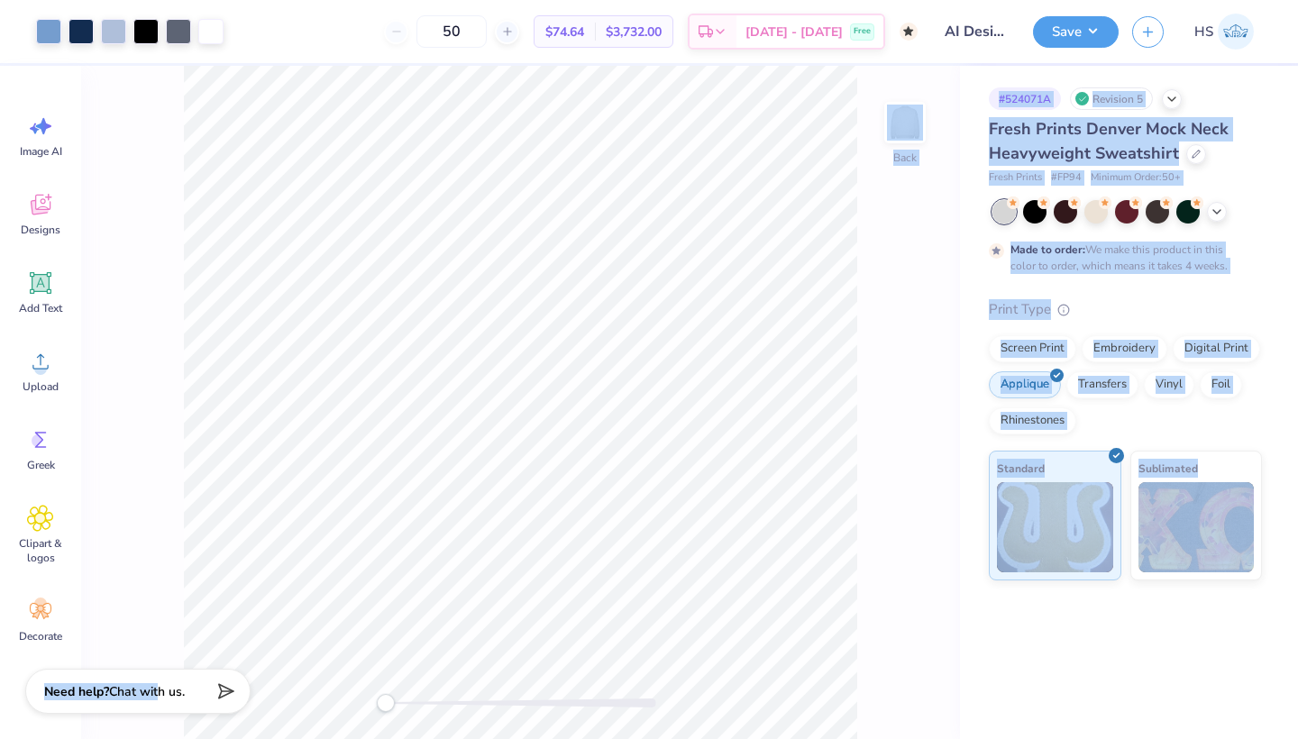
drag, startPoint x: 159, startPoint y: 680, endPoint x: 146, endPoint y: 448, distance: 232.8
click at [146, 448] on div "Art colors 50 $74.64 Per Item $3,732.00 Total Est. Delivery Oct 21 - 24 Free De…" at bounding box center [649, 369] width 1298 height 739
click at [146, 448] on div "Back" at bounding box center [520, 402] width 879 height 673
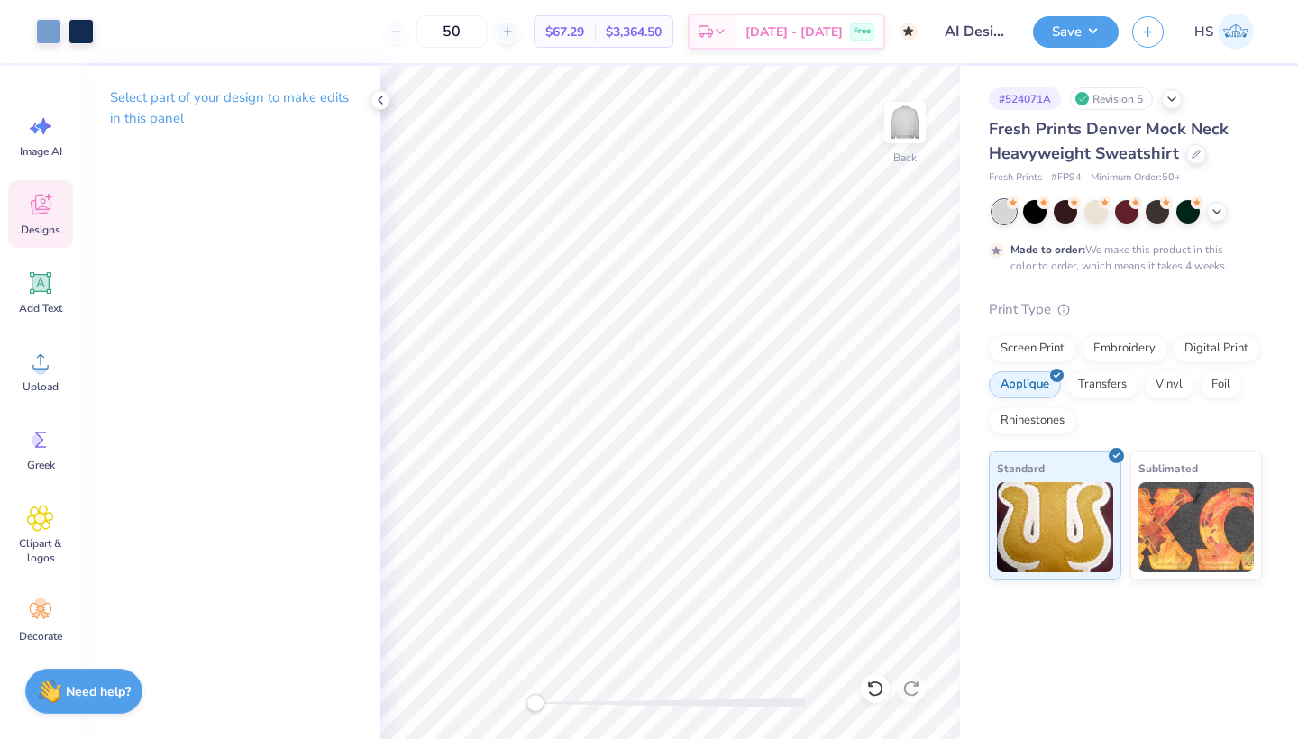
click at [38, 204] on icon at bounding box center [40, 204] width 27 height 27
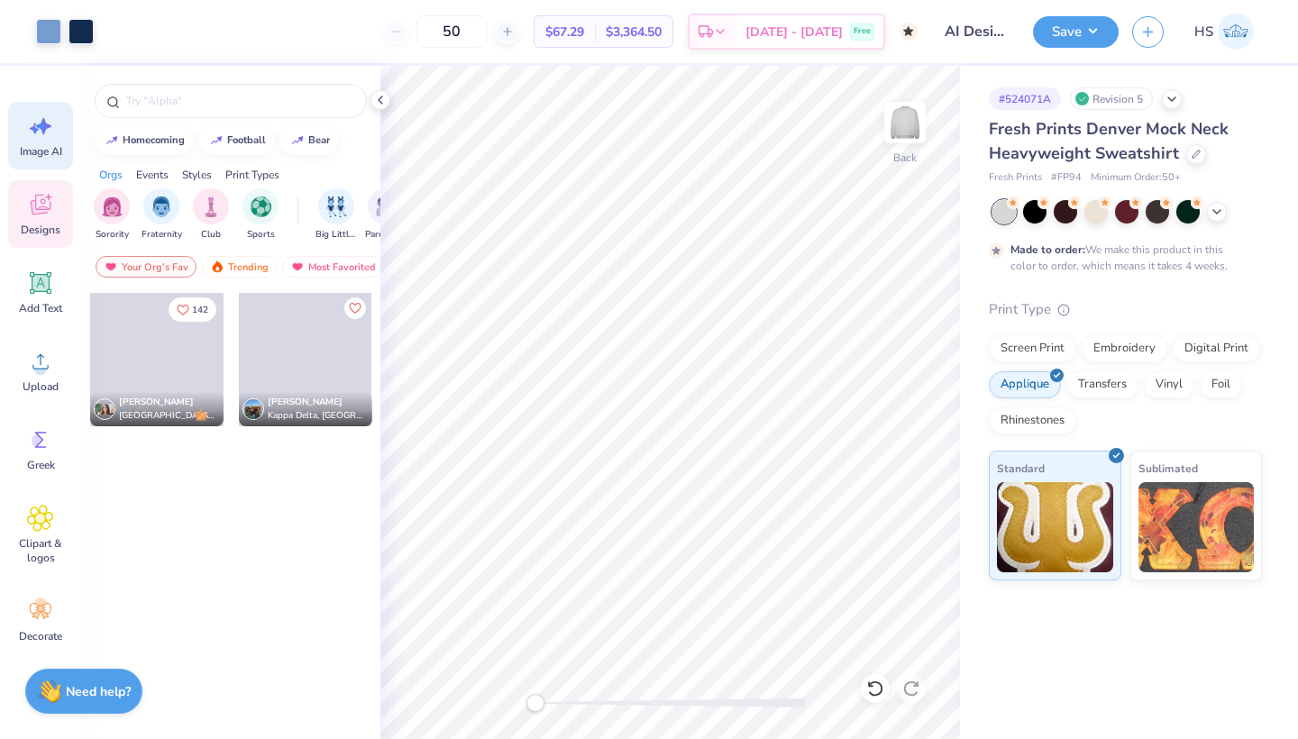
click at [35, 127] on icon at bounding box center [40, 126] width 27 height 27
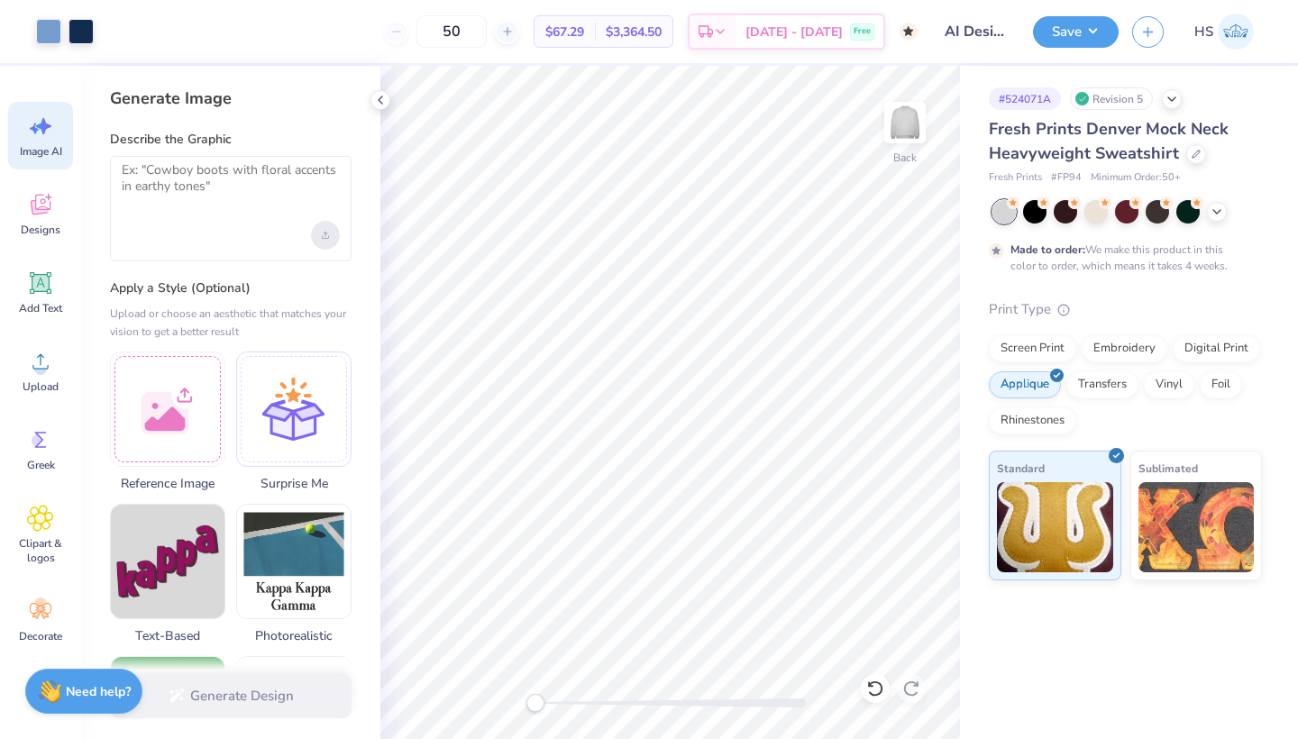
click at [328, 223] on div "Upload image" at bounding box center [325, 235] width 29 height 29
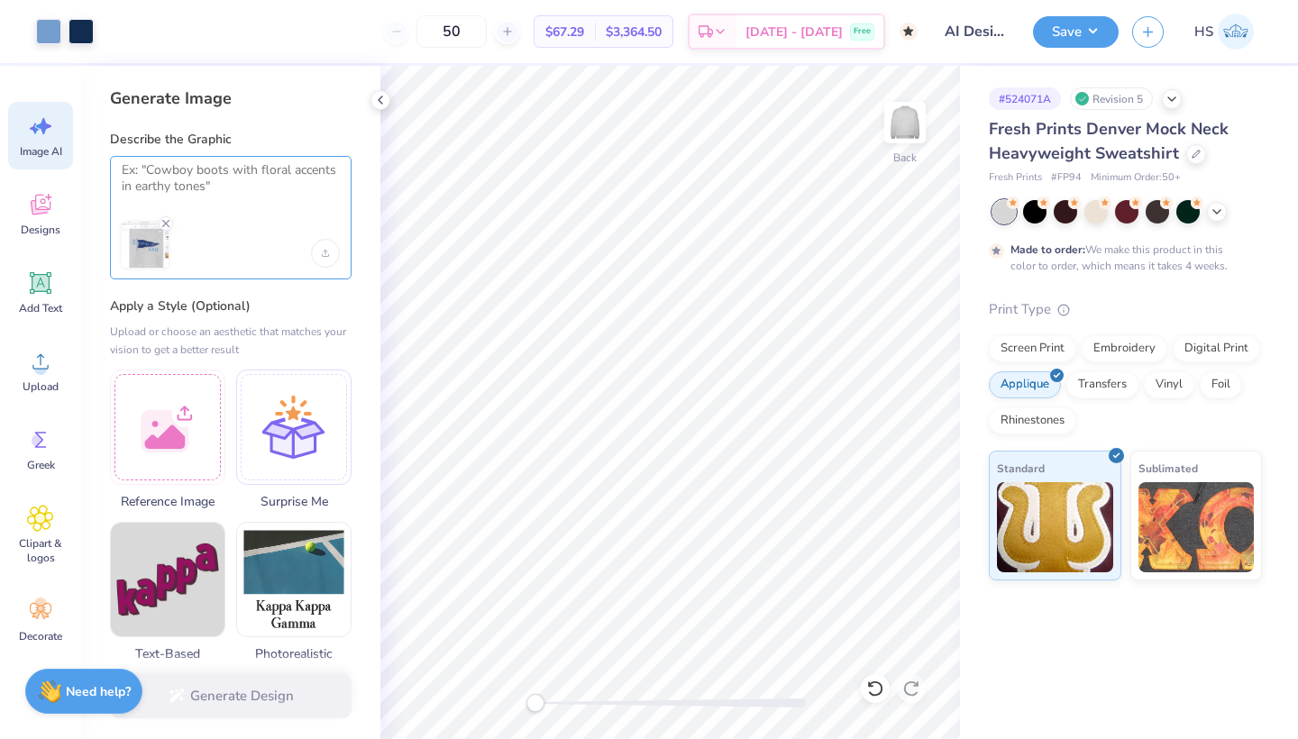
click at [256, 195] on textarea at bounding box center [231, 184] width 218 height 45
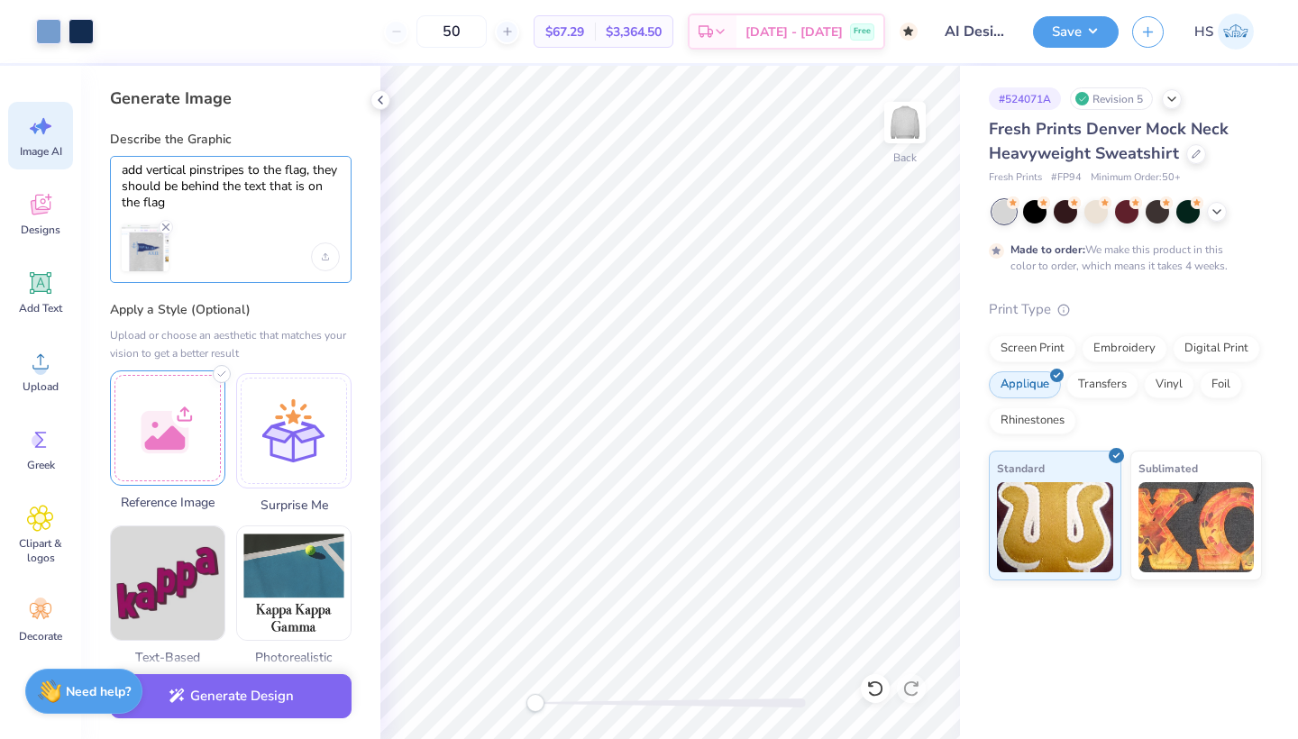
type textarea "add vertical pinstripes to the flag, they should be behind the text that is on …"
click at [176, 431] on div at bounding box center [167, 427] width 115 height 115
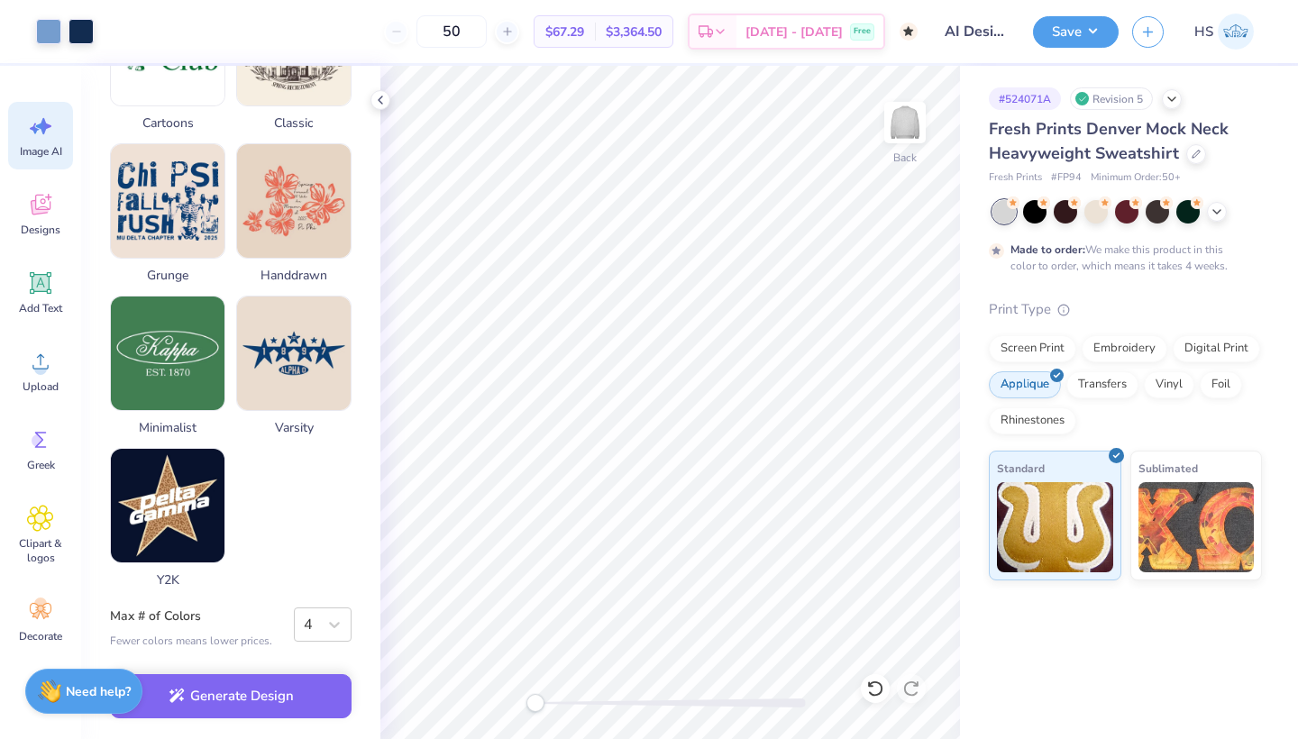
scroll to position [849, 0]
click at [303, 691] on button "Generate Design" at bounding box center [230, 691] width 241 height 44
